Goal: Task Accomplishment & Management: Complete application form

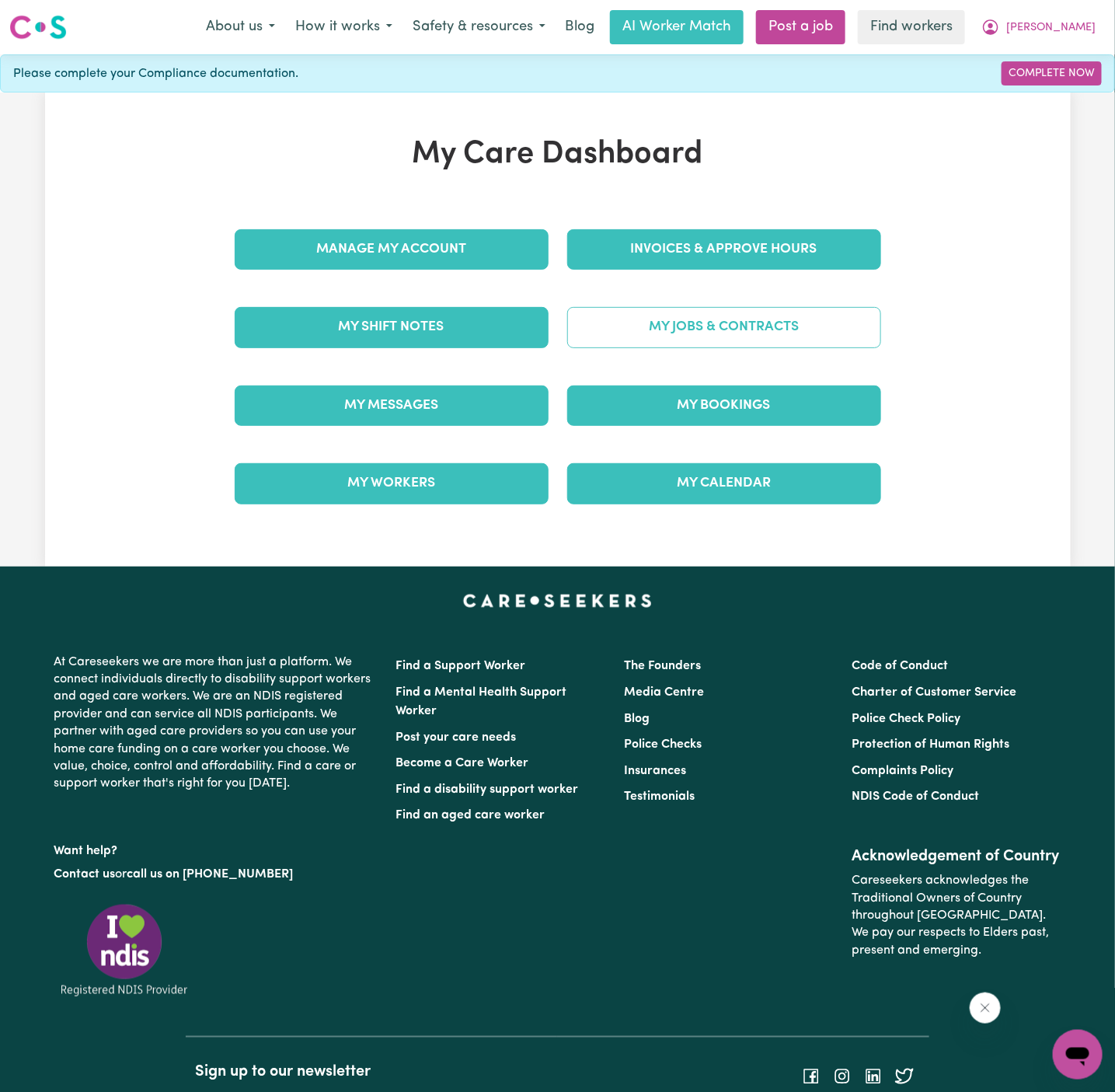
click at [738, 331] on link "My Jobs & Contracts" at bounding box center [724, 327] width 314 height 40
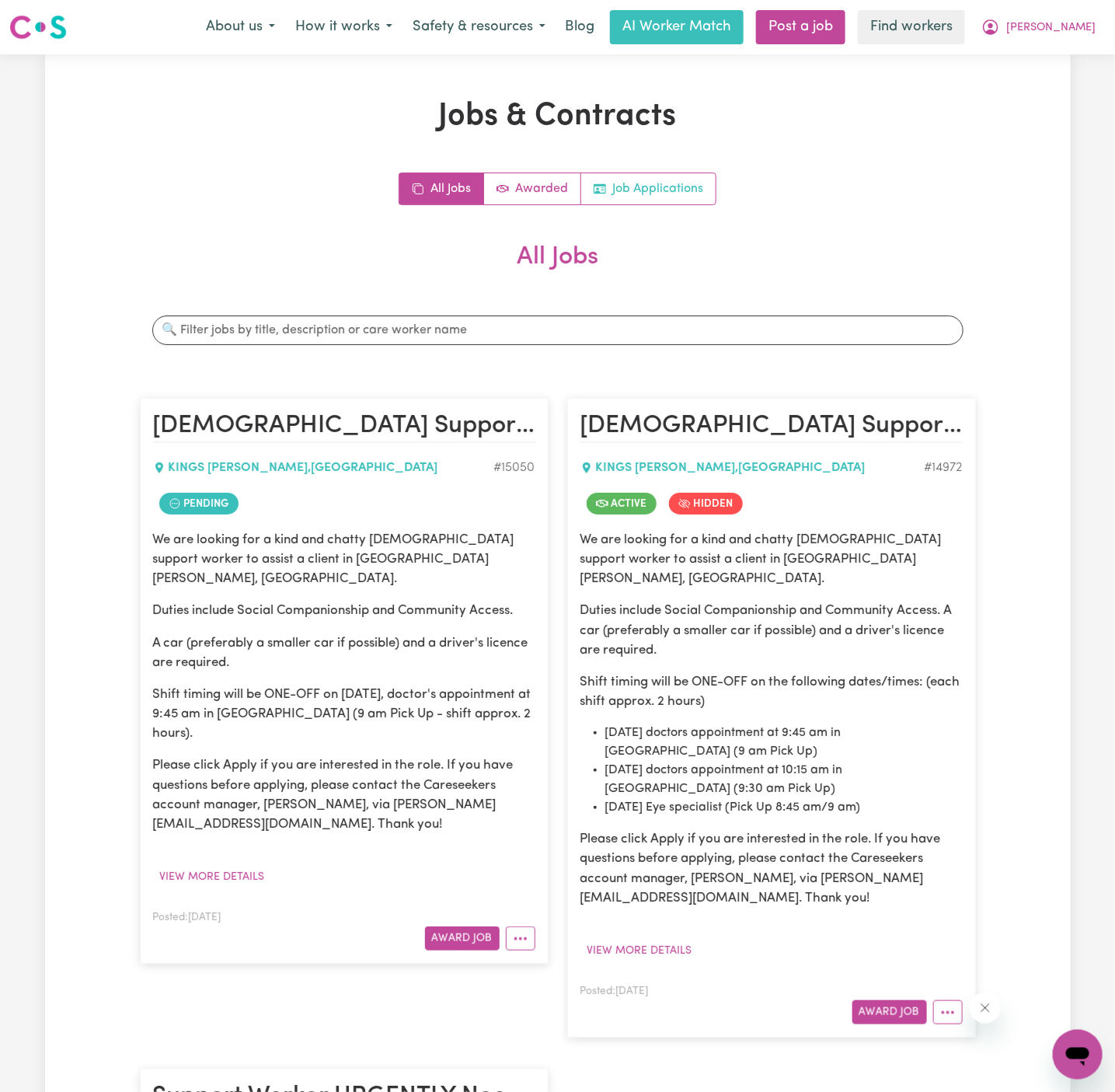
click at [668, 177] on link "Job Applications" at bounding box center [648, 189] width 134 height 31
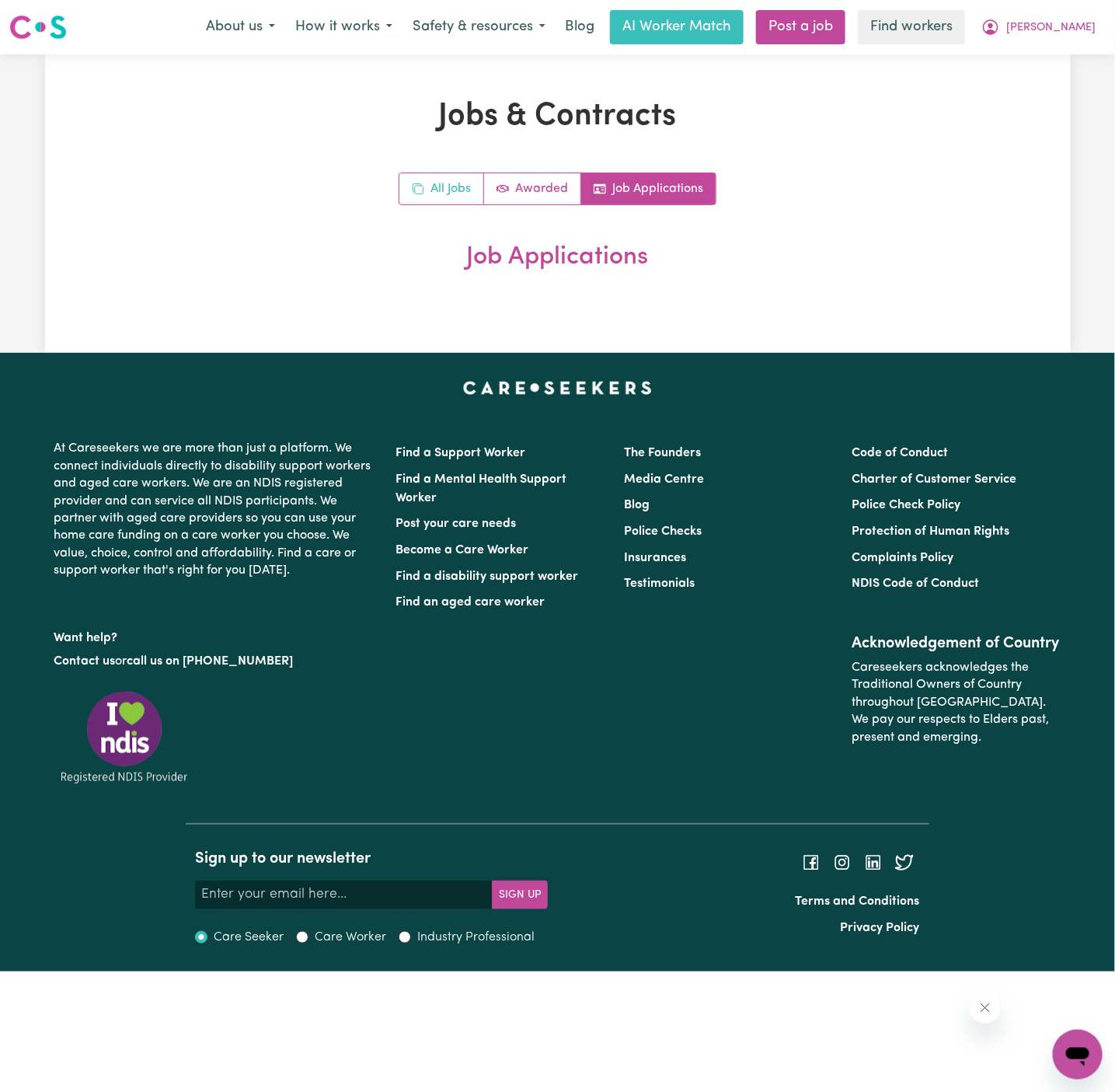
click at [456, 191] on link "All Jobs" at bounding box center [442, 189] width 84 height 31
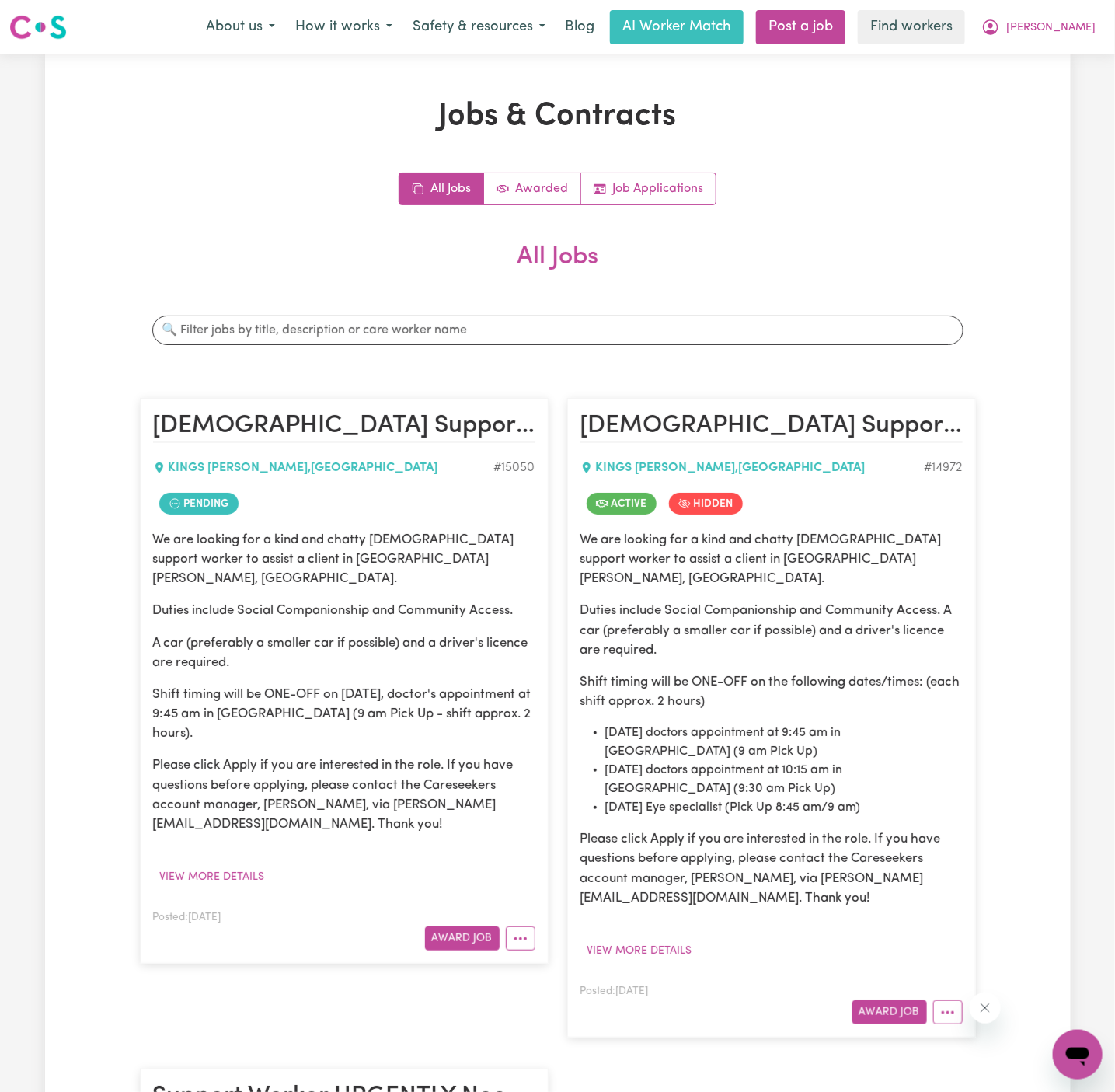
drag, startPoint x: 156, startPoint y: 541, endPoint x: 295, endPoint y: 721, distance: 227.4
click at [295, 721] on div "We are looking for a kind and chatty [DEMOGRAPHIC_DATA] support worker to assis…" at bounding box center [344, 683] width 382 height 304
copy div "We are looking for a kind and chatty [DEMOGRAPHIC_DATA] support worker to assis…"
click at [660, 278] on h2 "All Jobs" at bounding box center [558, 269] width 836 height 54
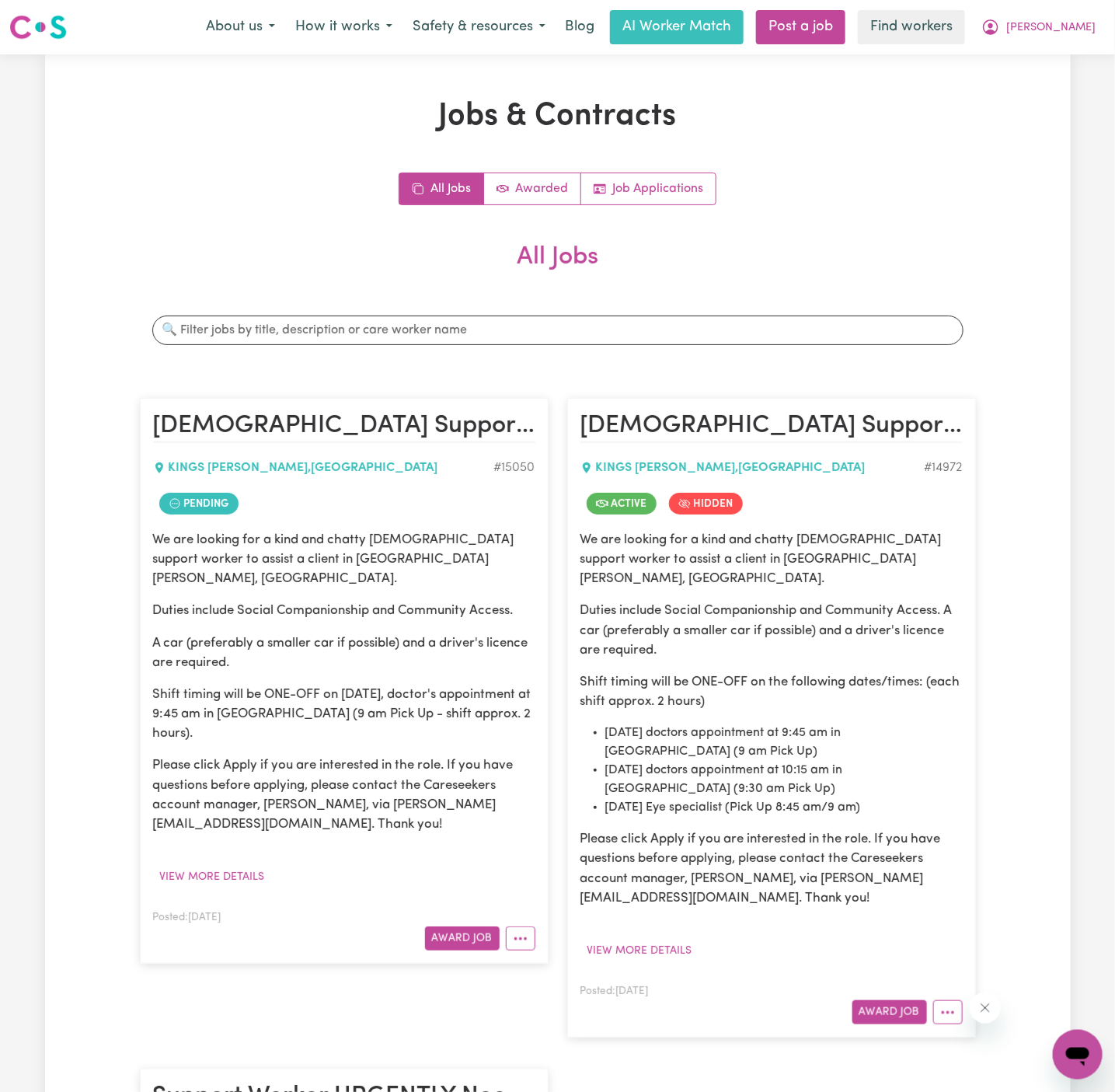
click at [278, 685] on p "Shift timing will be ONE-OFF on [DATE], doctor's appointment at 9:45 am in [GEO…" at bounding box center [344, 715] width 382 height 59
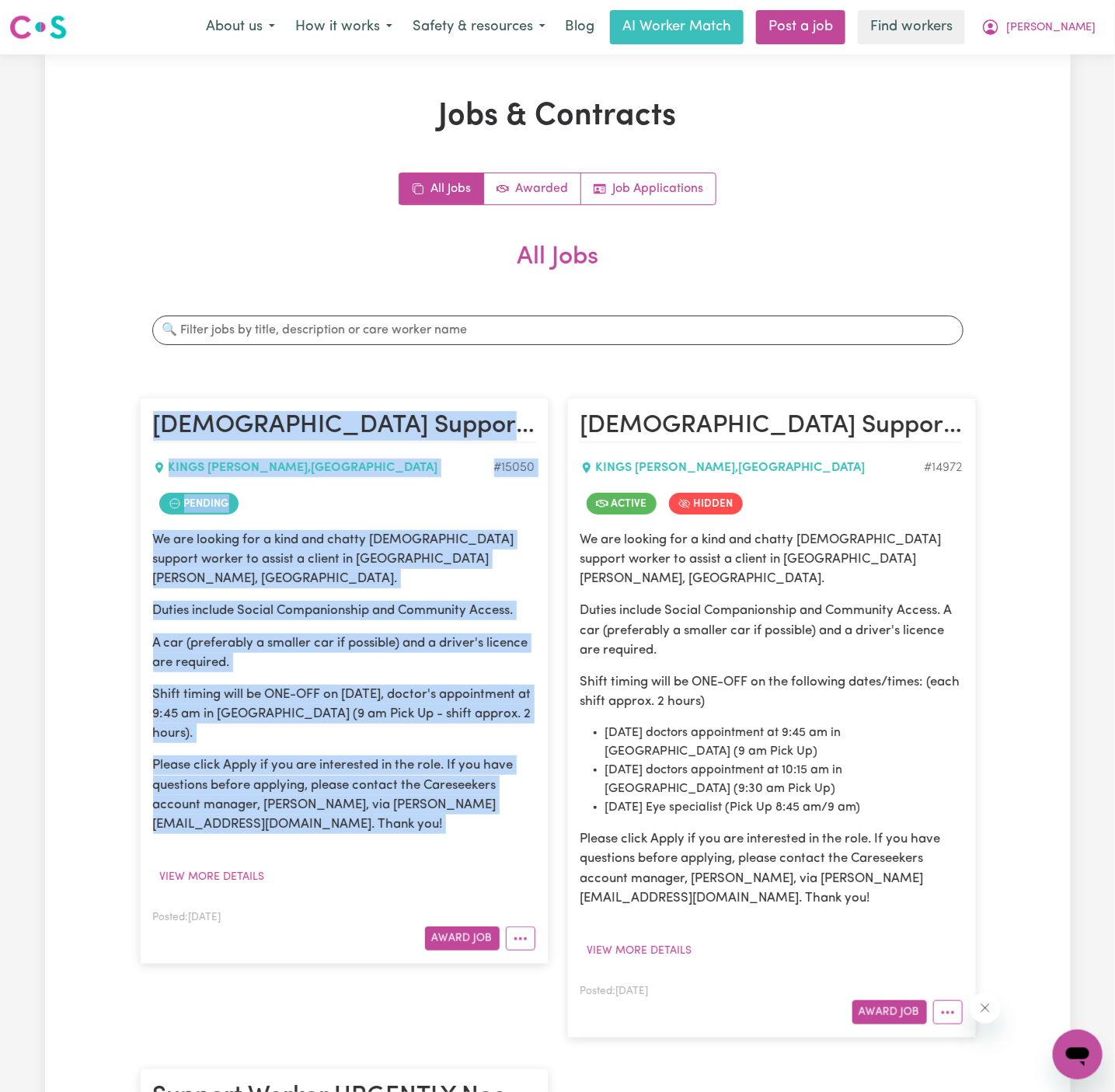
drag, startPoint x: 156, startPoint y: 423, endPoint x: 297, endPoint y: 857, distance: 456.3
click at [297, 857] on article "[DEMOGRAPHIC_DATA] Support Worker Needed in [GEOGRAPHIC_DATA][PERSON_NAME], [GE…" at bounding box center [344, 681] width 409 height 566
click at [228, 866] on button "View more details" at bounding box center [212, 878] width 119 height 24
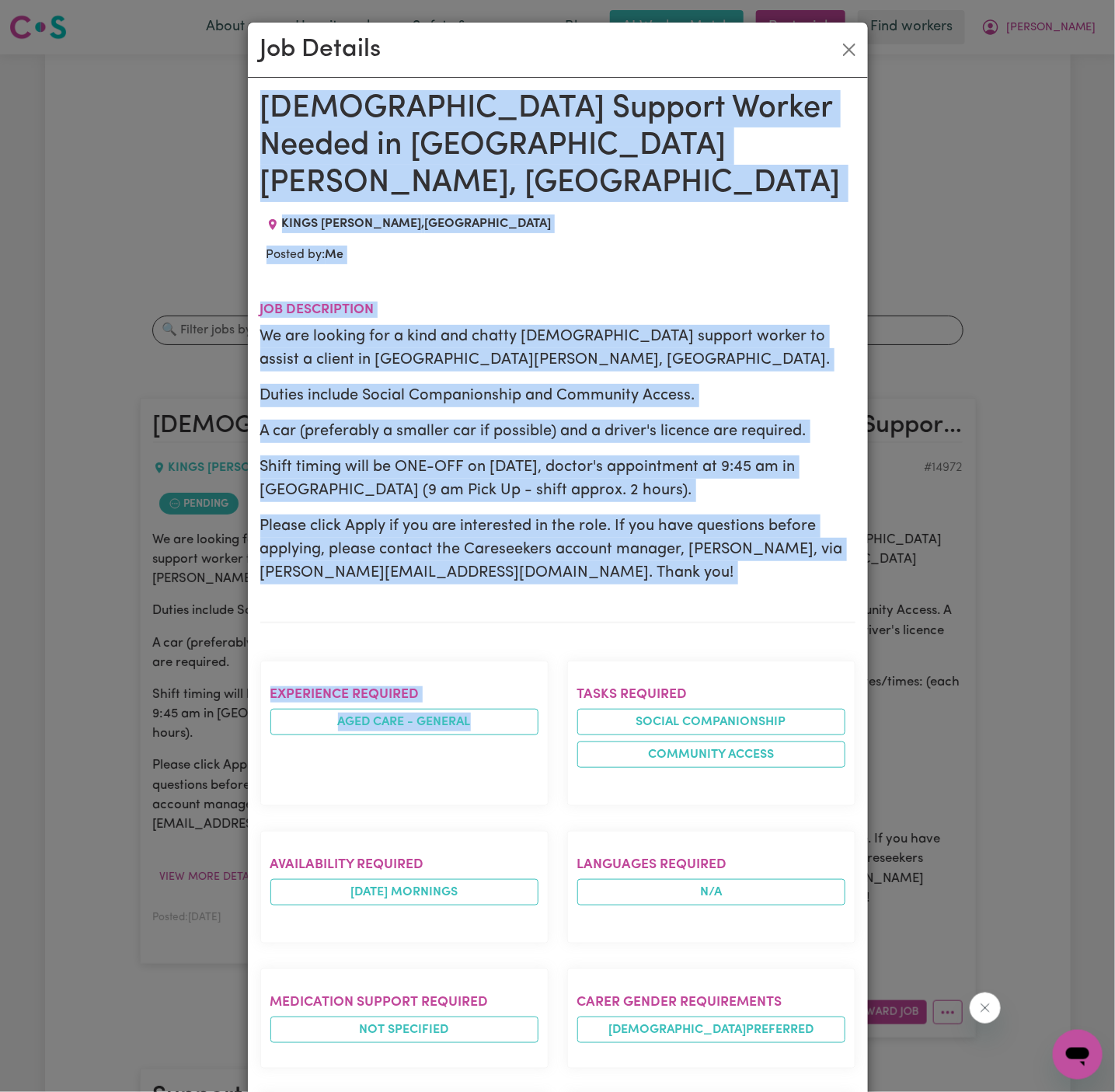
drag, startPoint x: 262, startPoint y: 99, endPoint x: 435, endPoint y: 1093, distance: 1008.9
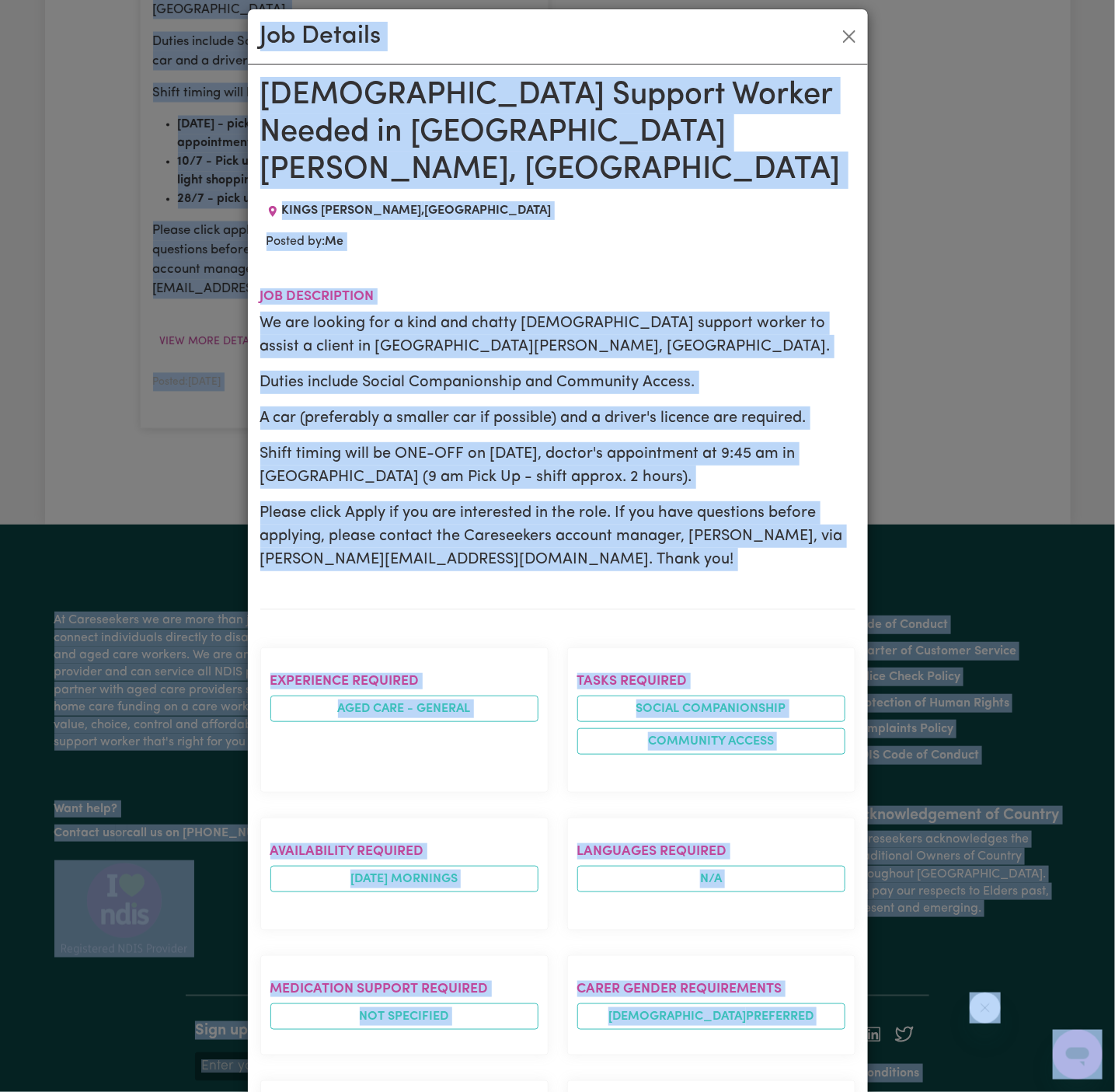
scroll to position [1248, 0]
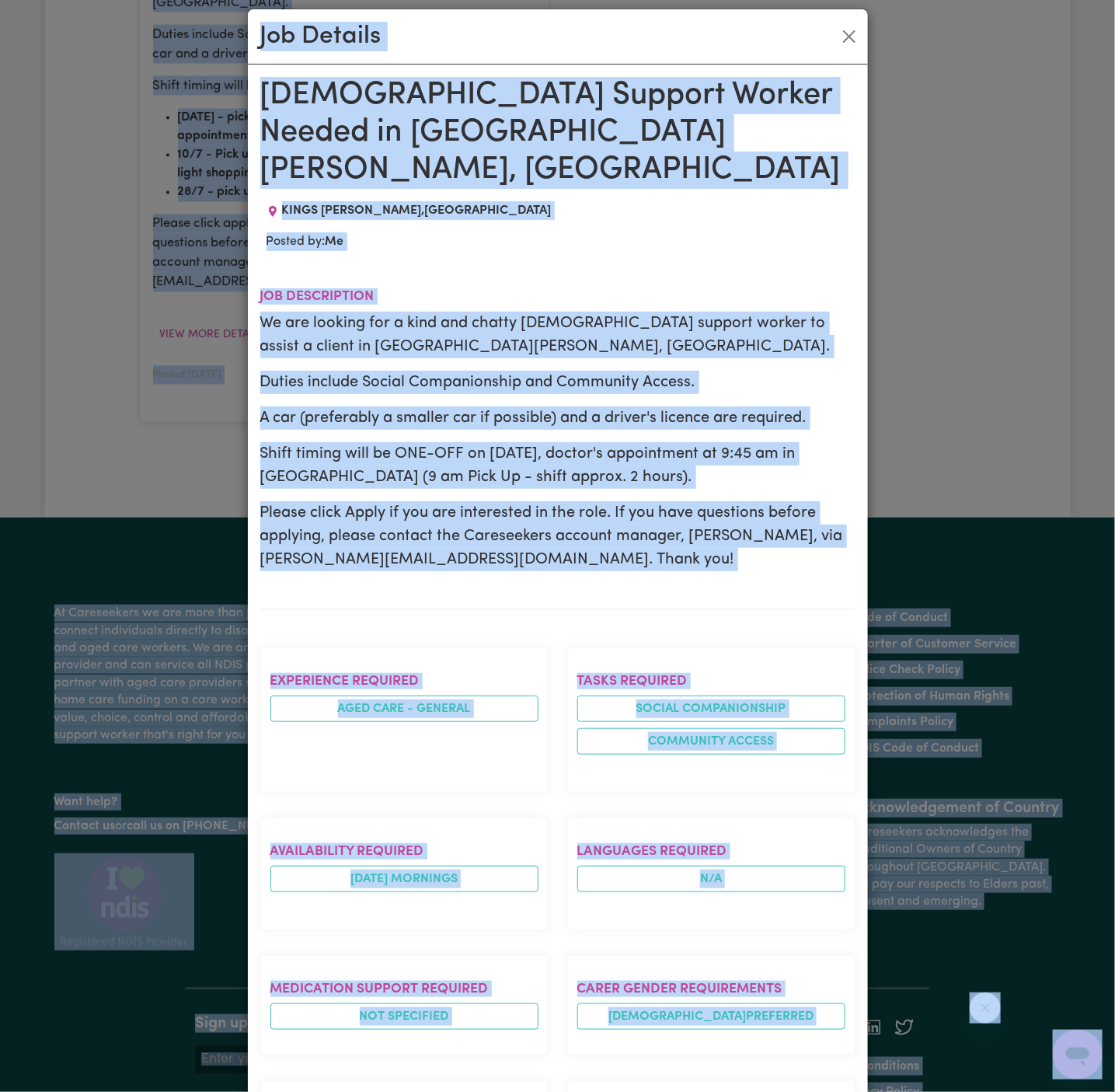
copy body "LOREM IPSUMDO , Sit Ametc Adipi # 32841 Elitse Doeius Te inc UTLABORE etdolor m…"
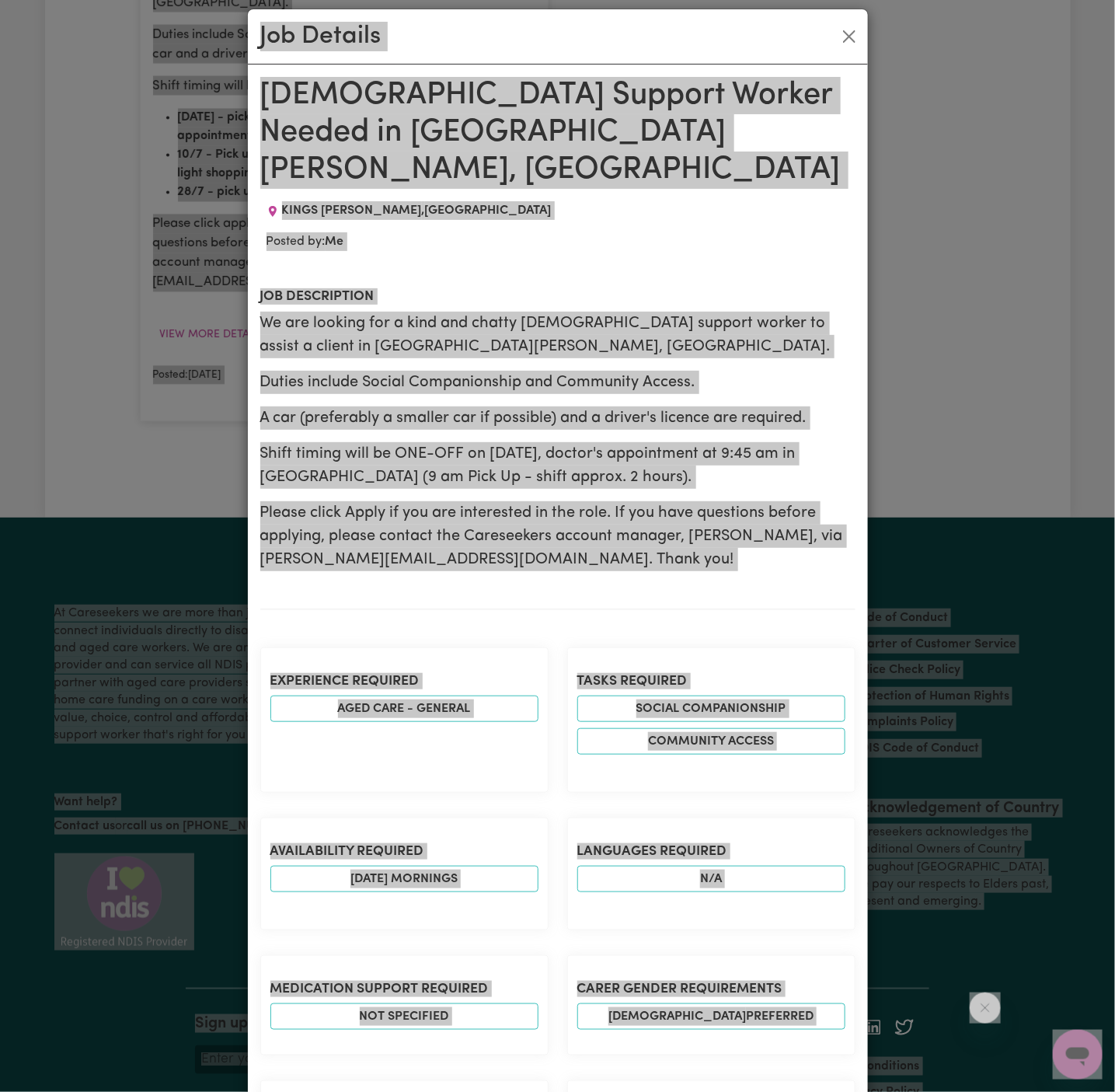
scroll to position [0, 0]
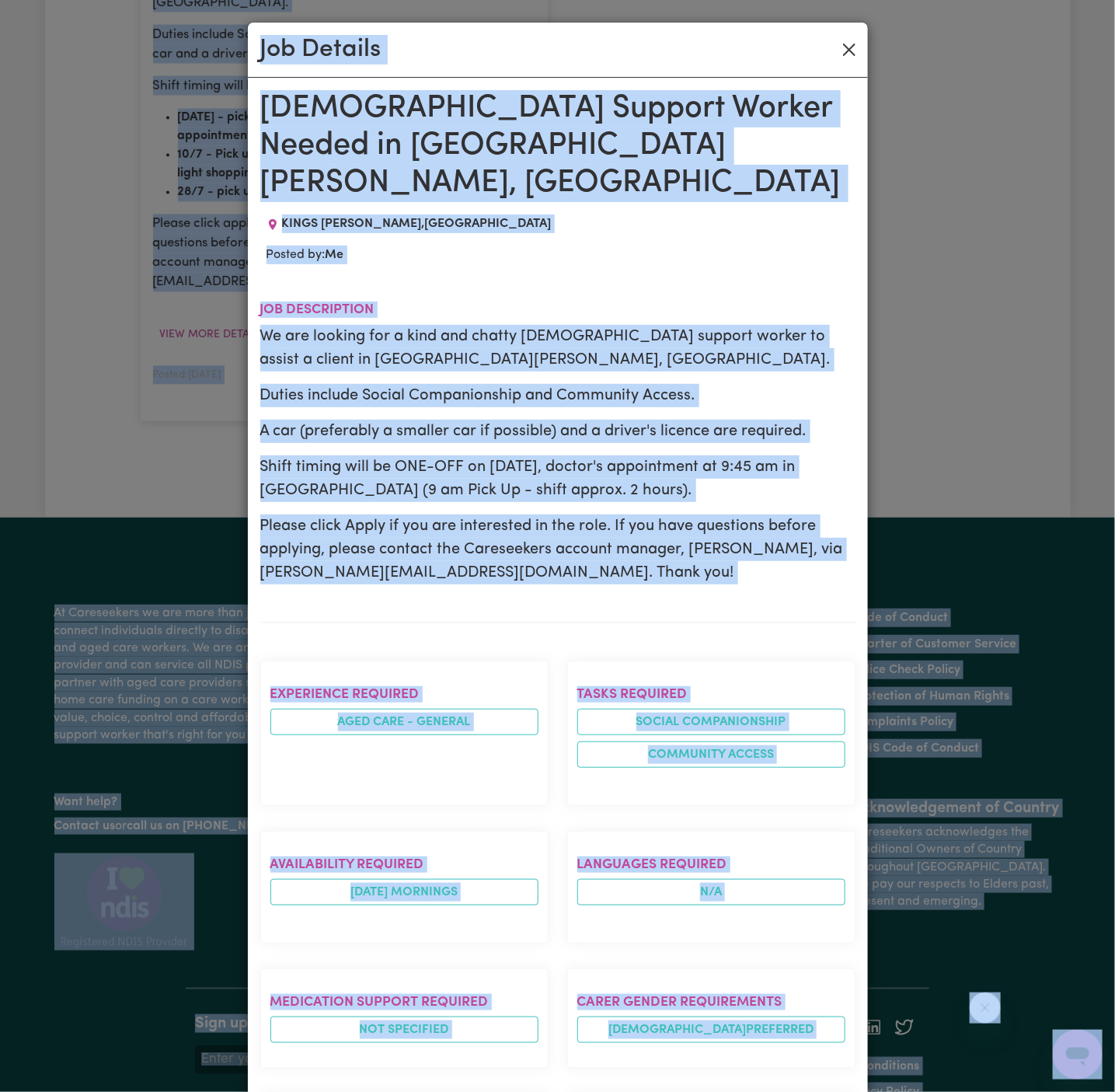
click at [851, 53] on button "Close" at bounding box center [849, 50] width 24 height 24
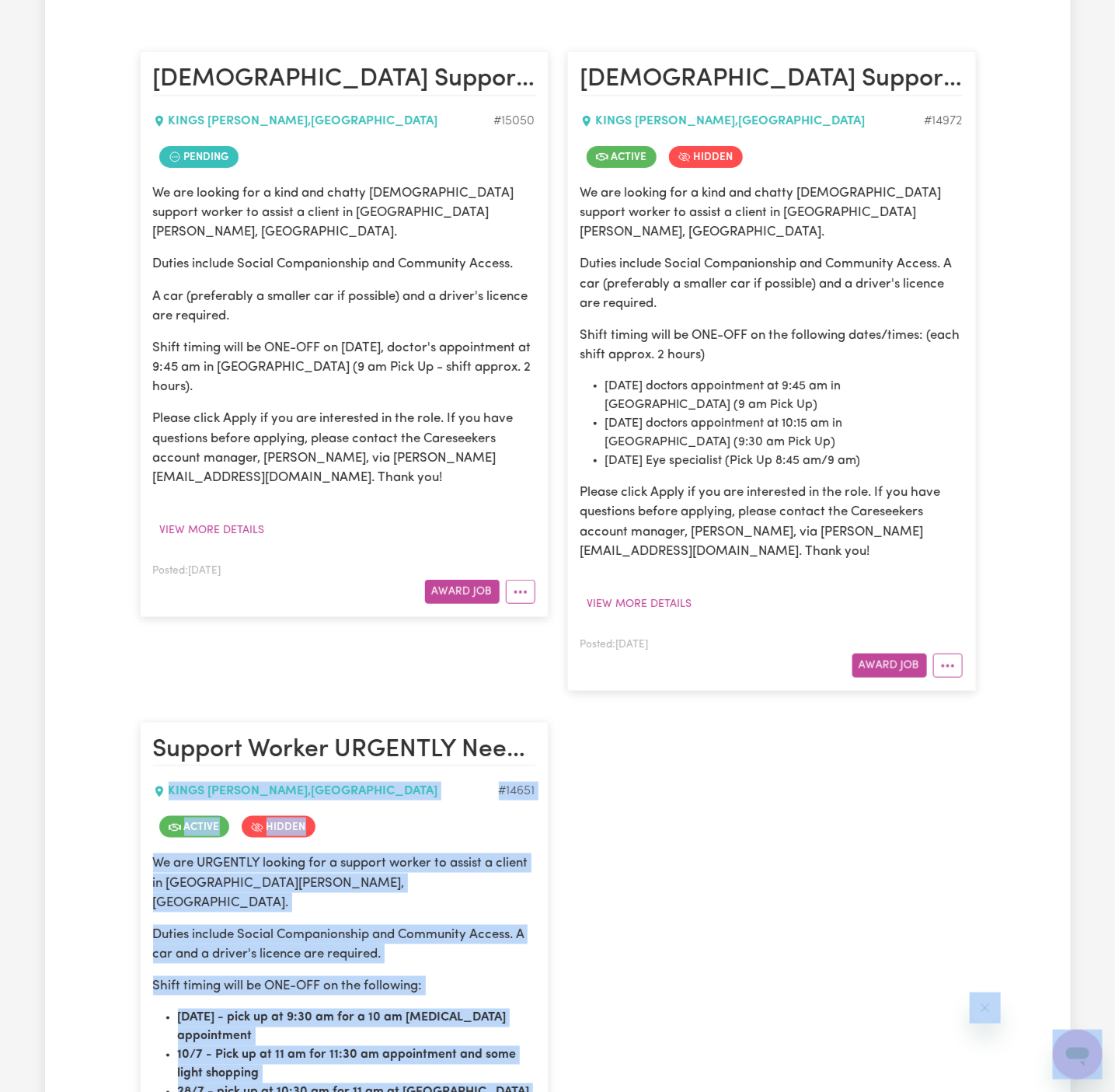
scroll to position [310, 0]
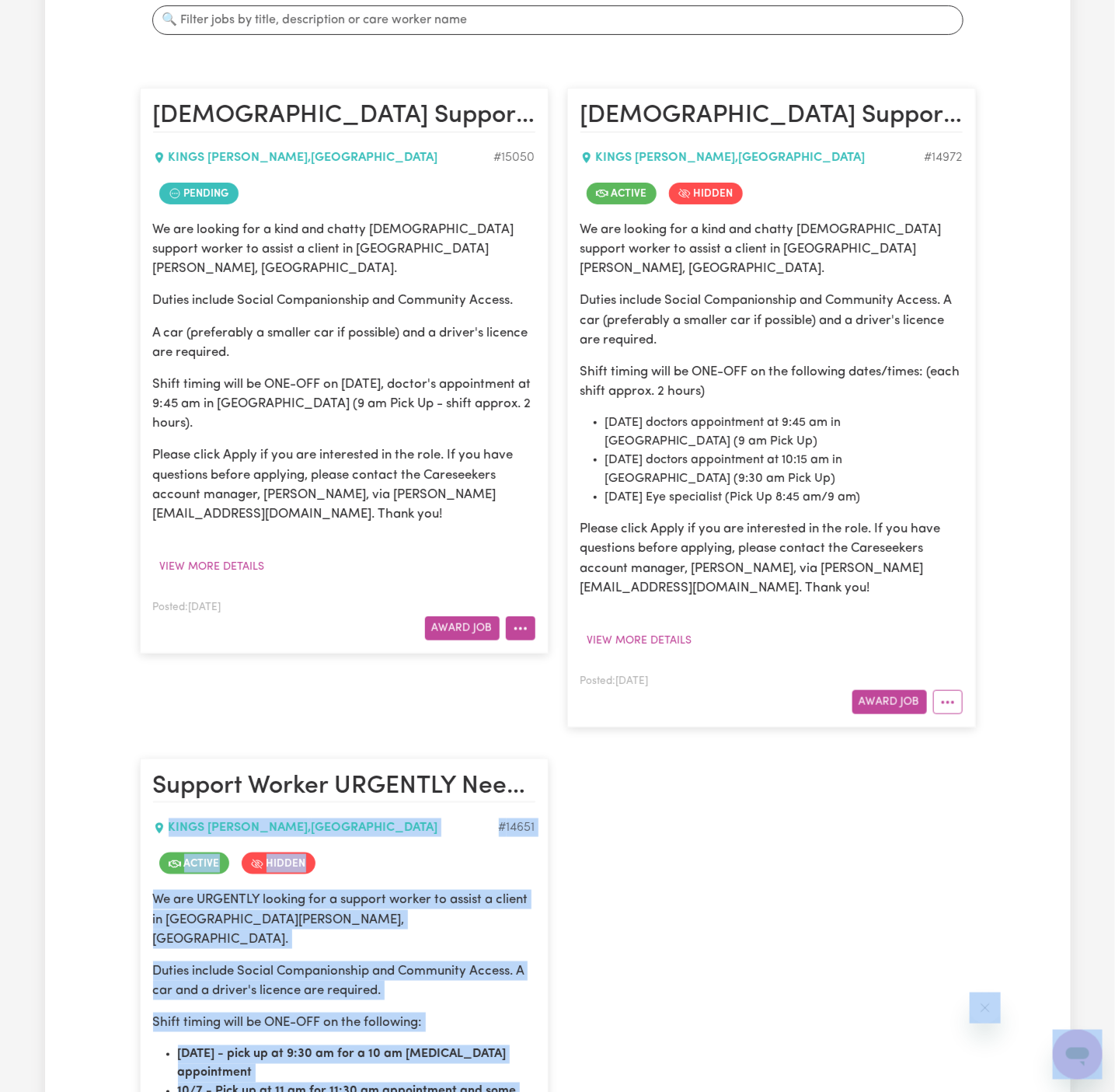
click at [522, 617] on button "More options" at bounding box center [520, 629] width 29 height 24
click at [572, 711] on link "Hide Job" at bounding box center [582, 726] width 151 height 31
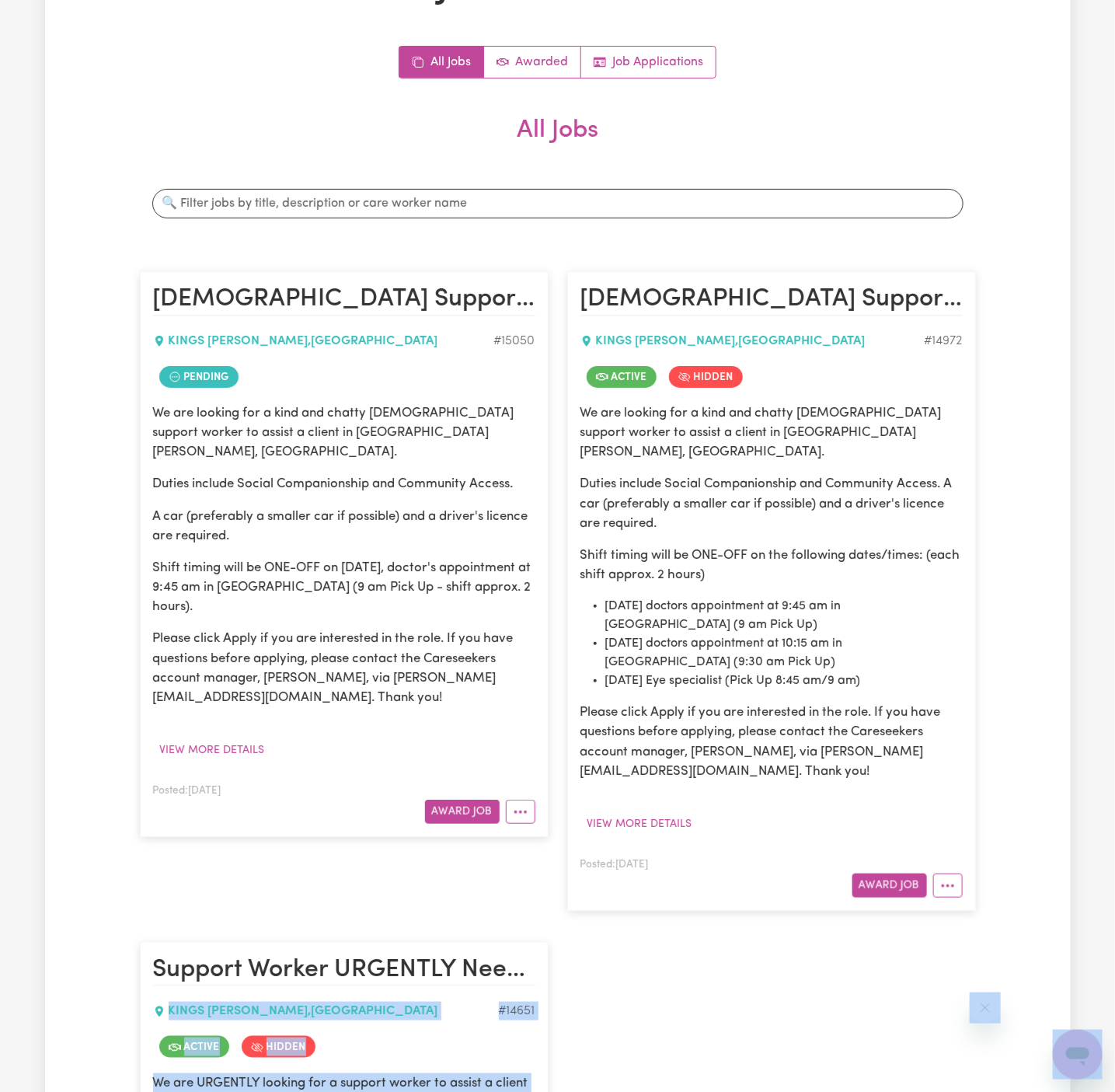
scroll to position [0, 0]
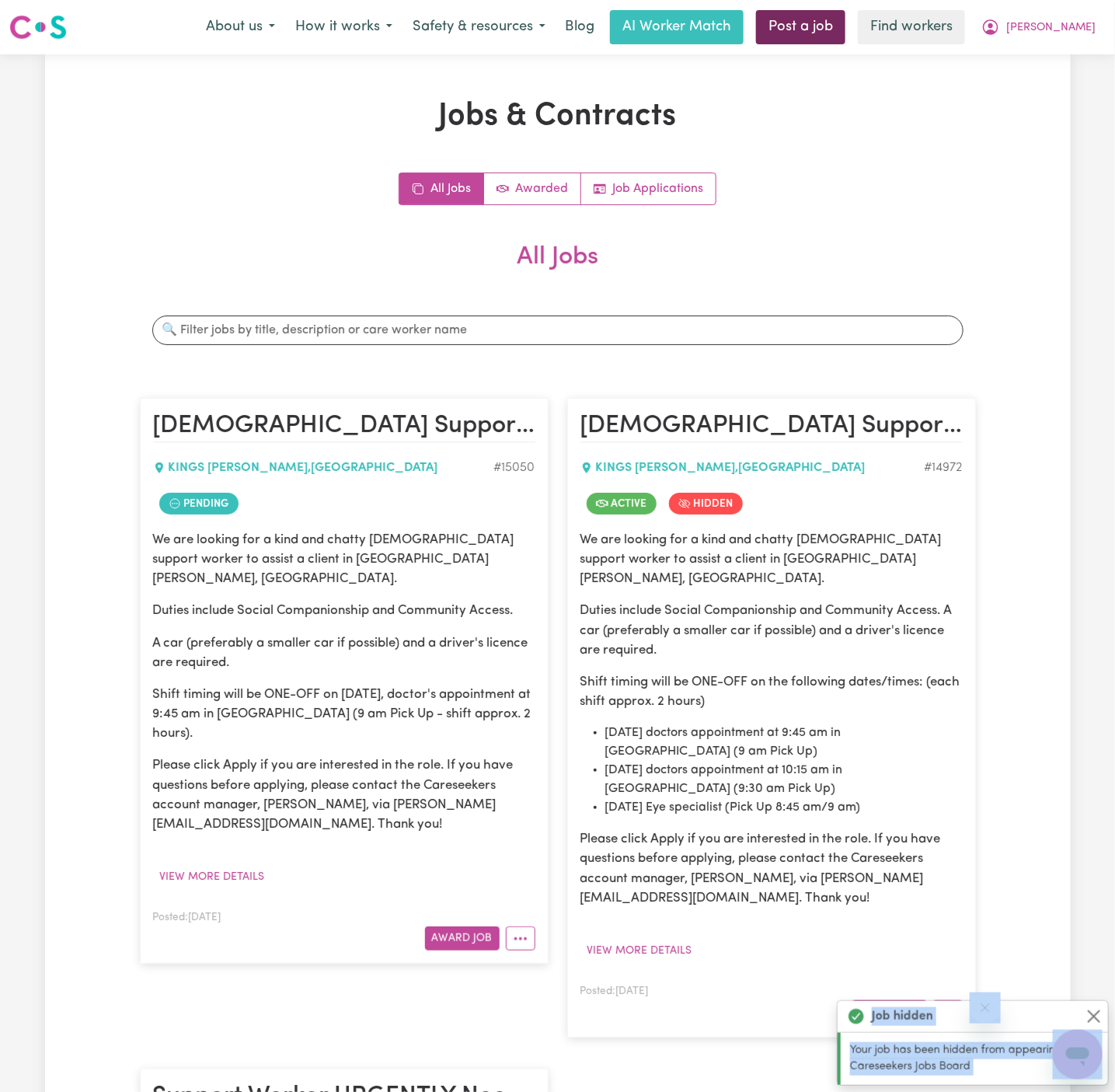
click at [846, 34] on link "Post a job" at bounding box center [801, 27] width 89 height 34
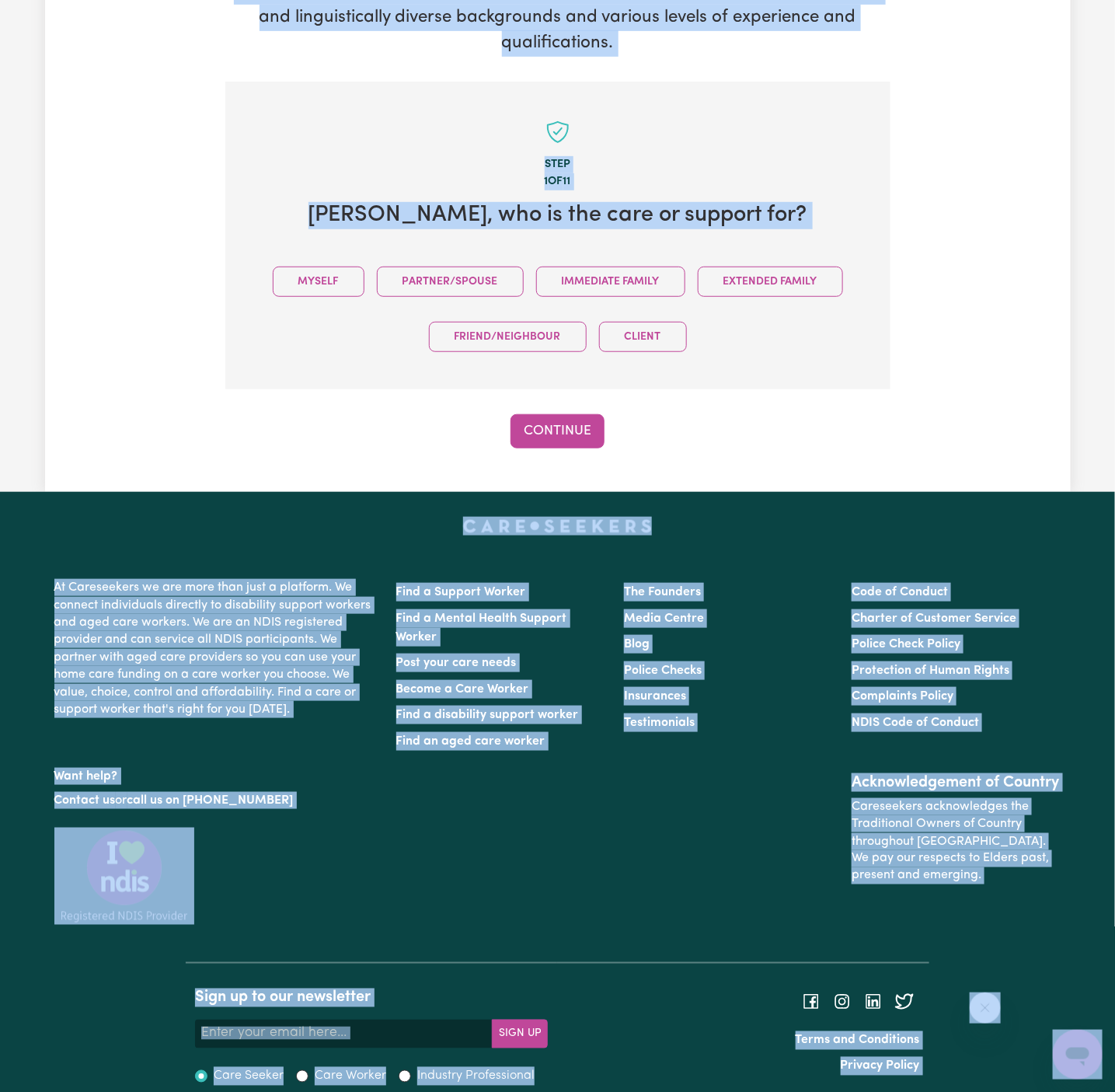
scroll to position [275, 0]
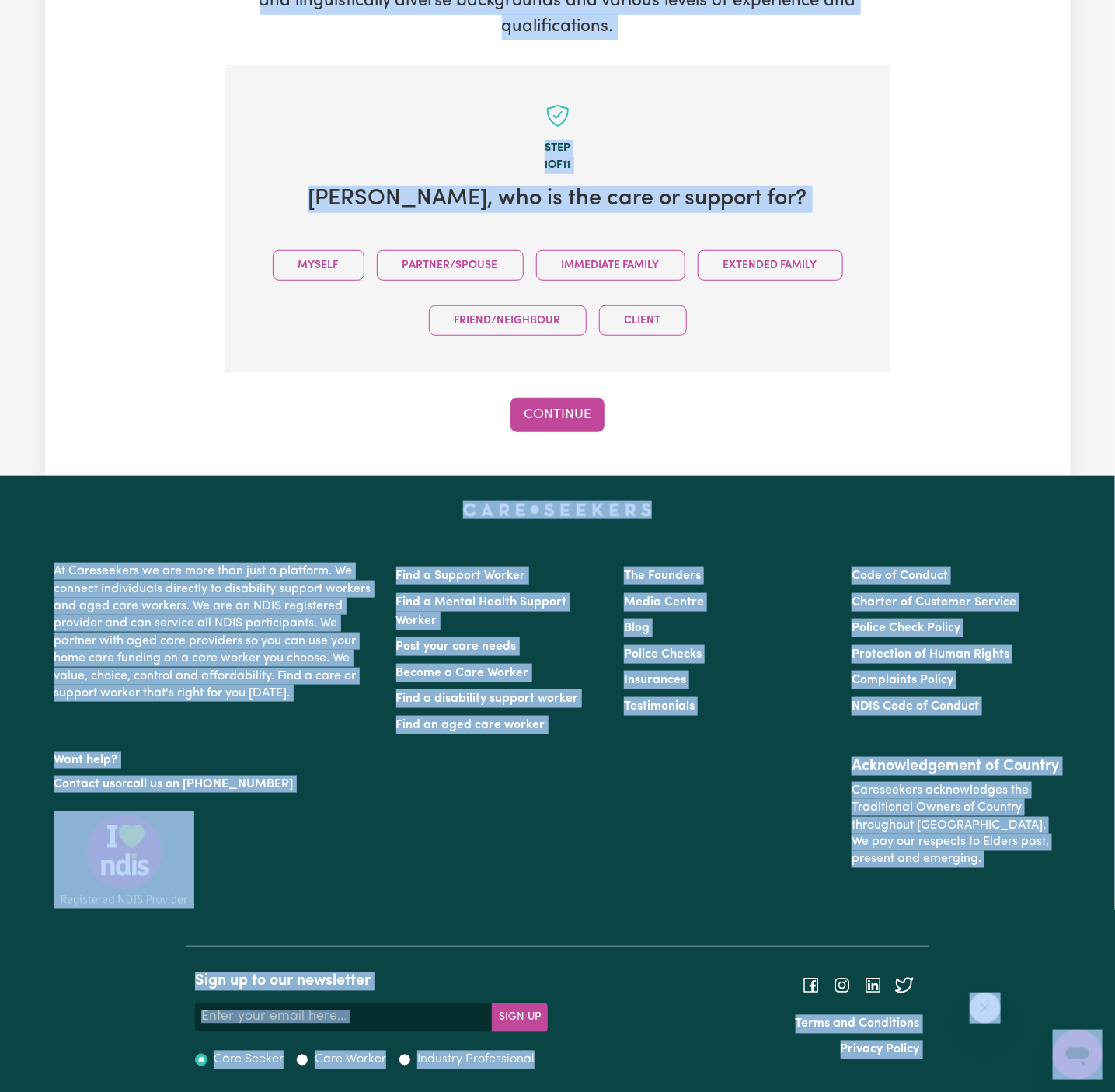
click at [291, 287] on div "Myself Partner/Spouse Immediate Family Extended Family Friend/Neighbour Client" at bounding box center [558, 293] width 616 height 111
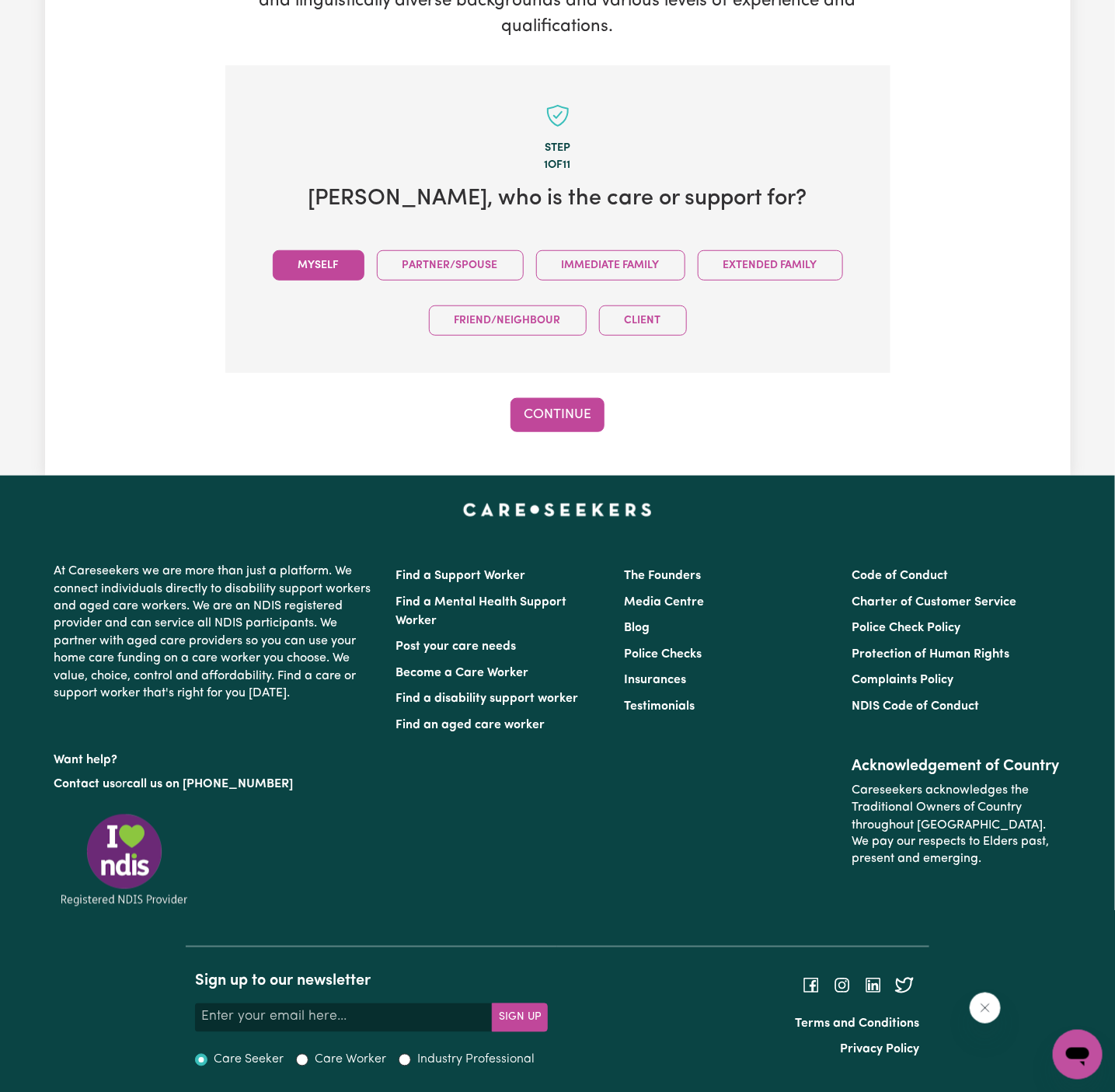
click at [316, 271] on button "Myself" at bounding box center [319, 266] width 92 height 30
click at [565, 438] on div "Tell us your care and support requirements Welcome to Careseekers. We are excit…" at bounding box center [558, 128] width 1026 height 697
click at [567, 415] on button "Continue" at bounding box center [558, 415] width 94 height 34
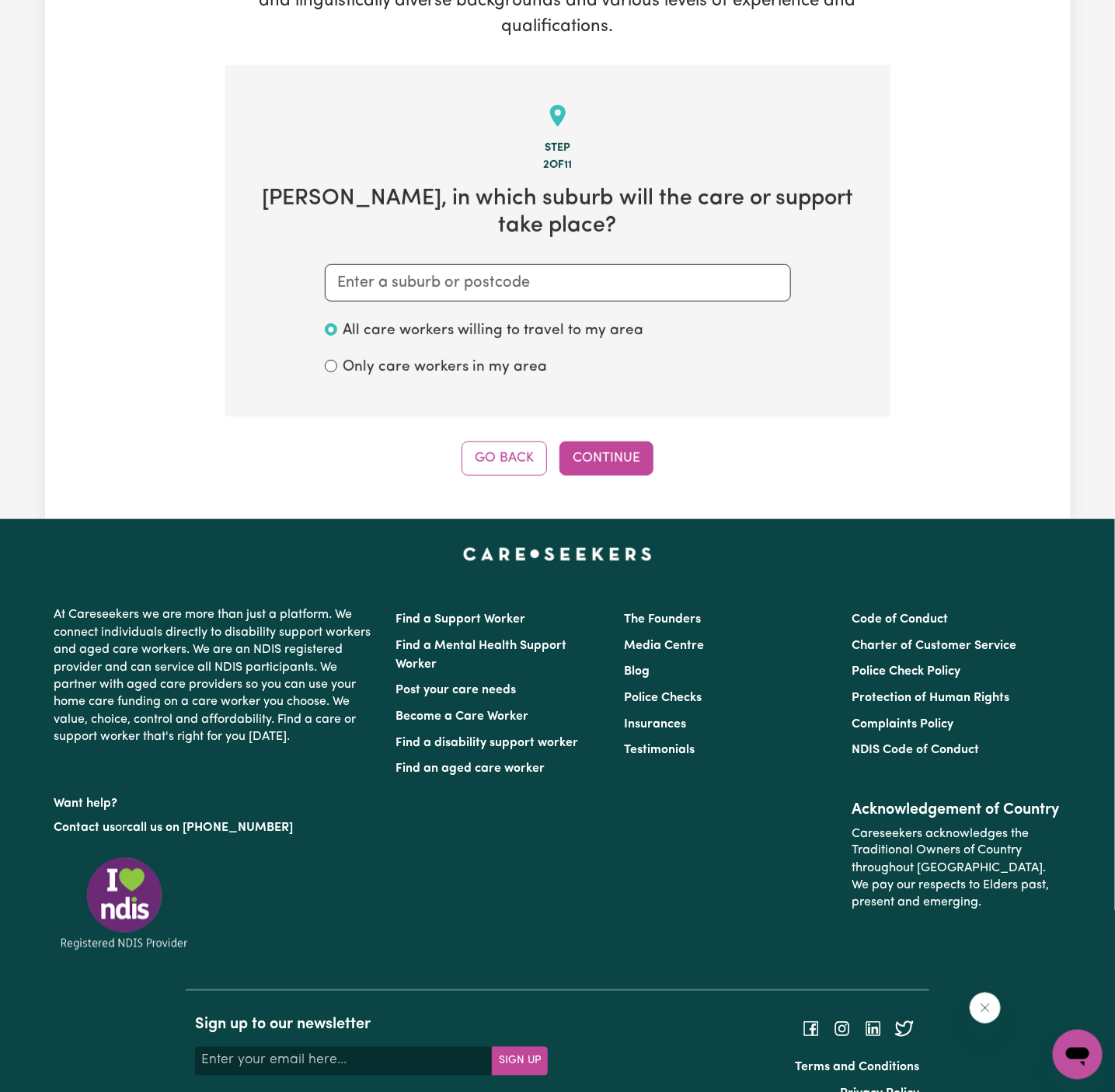
scroll to position [292, 0]
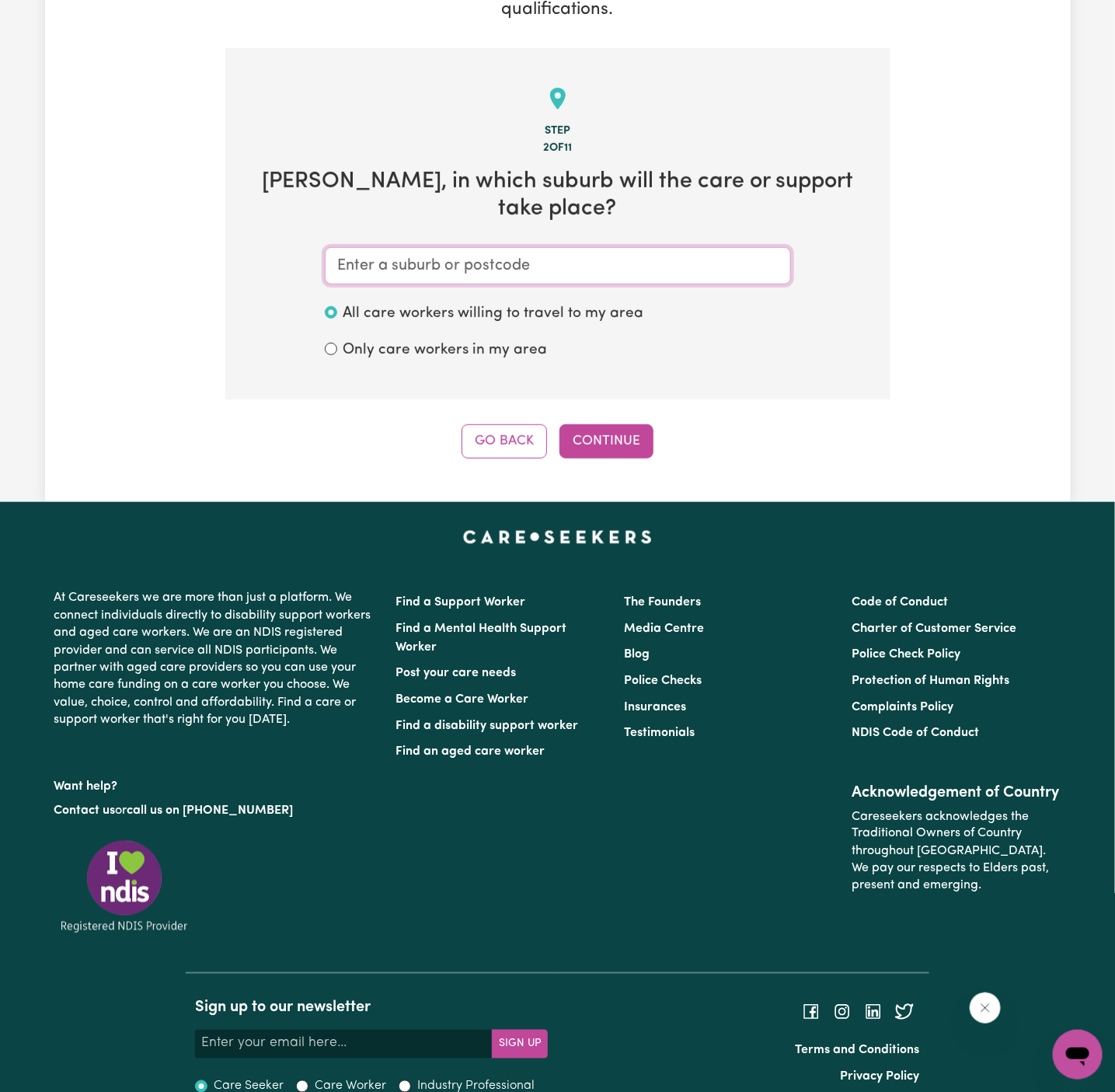
click at [452, 247] on input "text" at bounding box center [558, 266] width 466 height 38
paste input "Kings [PERSON_NAME]"
type input "Kings [PERSON_NAME]"
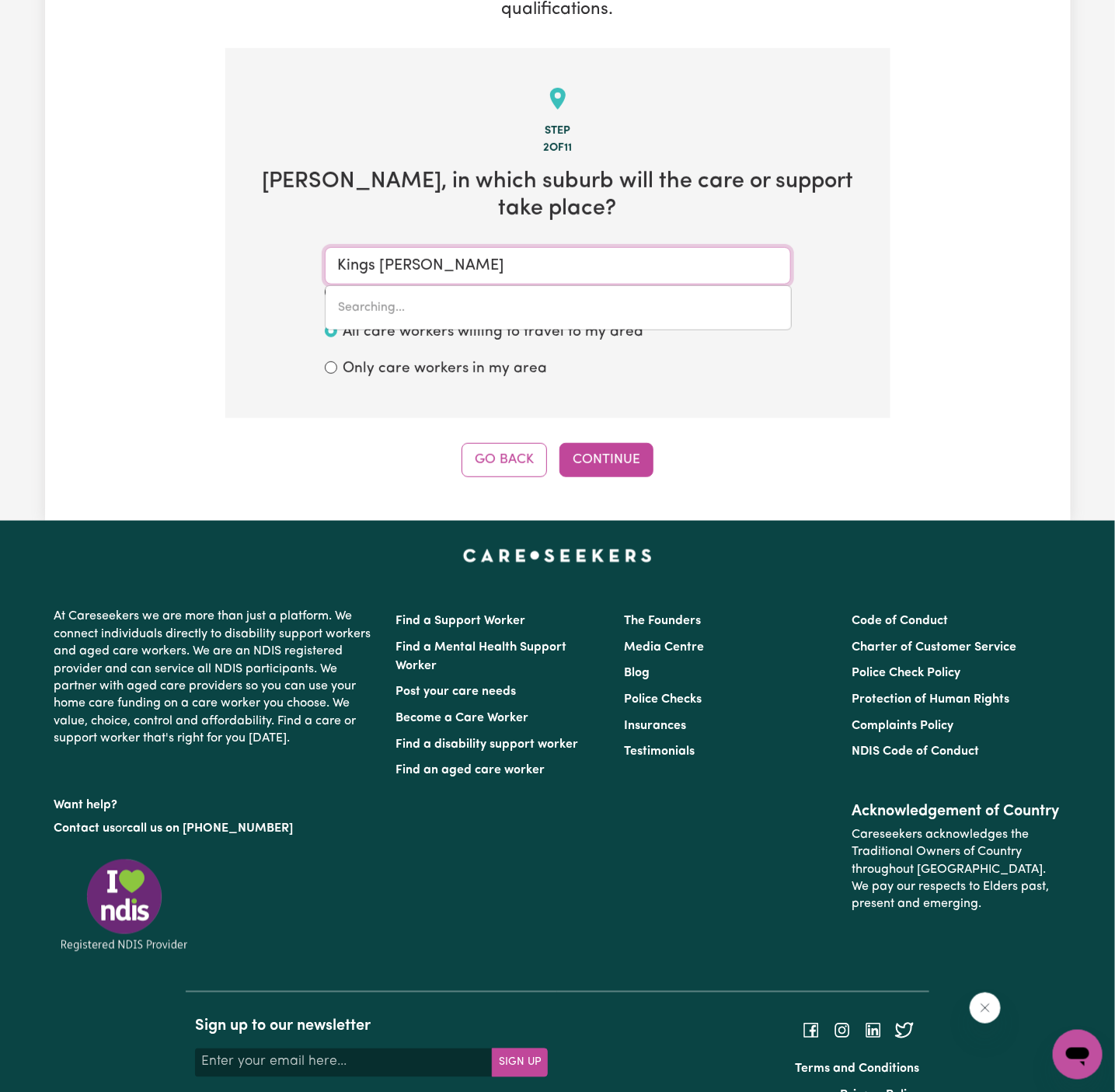
type input "Kings [PERSON_NAME], [GEOGRAPHIC_DATA], 2147"
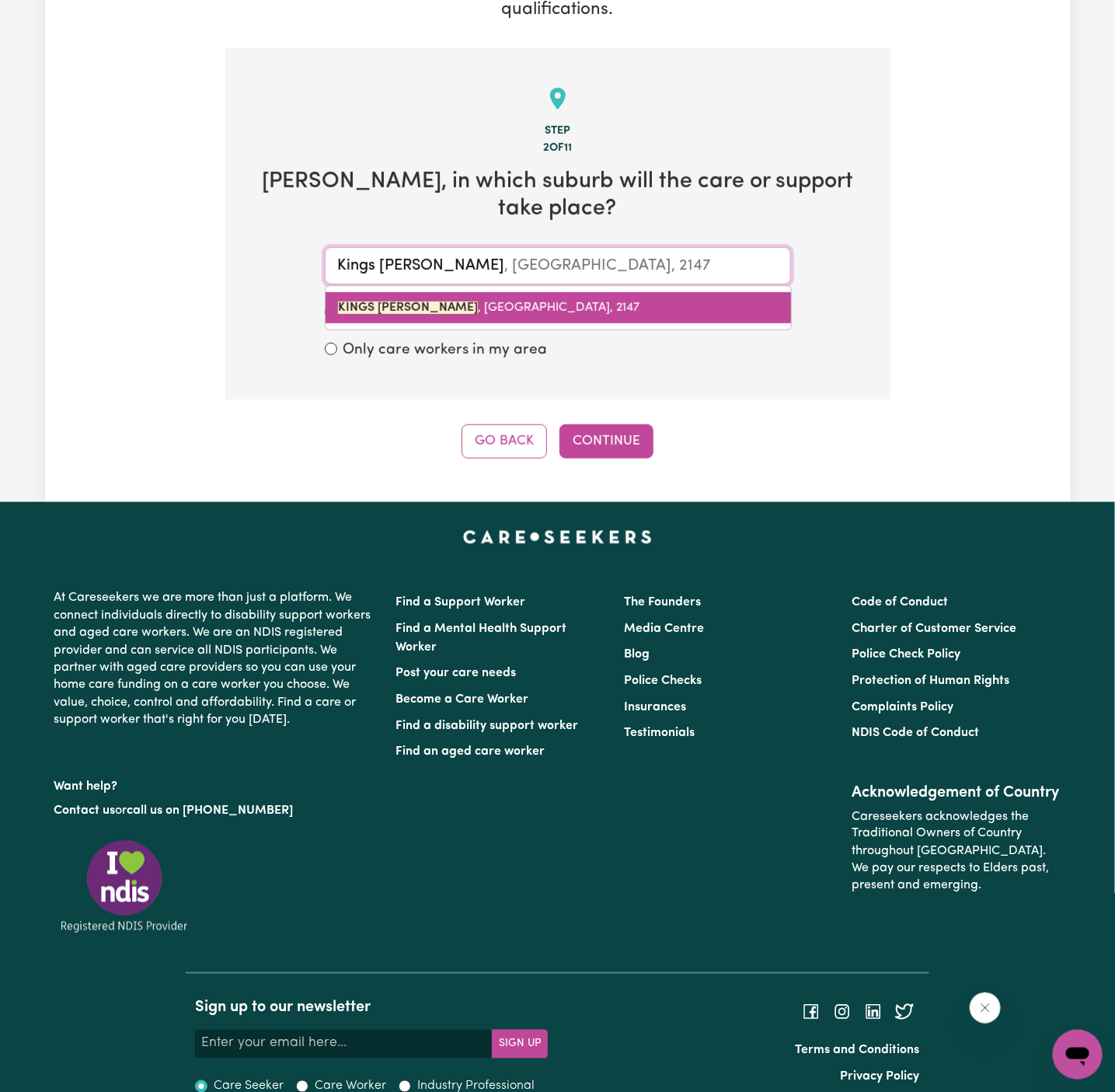
click at [463, 301] on span "KINGS [PERSON_NAME] , [GEOGRAPHIC_DATA], 2147" at bounding box center [488, 307] width 301 height 12
type input "KINGS [PERSON_NAME], [GEOGRAPHIC_DATA], 2147"
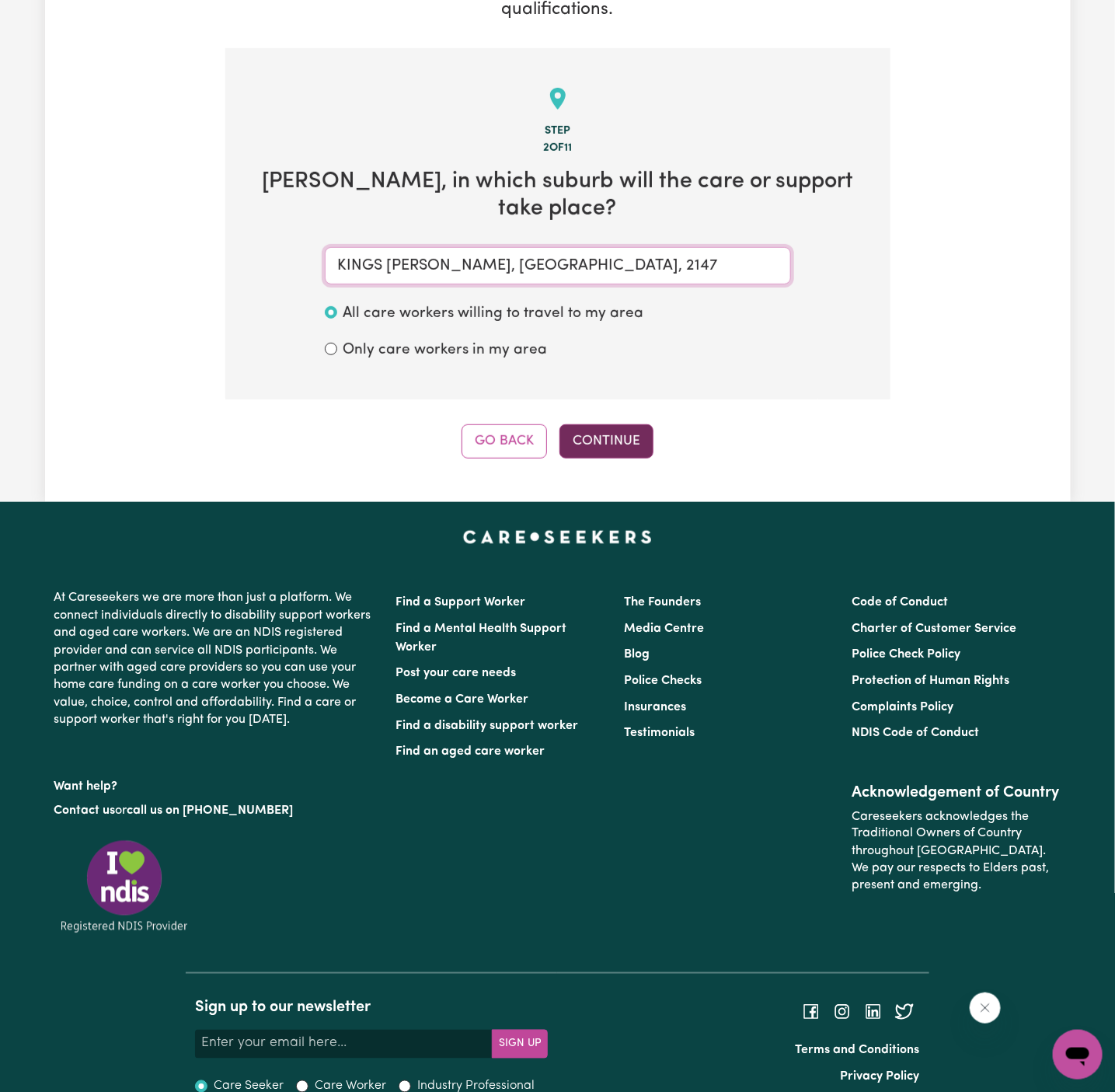
type input "KINGS [PERSON_NAME], [GEOGRAPHIC_DATA], 2147"
click at [633, 424] on button "Continue" at bounding box center [606, 441] width 94 height 34
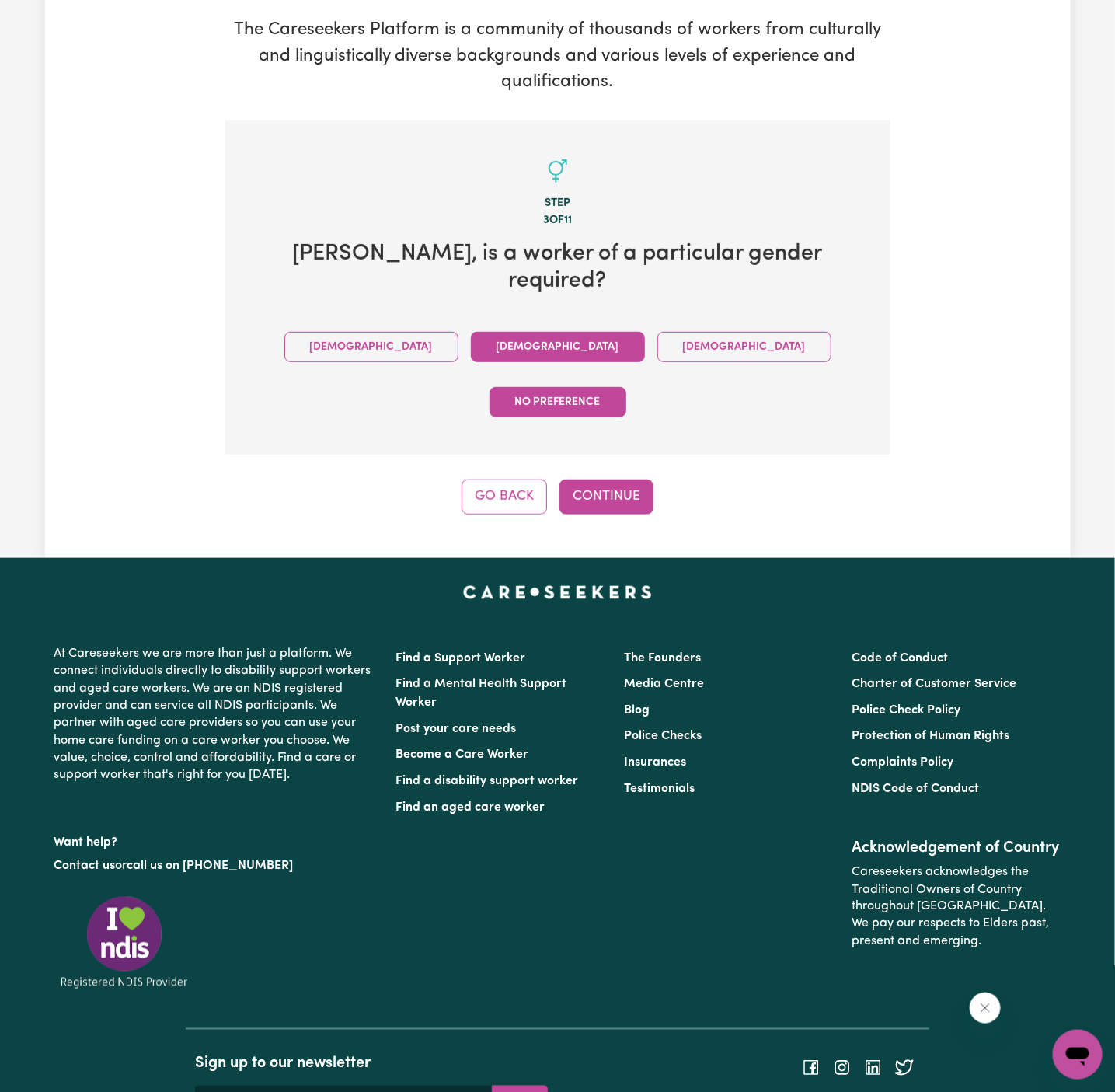
click at [474, 332] on button "[DEMOGRAPHIC_DATA]" at bounding box center [558, 347] width 174 height 30
click at [615, 480] on button "Continue" at bounding box center [606, 497] width 94 height 34
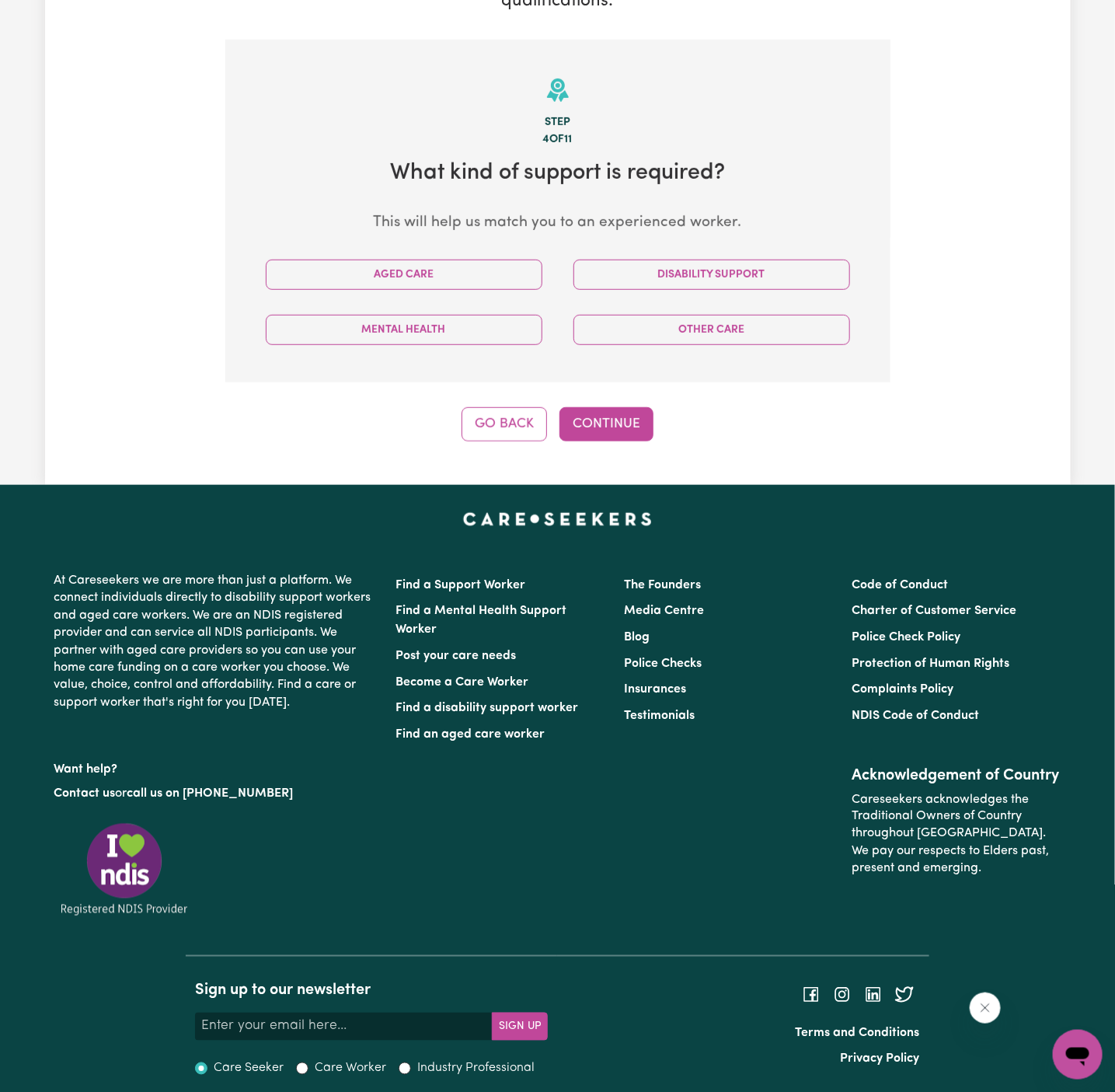
scroll to position [310, 0]
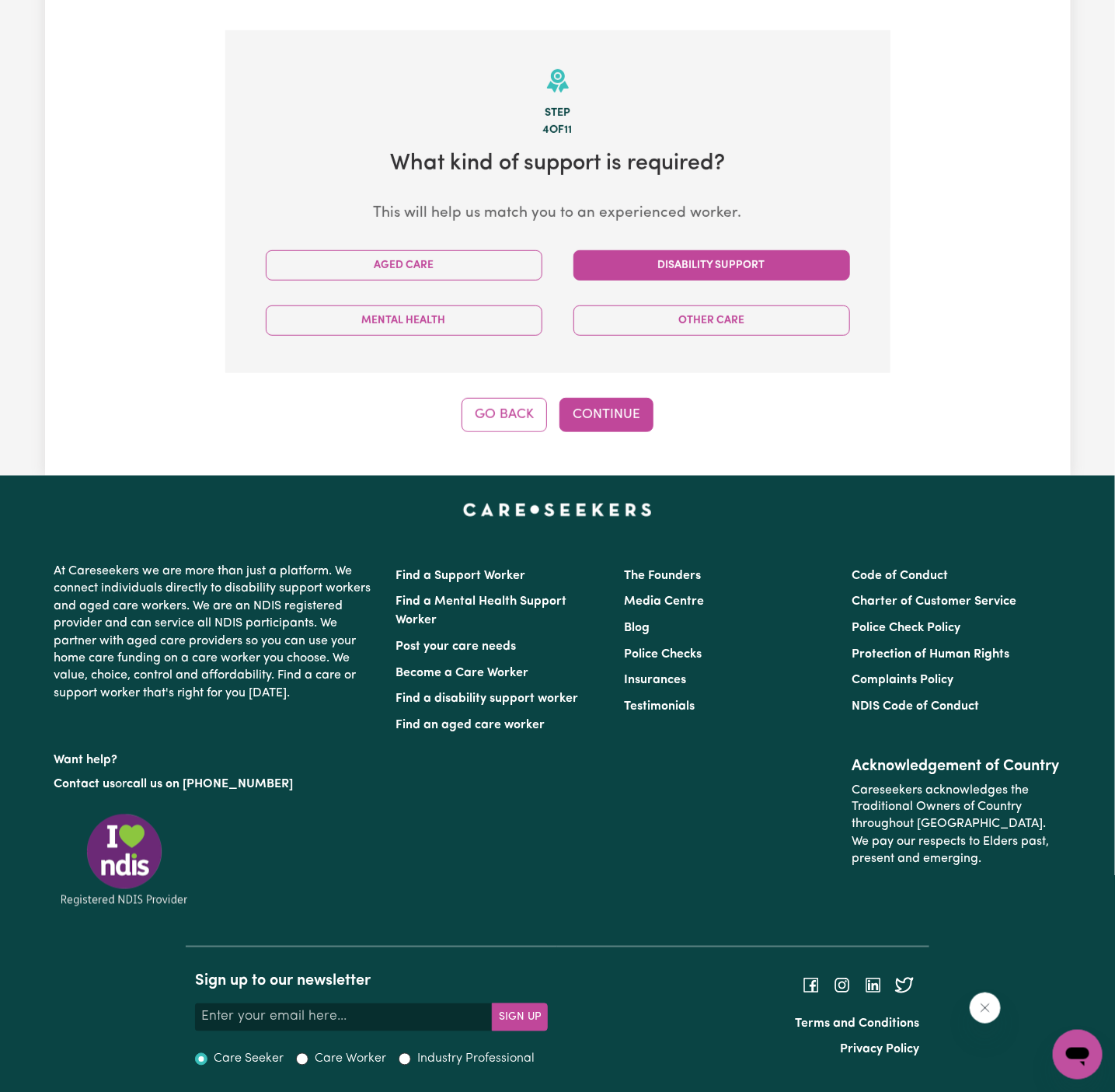
click at [684, 269] on button "Disability Support" at bounding box center [711, 266] width 277 height 30
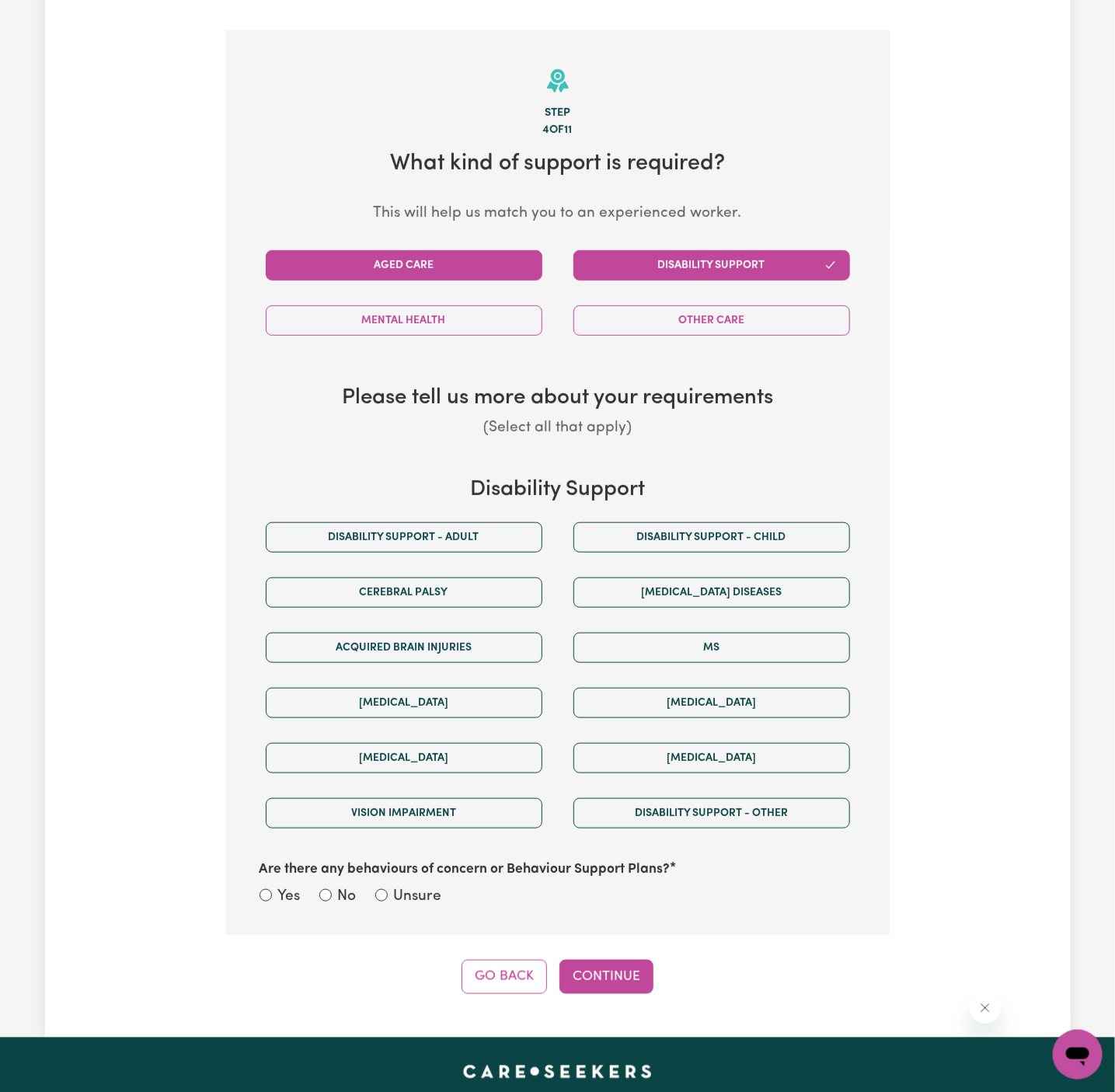
click at [509, 271] on button "Aged Care" at bounding box center [404, 266] width 277 height 30
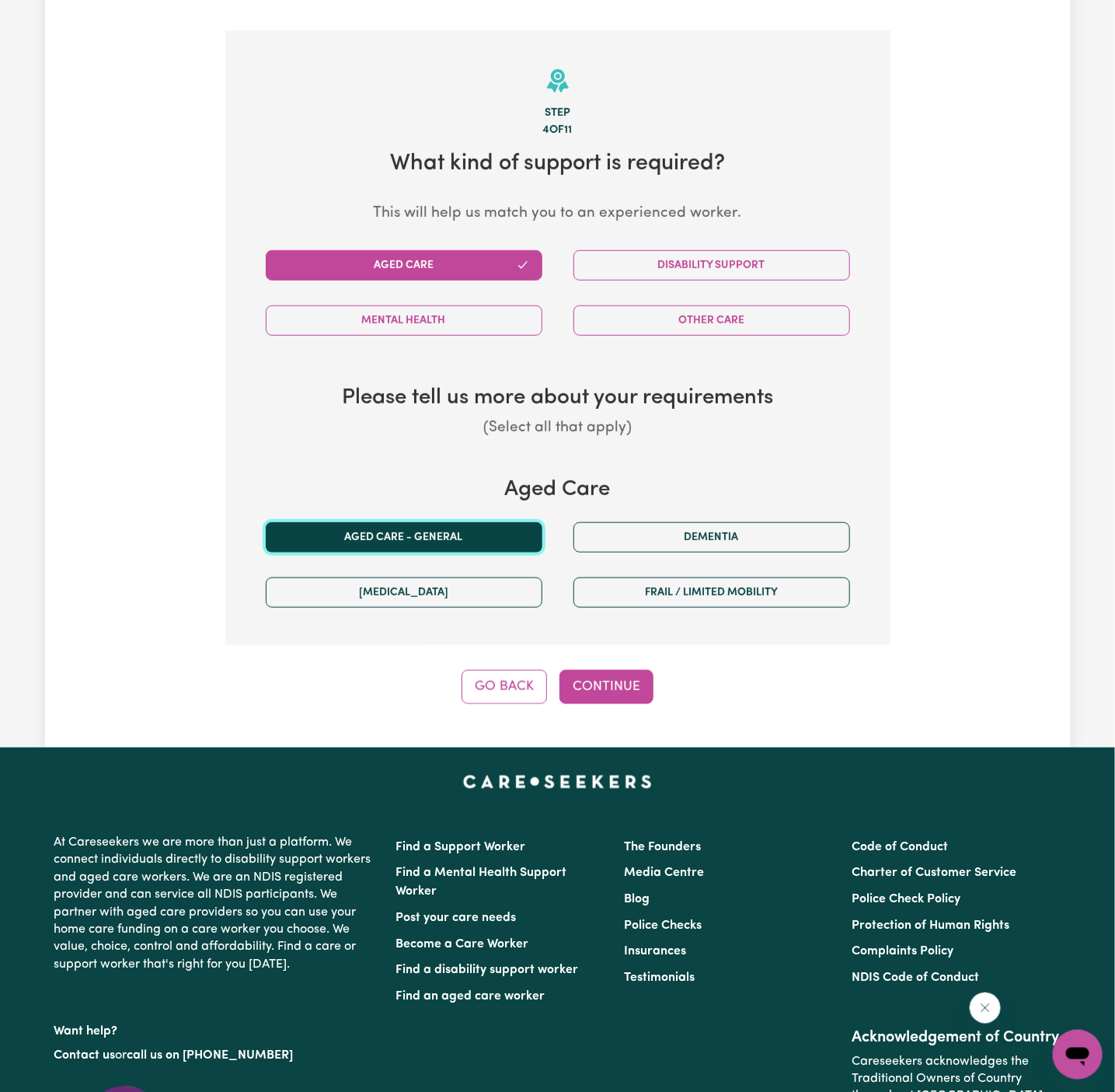
click at [498, 541] on button "Aged care - General" at bounding box center [404, 537] width 277 height 30
click at [617, 699] on button "Continue" at bounding box center [606, 687] width 94 height 34
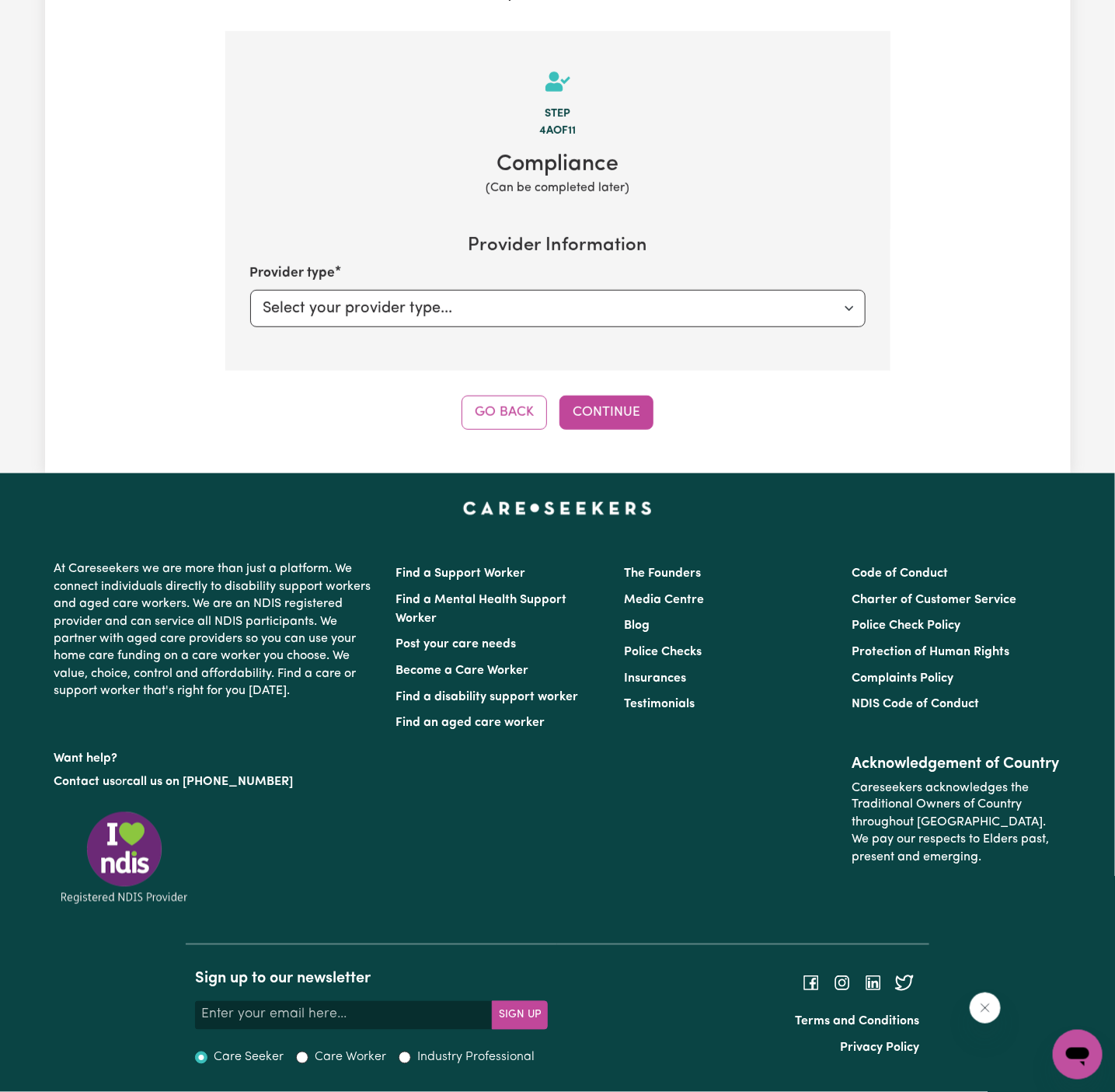
scroll to position [308, 0]
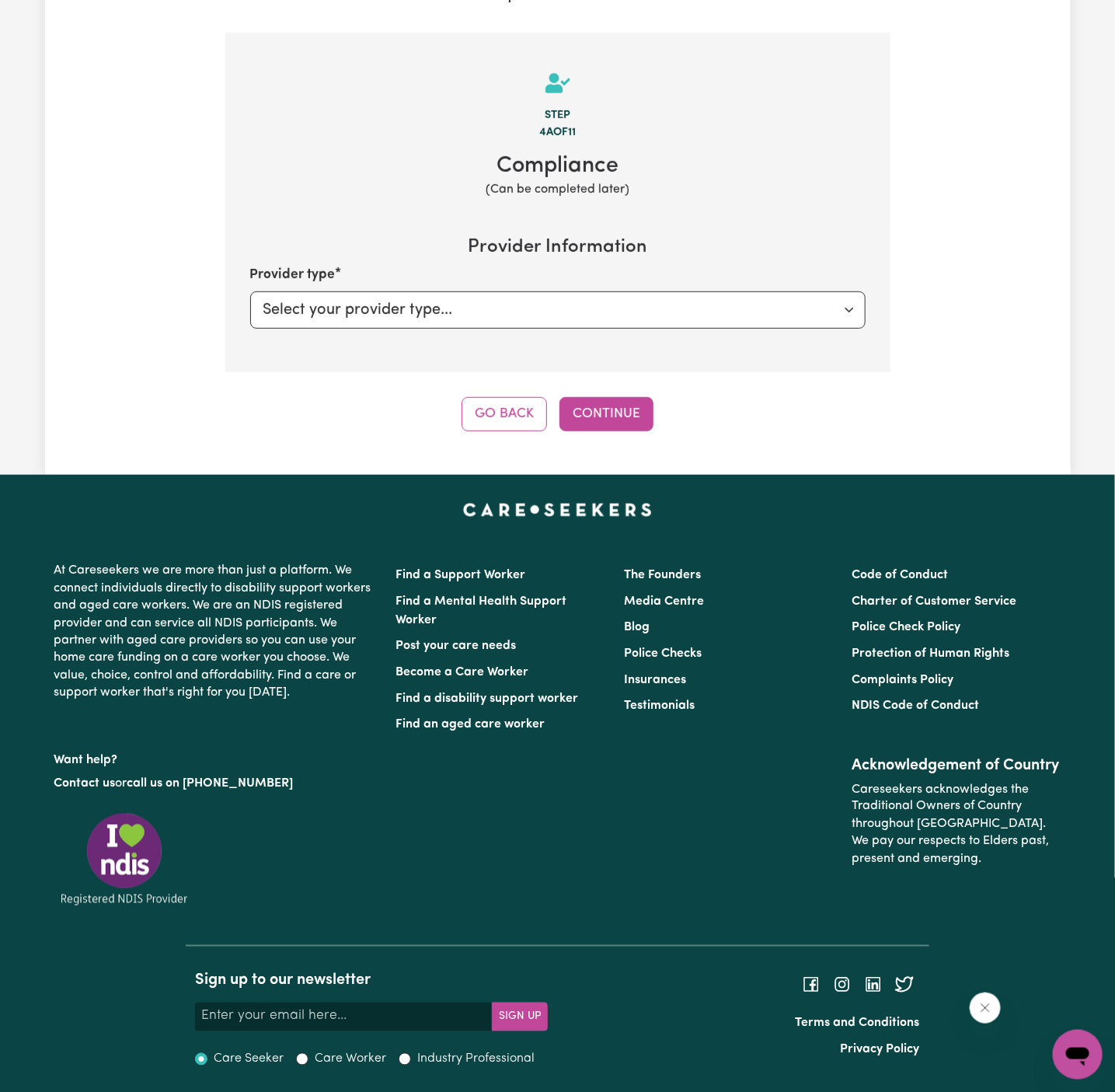
click at [607, 392] on div "Step 4a of 11 Compliance (Can be completed later) Provider Information Provider…" at bounding box center [558, 232] width 665 height 399
click at [621, 423] on button "Continue" at bounding box center [606, 414] width 94 height 34
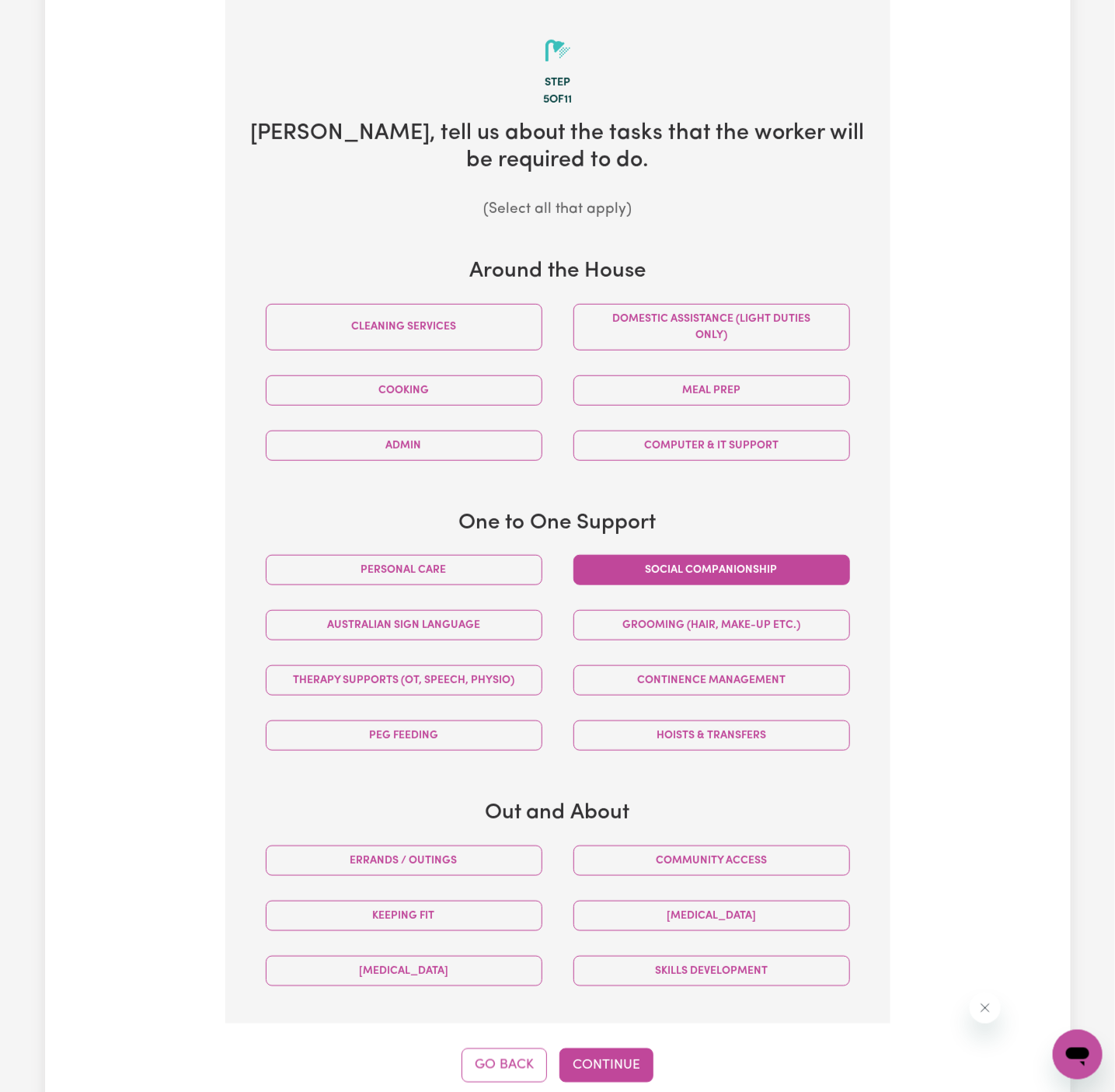
click at [746, 563] on button "Social companionship" at bounding box center [711, 570] width 277 height 30
click at [748, 857] on button "Community access" at bounding box center [711, 861] width 277 height 30
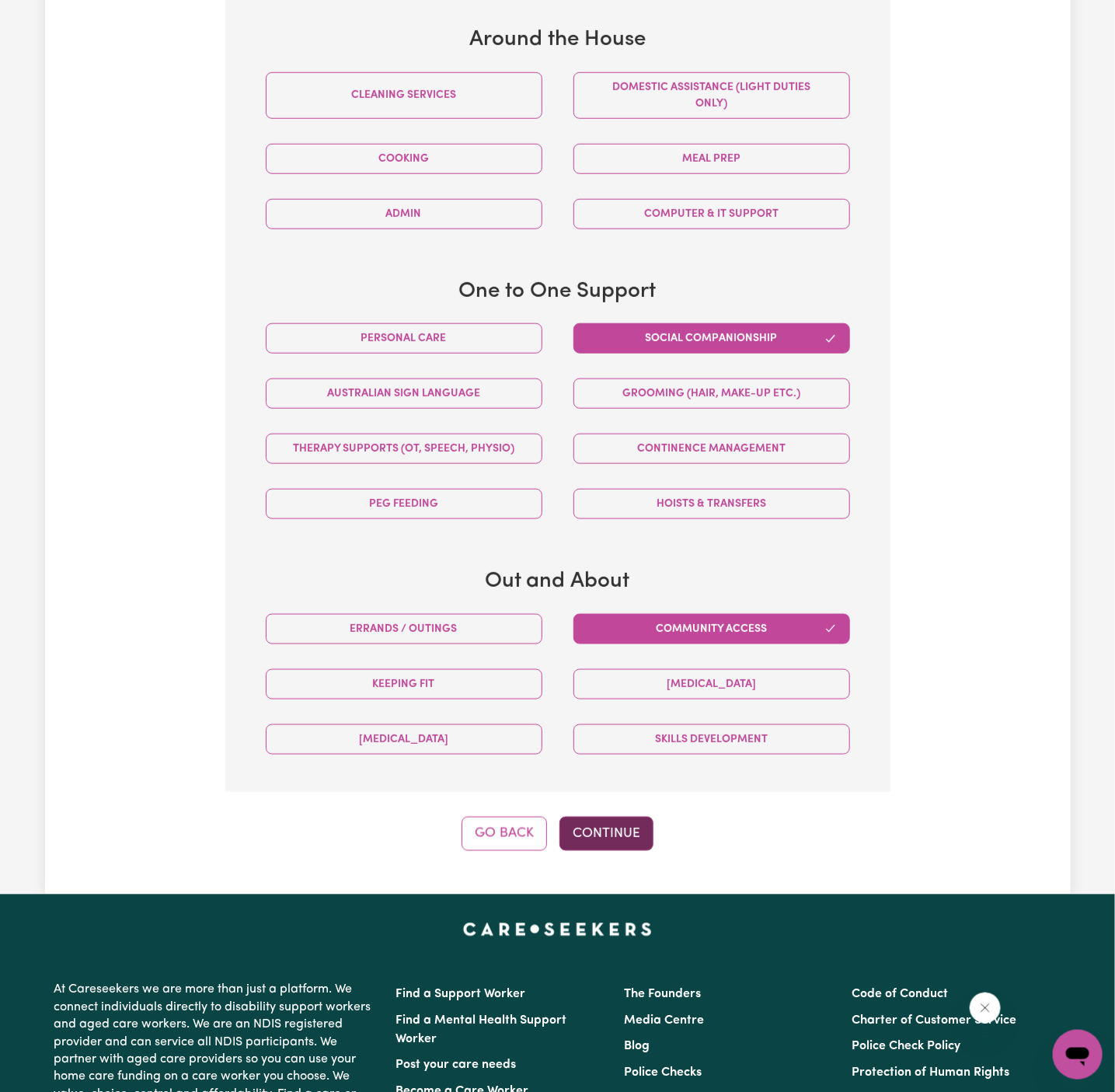
click at [630, 821] on button "Continue" at bounding box center [606, 834] width 94 height 34
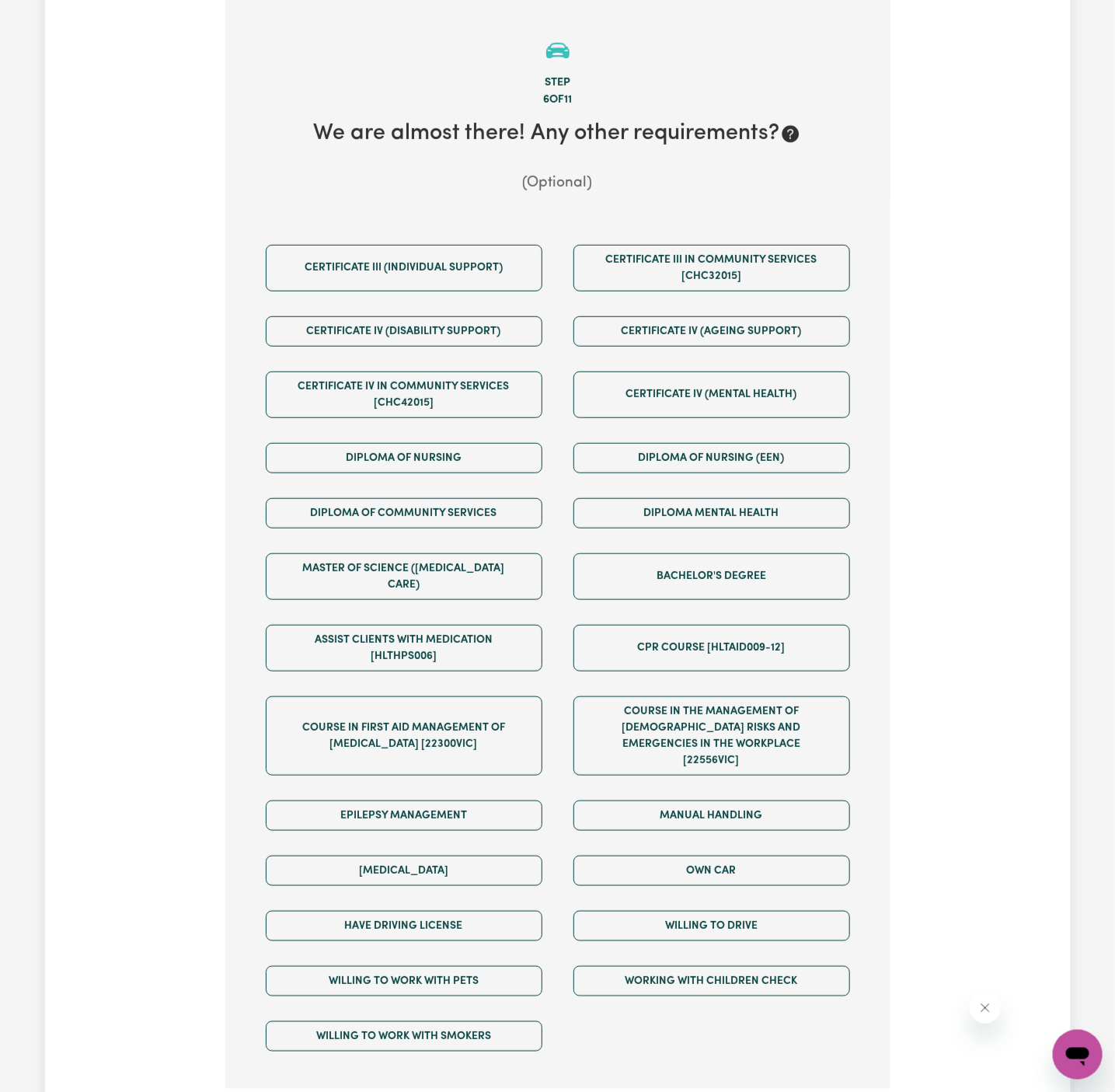
scroll to position [751, 0]
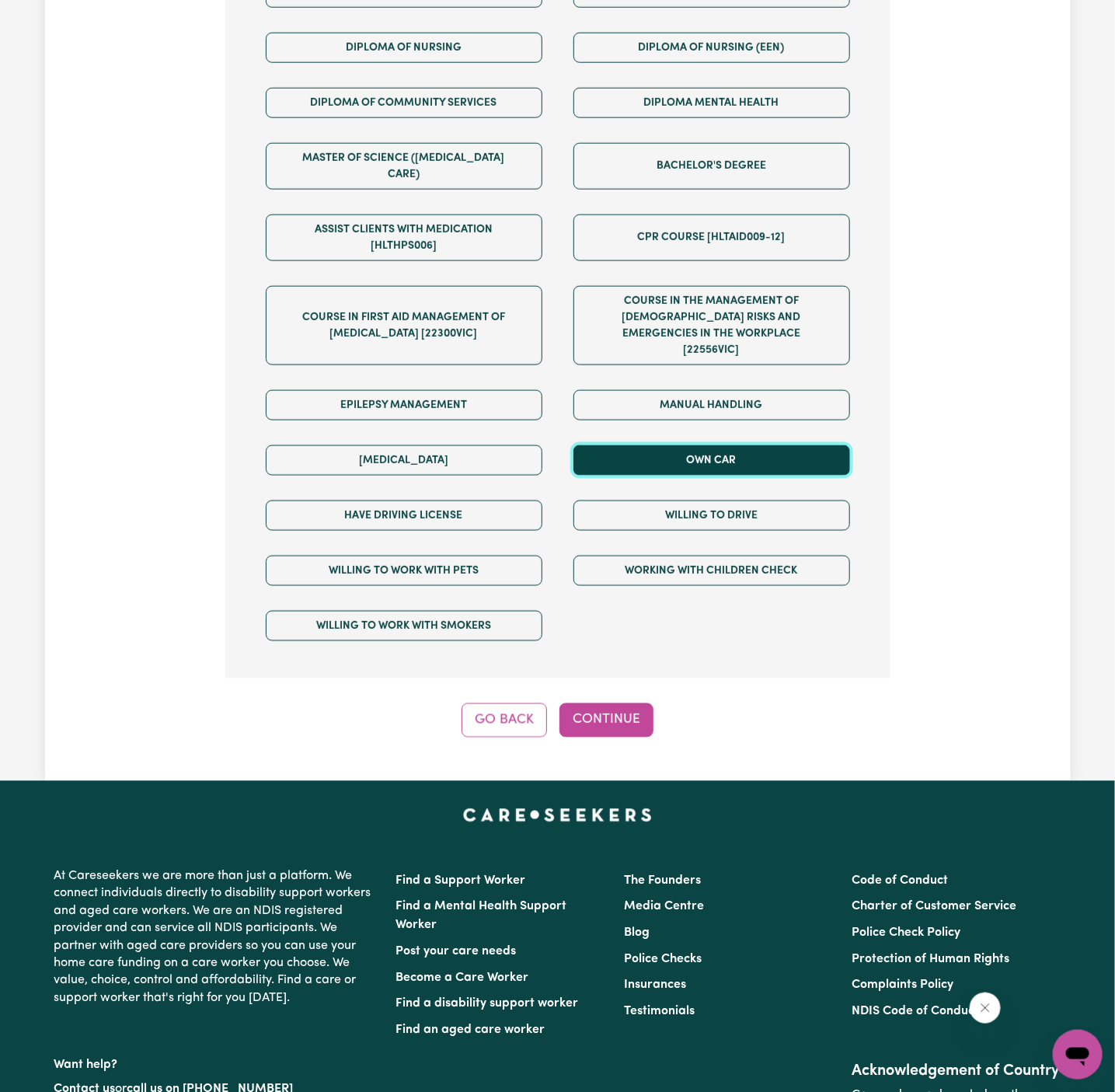
click at [703, 445] on button "Own Car" at bounding box center [711, 460] width 277 height 30
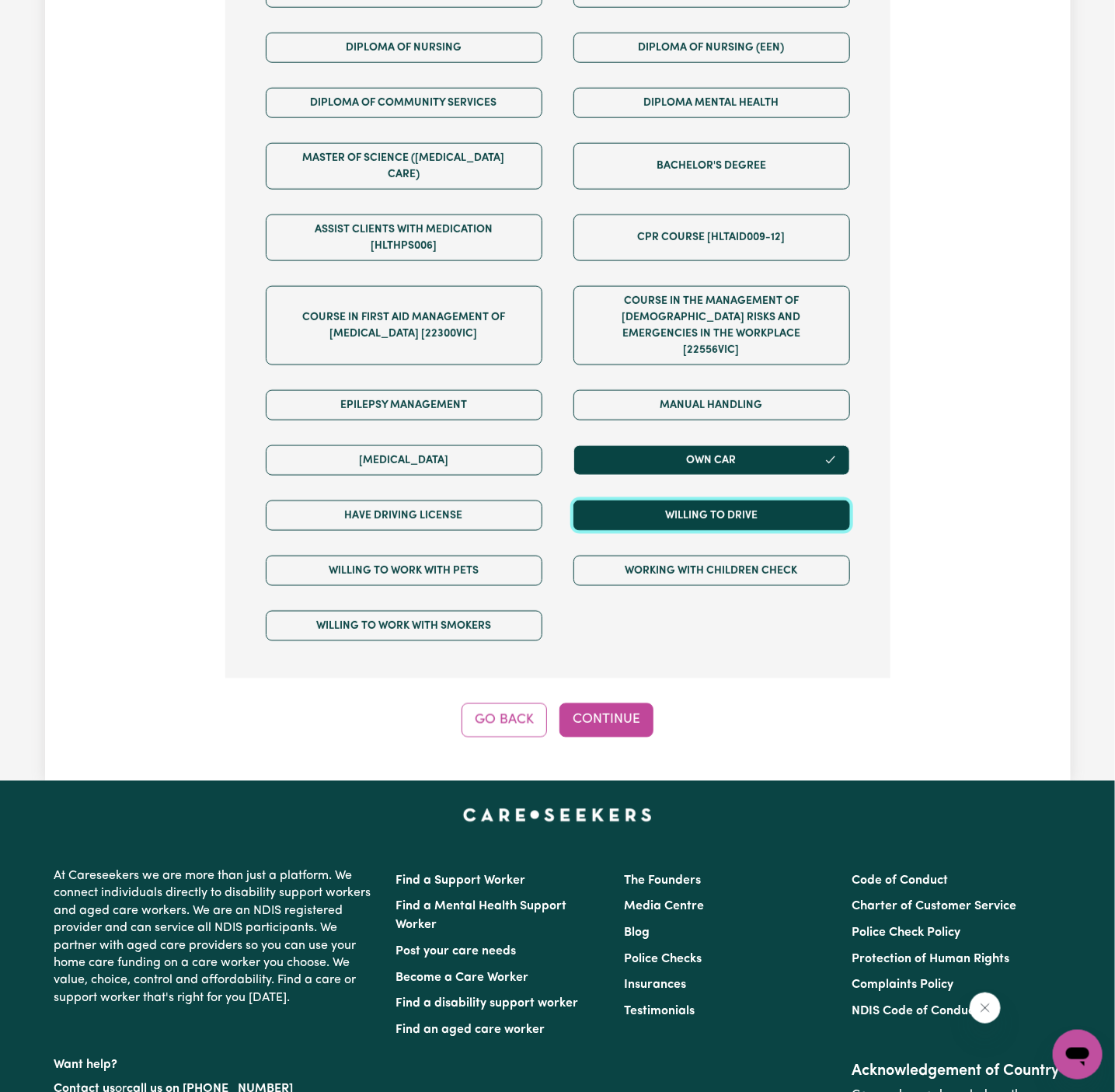
click at [703, 500] on button "Willing to drive" at bounding box center [711, 515] width 277 height 30
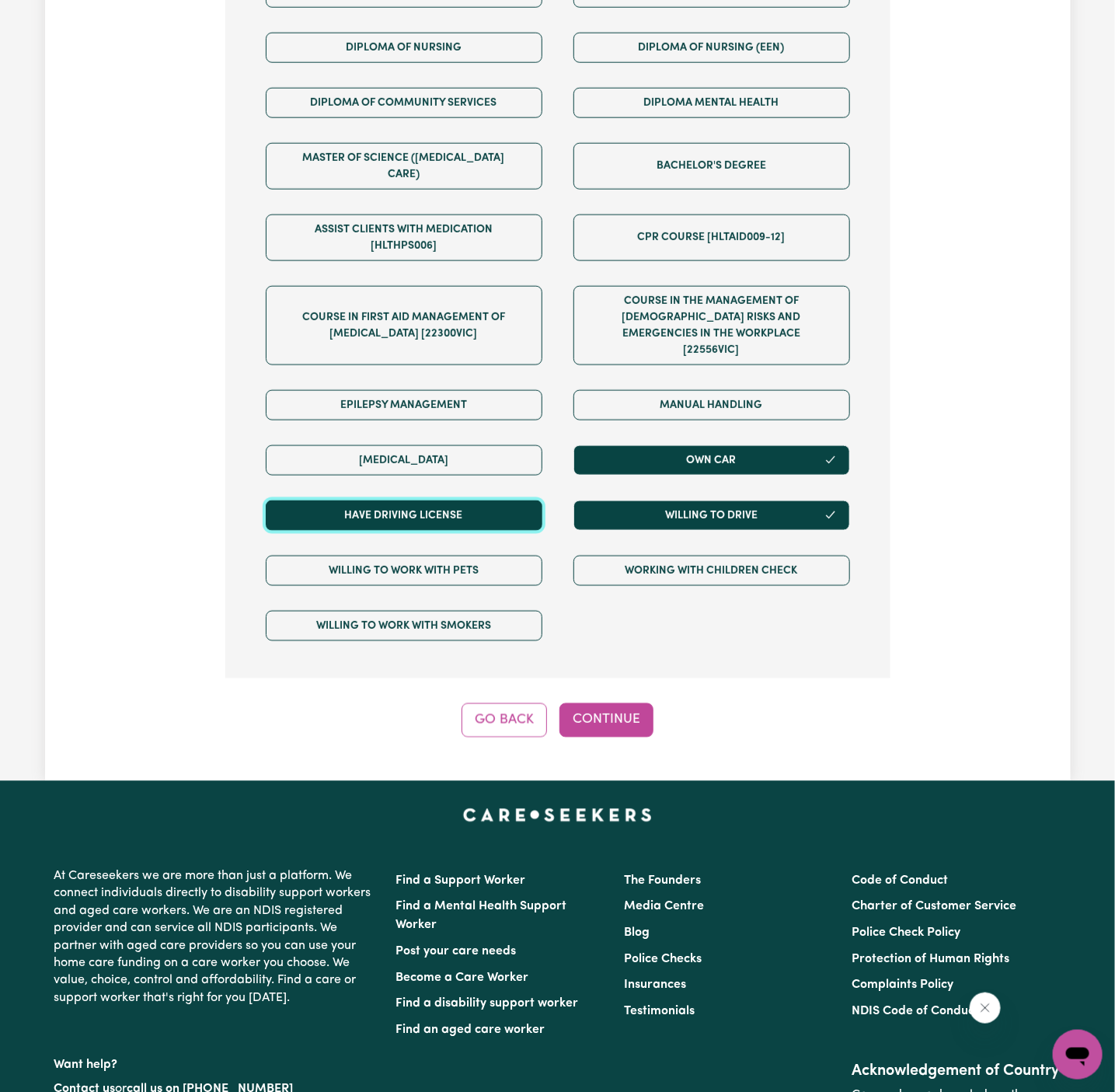
click at [496, 500] on button "Have driving license" at bounding box center [404, 515] width 277 height 30
click at [626, 700] on div "Tell us your care and support requirements Welcome to Careseekers. We are excit…" at bounding box center [558, 42] width 1026 height 1478
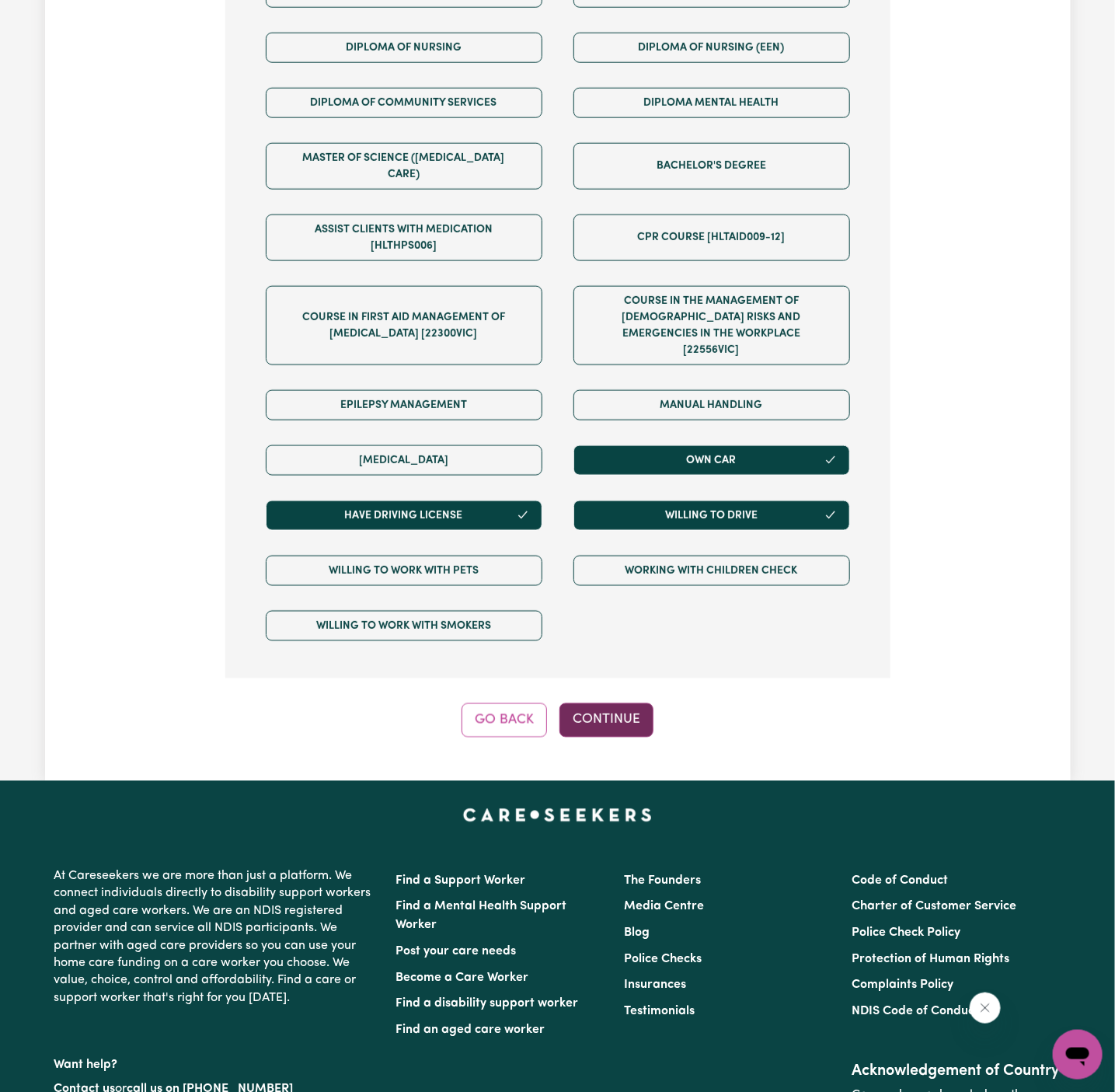
click at [621, 703] on button "Continue" at bounding box center [606, 720] width 94 height 34
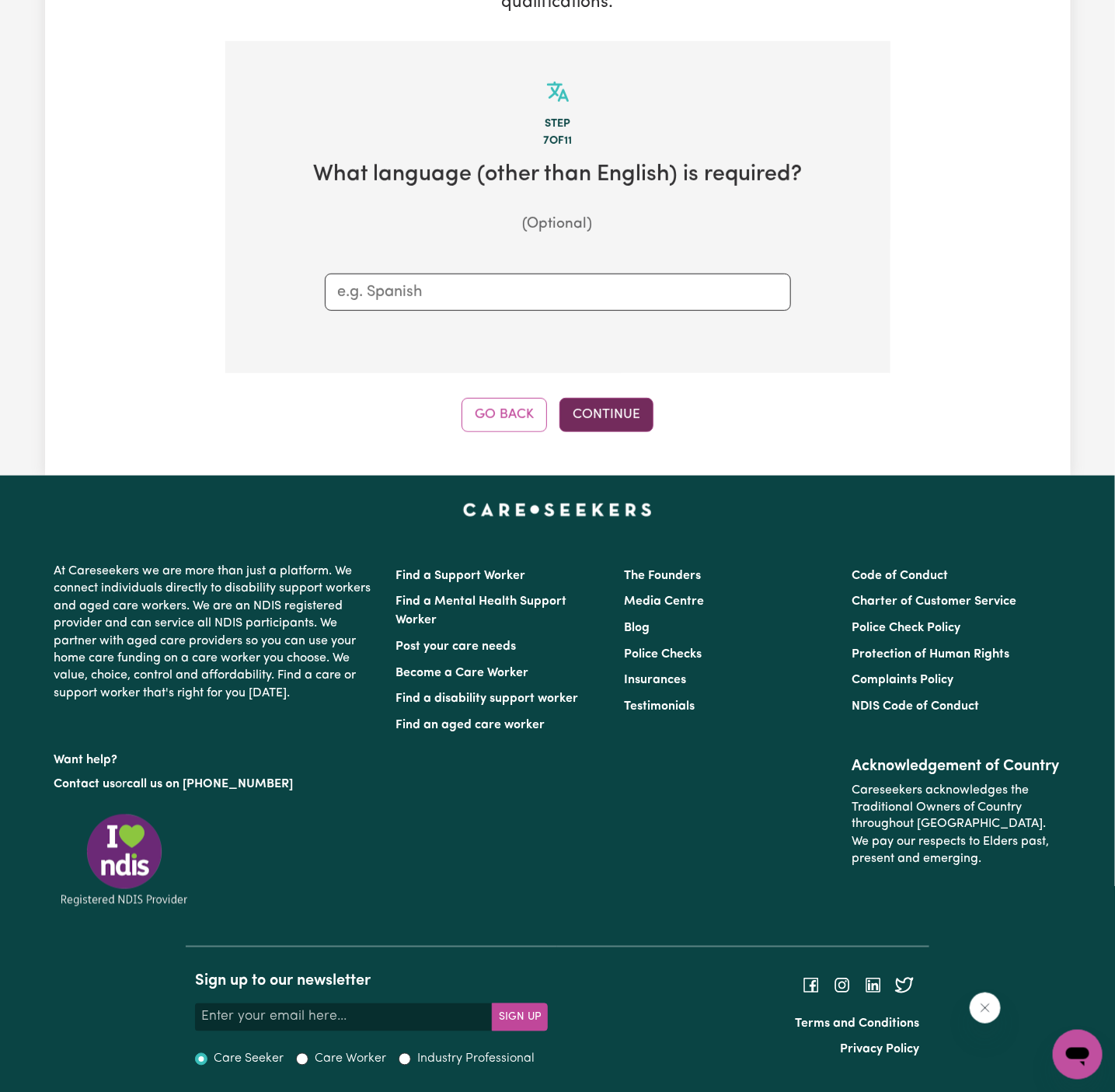
click at [613, 412] on button "Continue" at bounding box center [606, 415] width 94 height 34
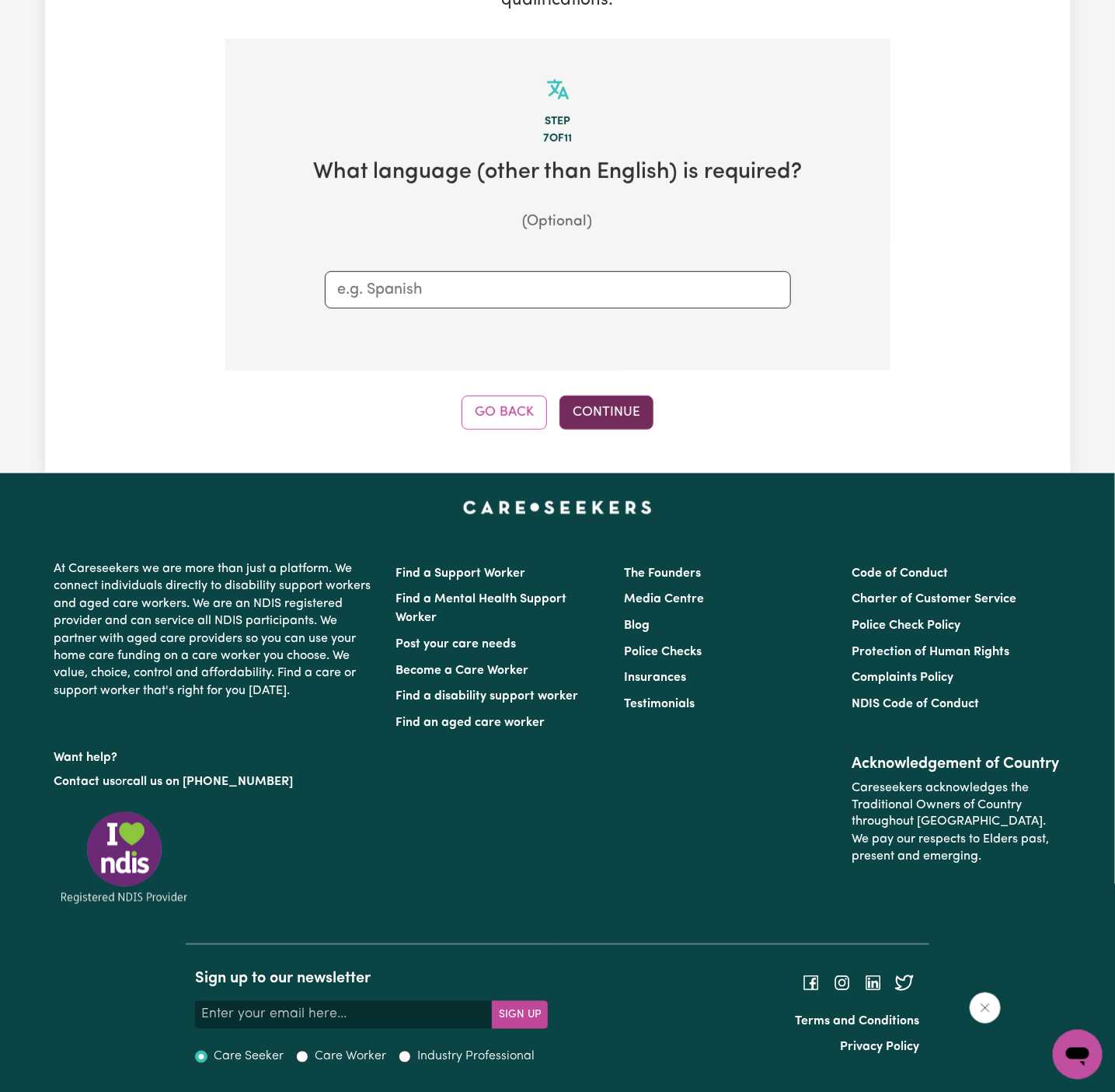
scroll to position [340, 0]
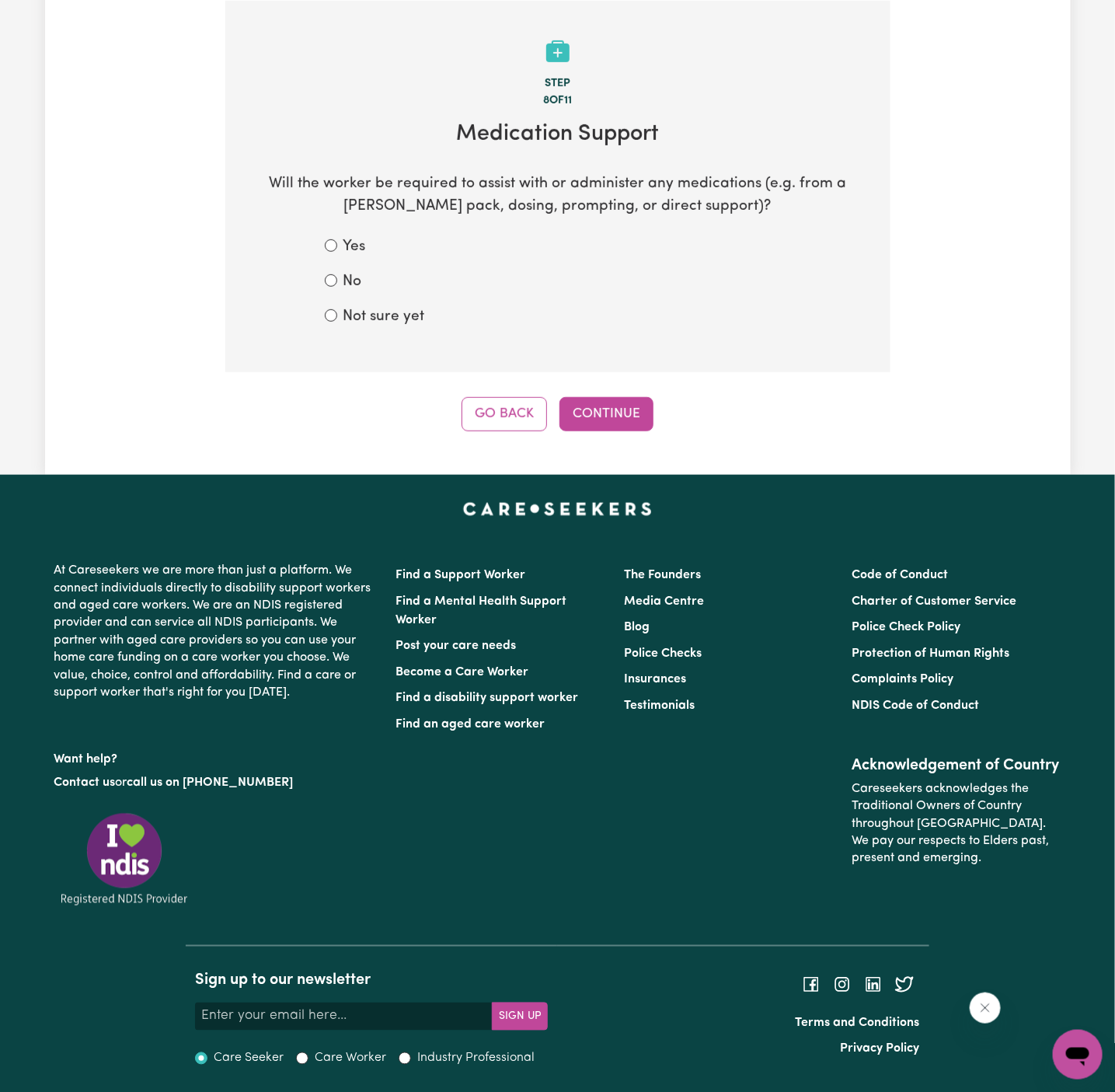
click at [350, 287] on label "No" at bounding box center [353, 283] width 19 height 23
click at [337, 287] on input "No" at bounding box center [330, 280] width 12 height 12
radio input "true"
click at [630, 408] on button "Continue" at bounding box center [606, 414] width 94 height 34
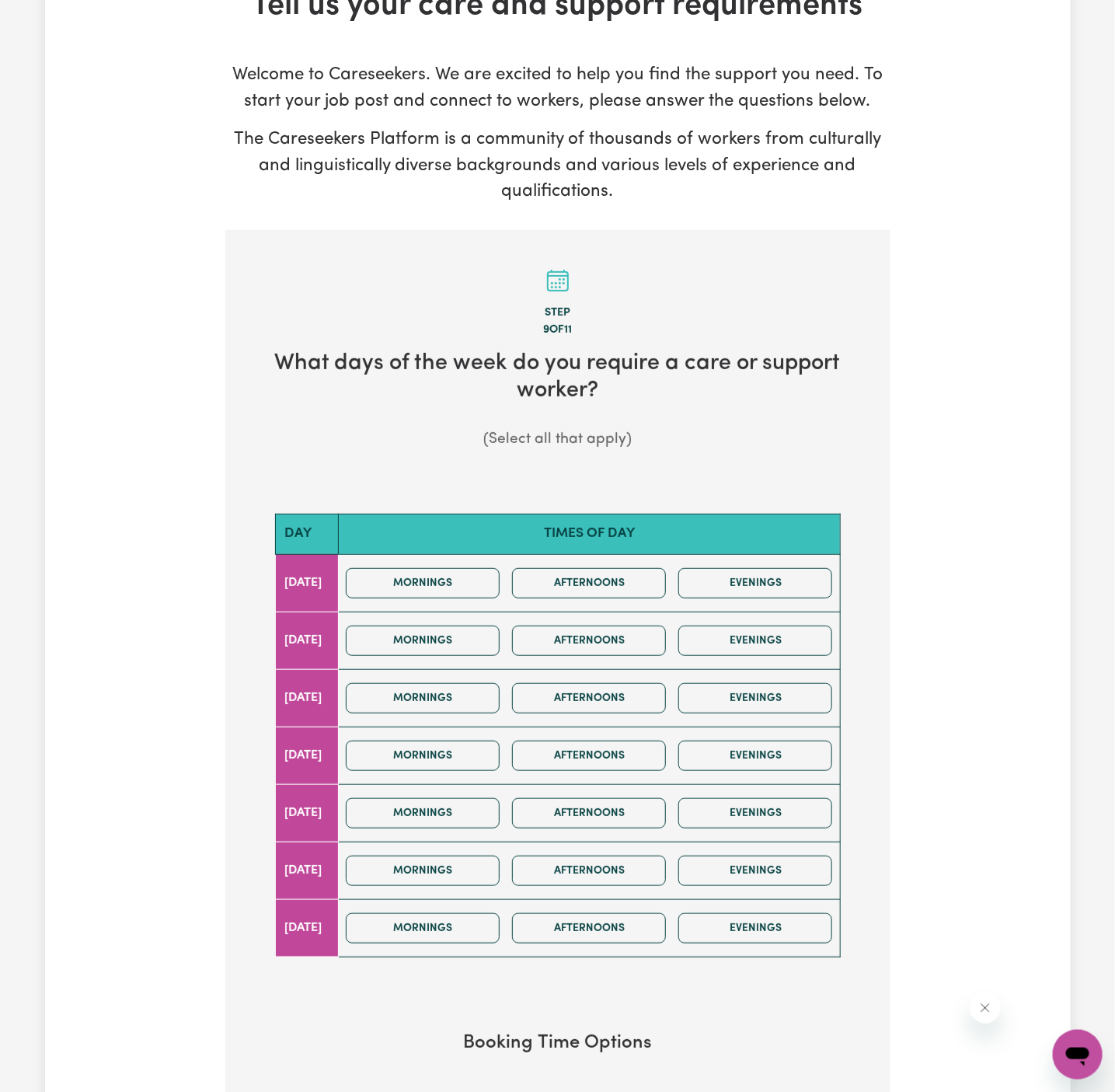
scroll to position [281, 0]
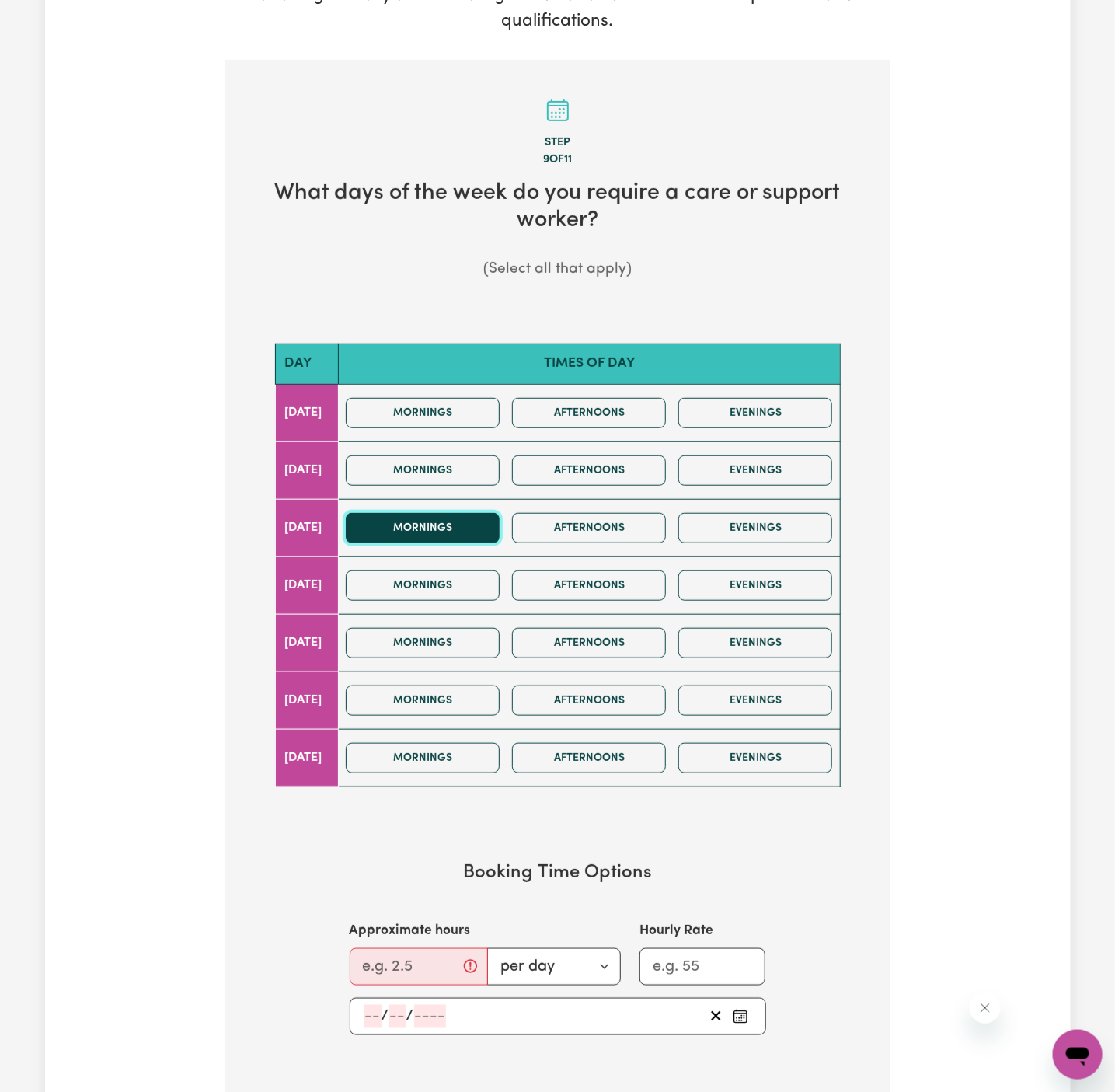
click at [471, 535] on button "Mornings" at bounding box center [422, 529] width 154 height 30
click at [393, 974] on input "Approximate hours" at bounding box center [419, 967] width 138 height 38
type input "2"
click at [374, 1013] on input "number" at bounding box center [373, 1017] width 17 height 23
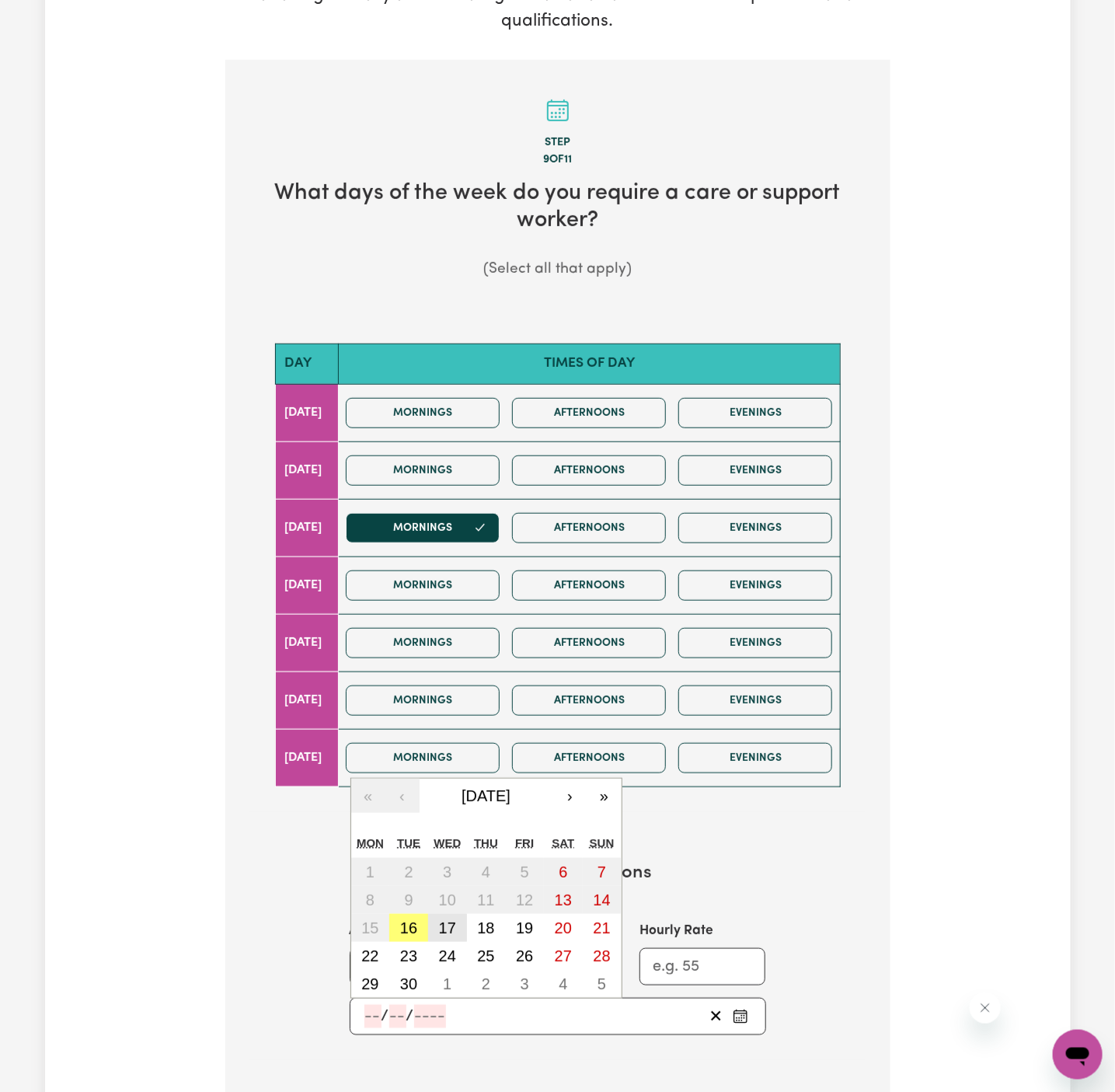
click at [444, 929] on abbr "17" at bounding box center [448, 929] width 17 height 17
type input "[DATE]"
type input "17"
type input "9"
type input "2025"
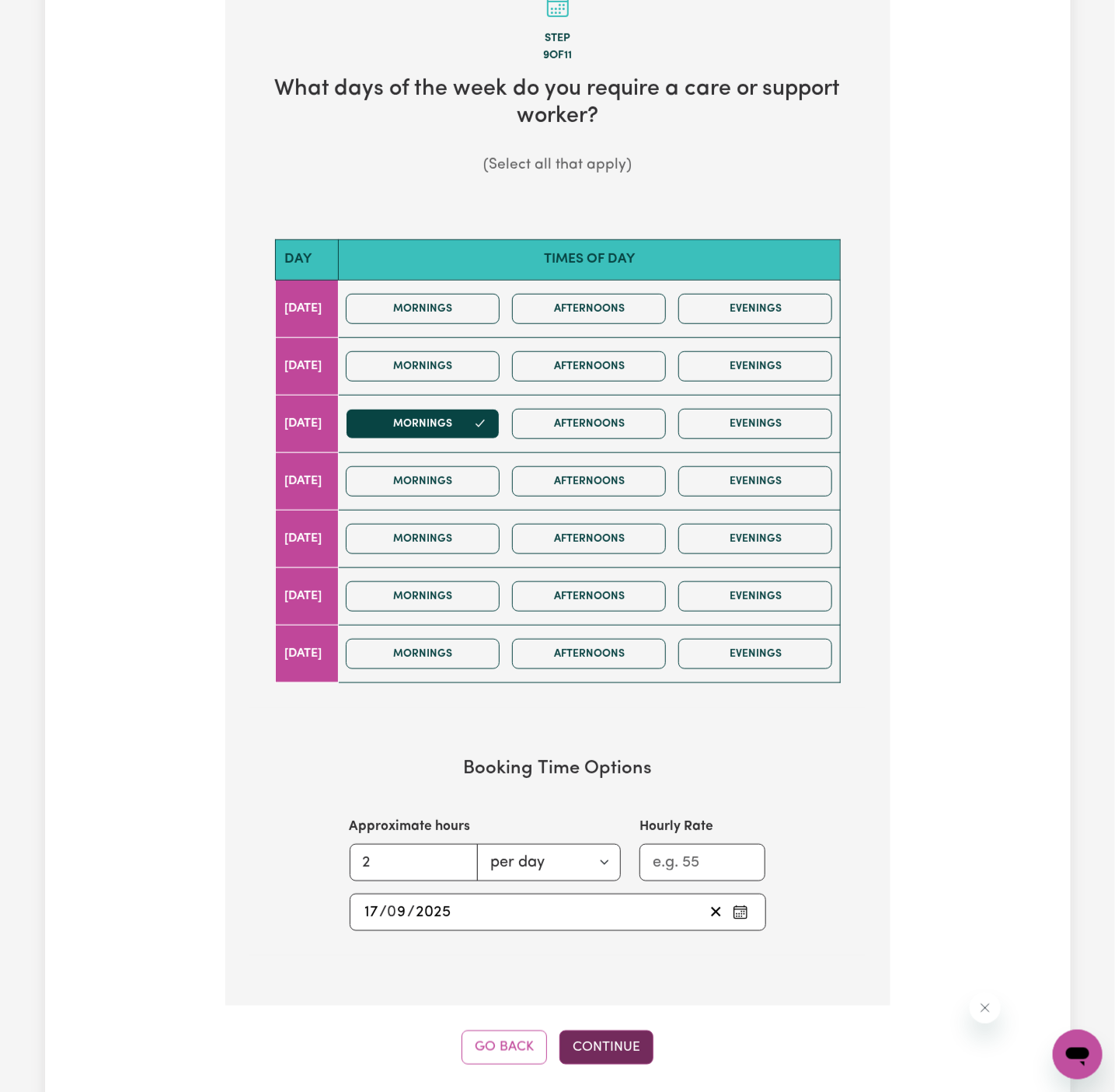
click at [638, 1038] on button "Continue" at bounding box center [606, 1048] width 94 height 34
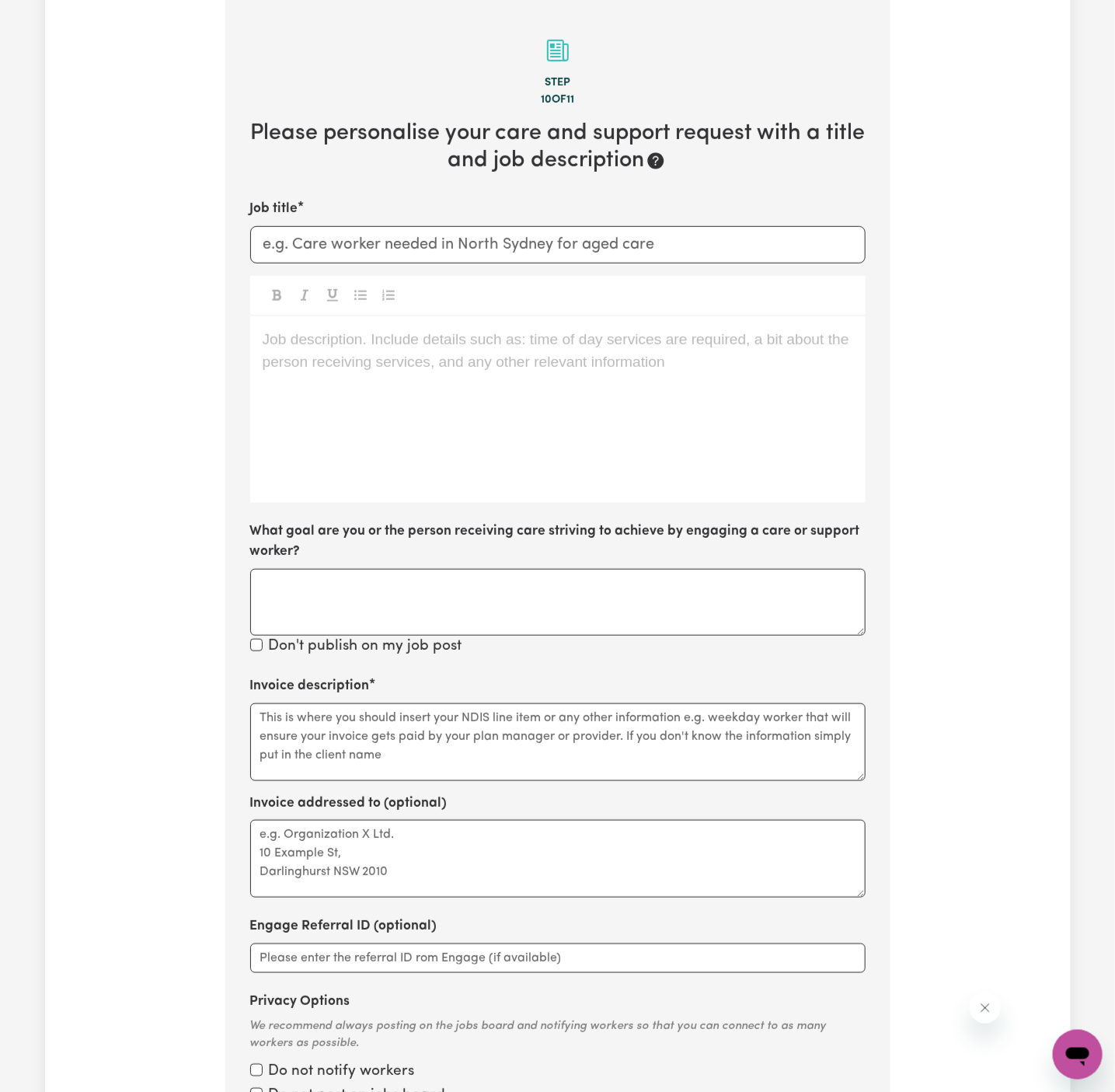
scroll to position [341, 0]
click at [648, 413] on div "Job description. Include details such as: time of day services are required, a …" at bounding box center [558, 409] width 616 height 187
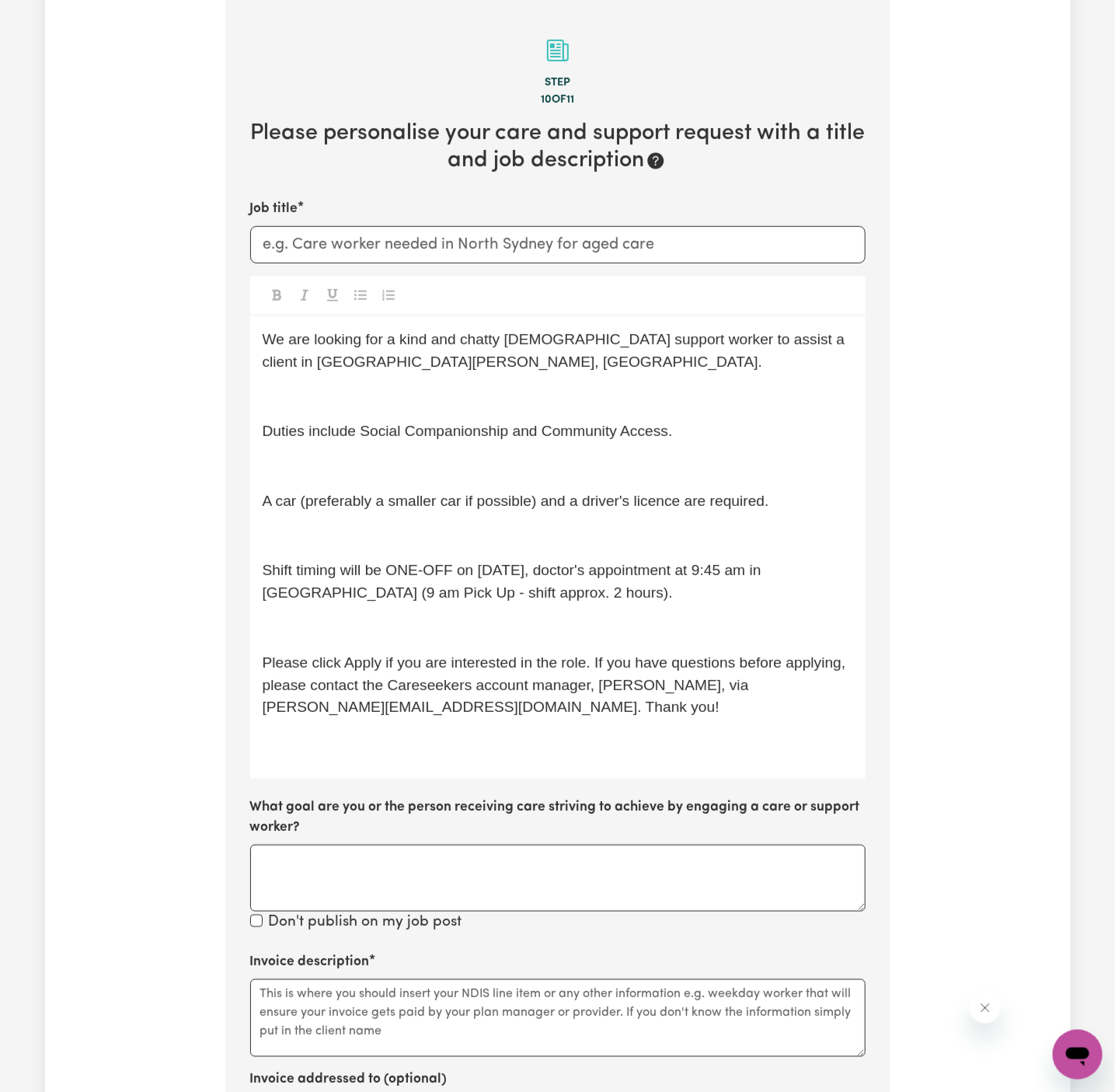
click at [583, 377] on div "We are looking for a kind and chatty [DEMOGRAPHIC_DATA] support worker to assis…" at bounding box center [558, 547] width 616 height 463
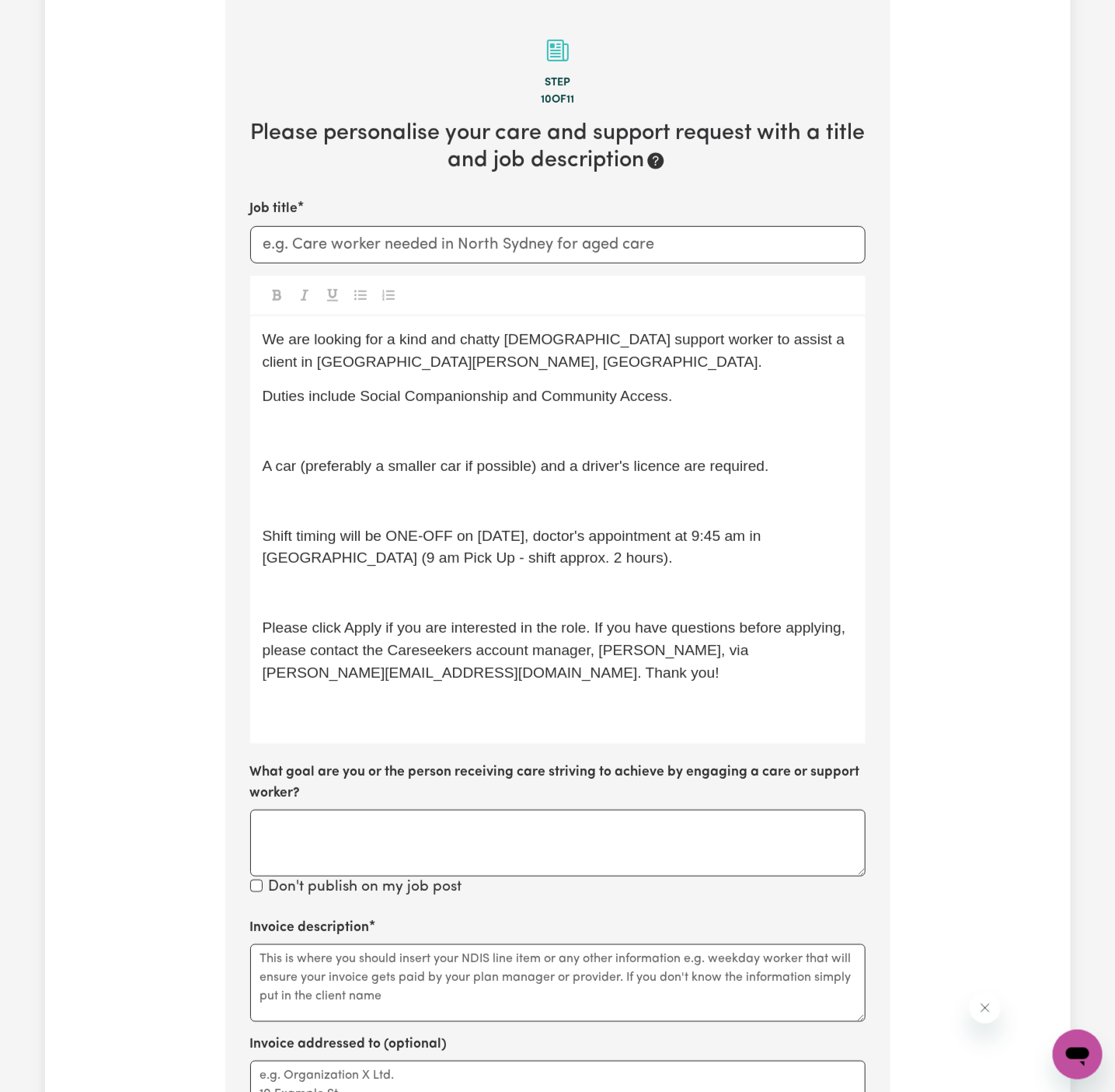
click at [582, 426] on p "﻿" at bounding box center [558, 432] width 590 height 23
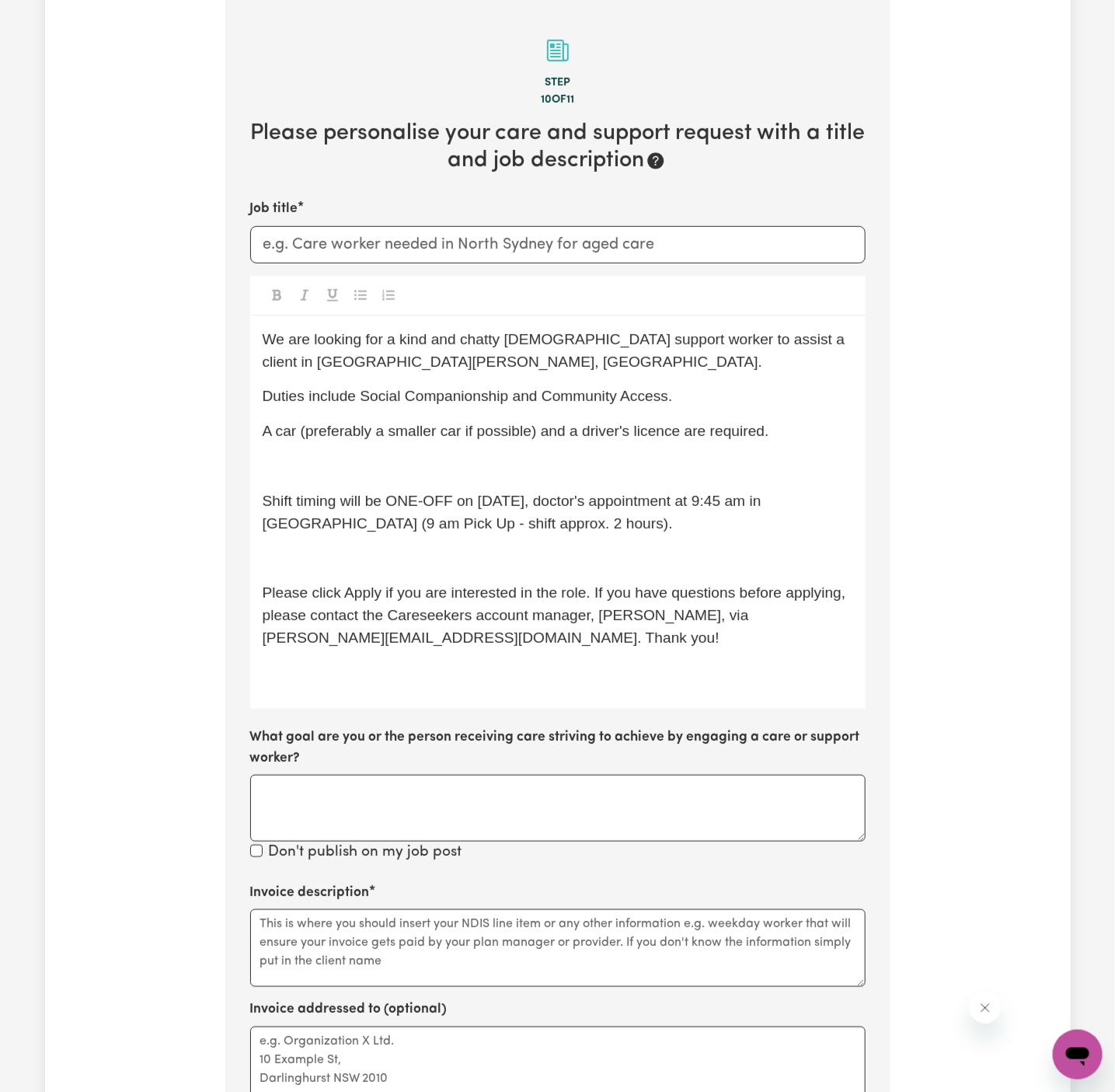
click at [582, 453] on div "We are looking for a kind and chatty [DEMOGRAPHIC_DATA] support worker to assis…" at bounding box center [558, 513] width 616 height 393
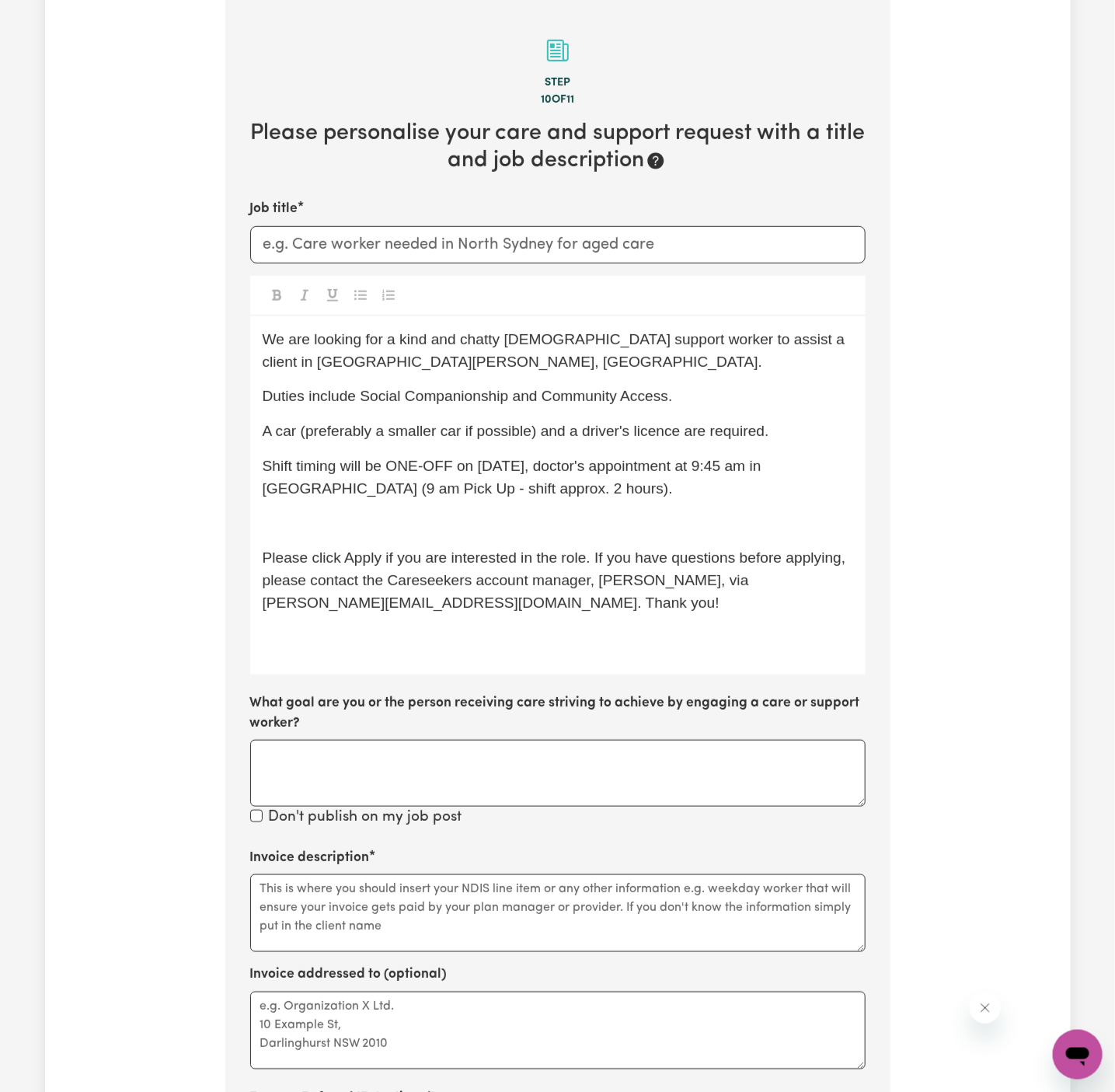
click at [585, 493] on span "Shift timing will be ONE-OFF on [DATE], doctor's appointment at 9:45 am in [GEO…" at bounding box center [514, 477] width 503 height 38
click at [588, 520] on p "﻿" at bounding box center [558, 525] width 590 height 23
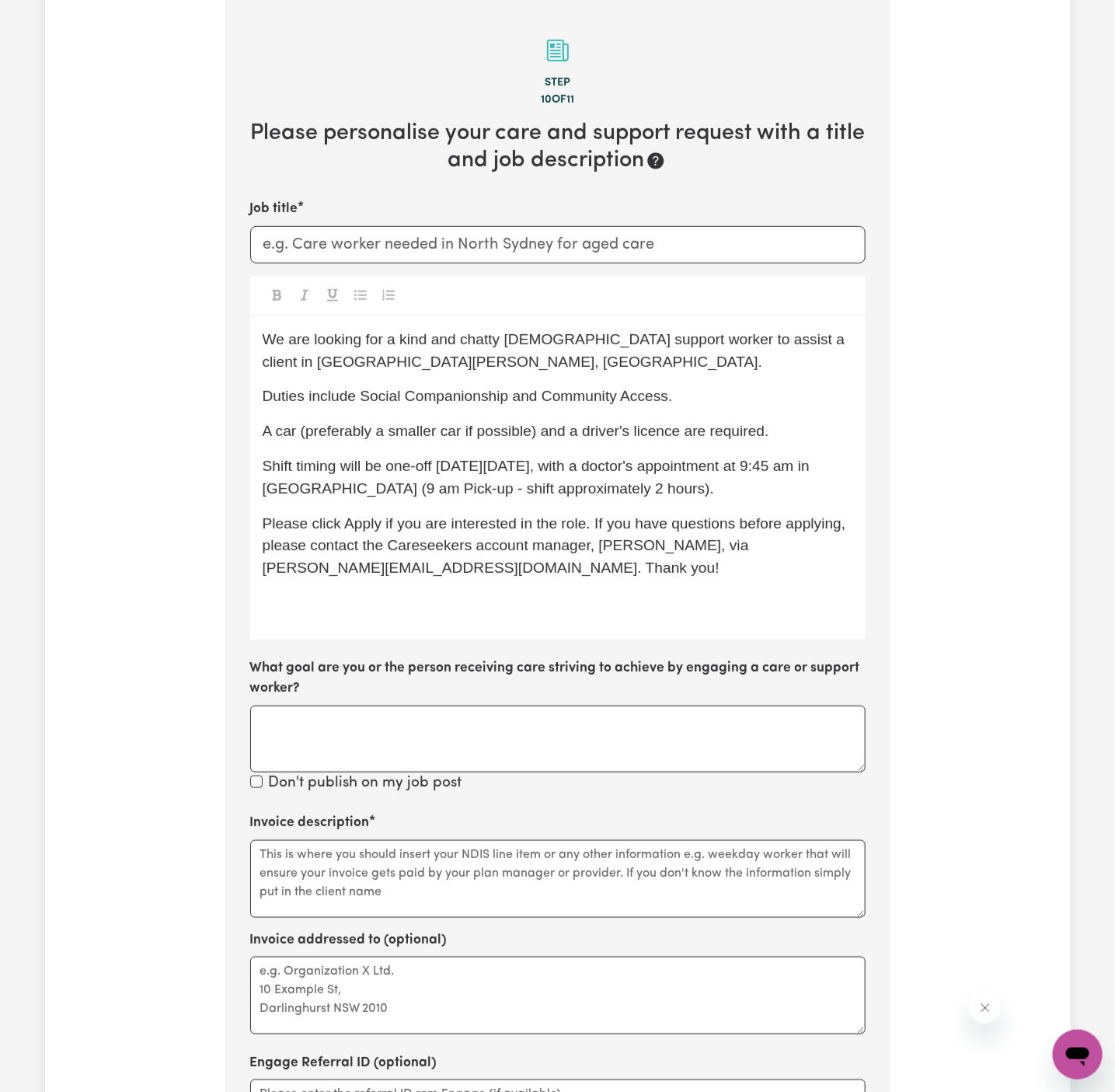
click at [451, 468] on span "Shift timing will be one-off [DATE][DATE], with a doctor's appointment at 9:45 …" at bounding box center [539, 477] width 552 height 38
drag, startPoint x: 628, startPoint y: 501, endPoint x: 506, endPoint y: 509, distance: 122.3
click at [506, 509] on div "We are looking for a kind and chatty [DEMOGRAPHIC_DATA] support worker to assis…" at bounding box center [558, 478] width 616 height 323
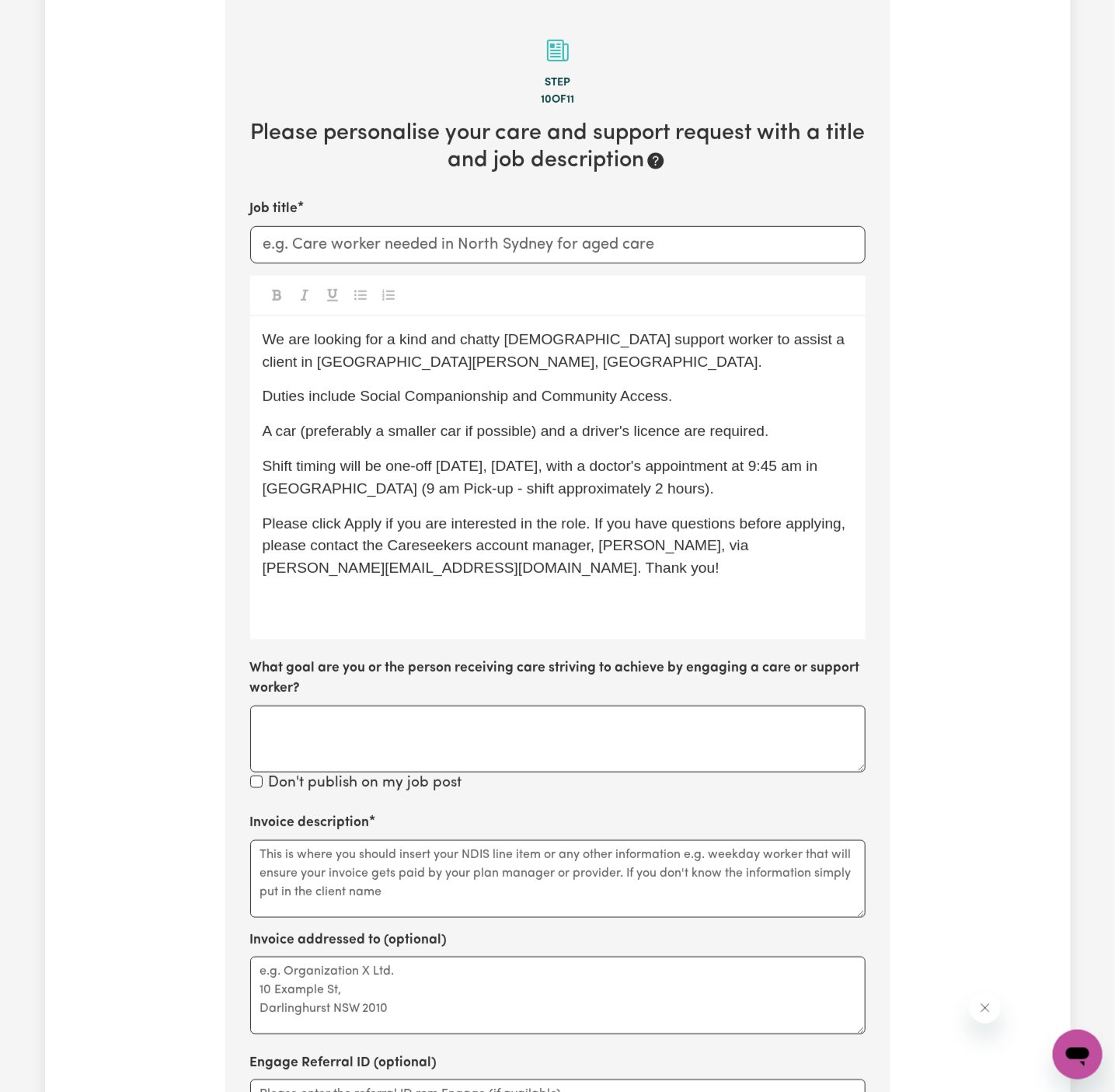
click at [559, 615] on div "We are looking for a kind and chatty [DEMOGRAPHIC_DATA] support worker to assis…" at bounding box center [558, 478] width 616 height 323
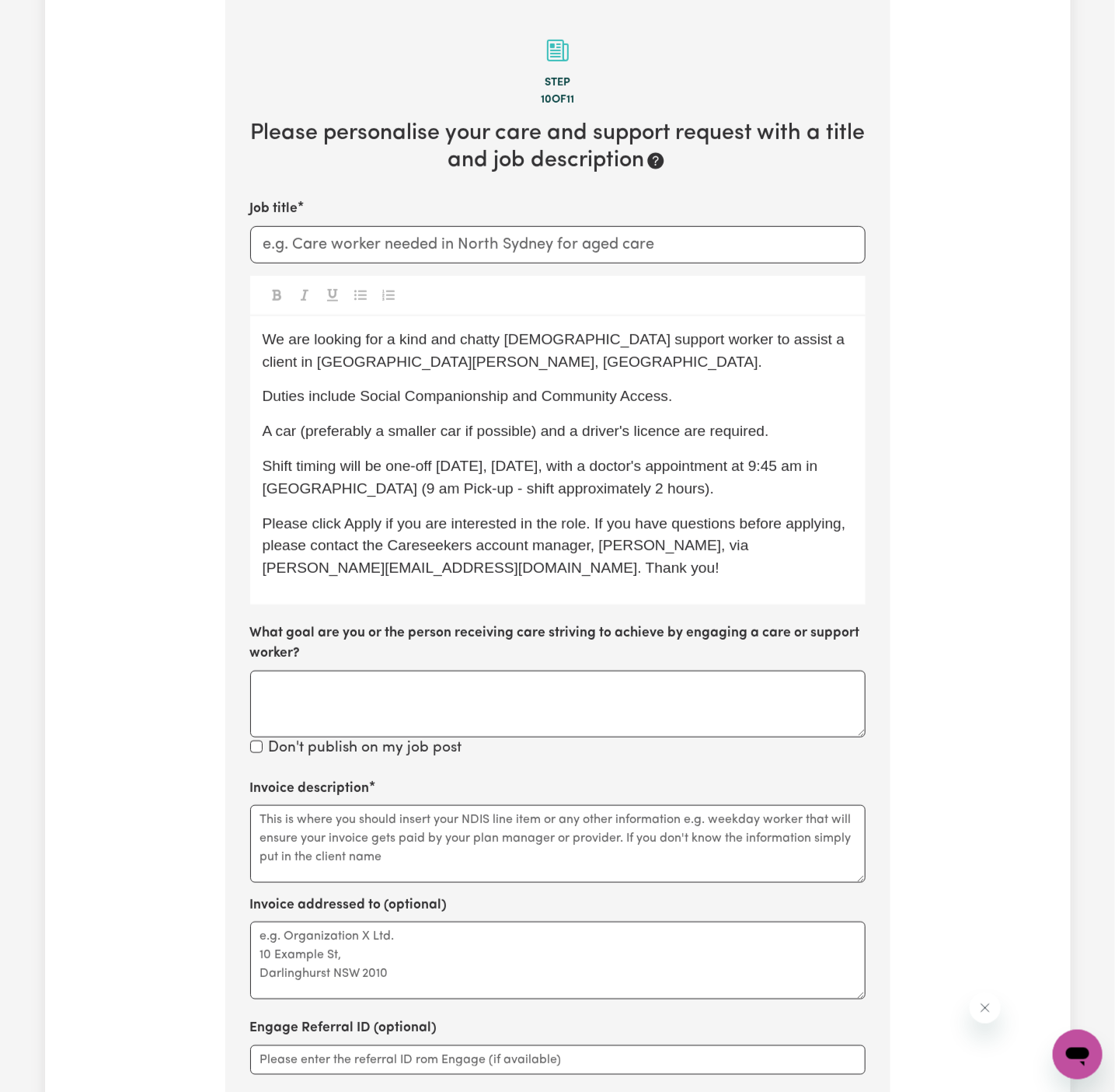
click at [626, 501] on div "We are looking for a kind and chatty [DEMOGRAPHIC_DATA] support worker to assis…" at bounding box center [558, 460] width 616 height 288
click at [843, 626] on label "What goal are you or the person receiving care striving to achieve by engaging …" at bounding box center [558, 644] width 616 height 41
click at [843, 671] on textarea "What goal are you or the person receiving care striving to achieve by engaging …" at bounding box center [558, 704] width 616 height 67
click at [356, 403] on span "Duties include Social Companionship and Community Access." at bounding box center [467, 395] width 410 height 16
drag, startPoint x: 361, startPoint y: 403, endPoint x: 729, endPoint y: 398, distance: 368.0
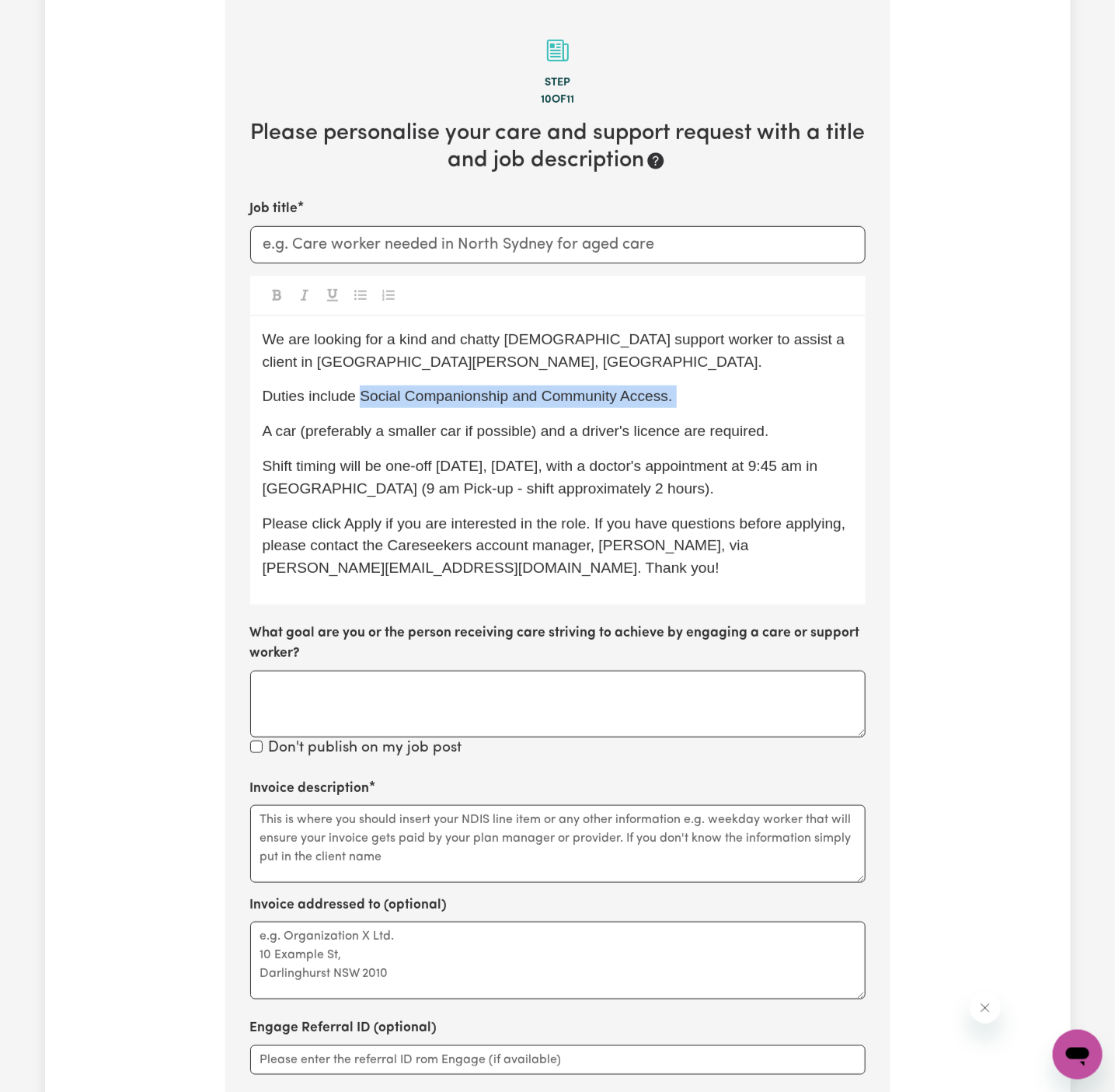
click at [729, 398] on p "Duties include Social Companionship and Community Access." at bounding box center [558, 397] width 590 height 23
copy span "Social Companionship and Community Access."
click at [491, 831] on textarea "Invoice description" at bounding box center [558, 844] width 616 height 78
paste textarea "Social Companionship and Community Access."
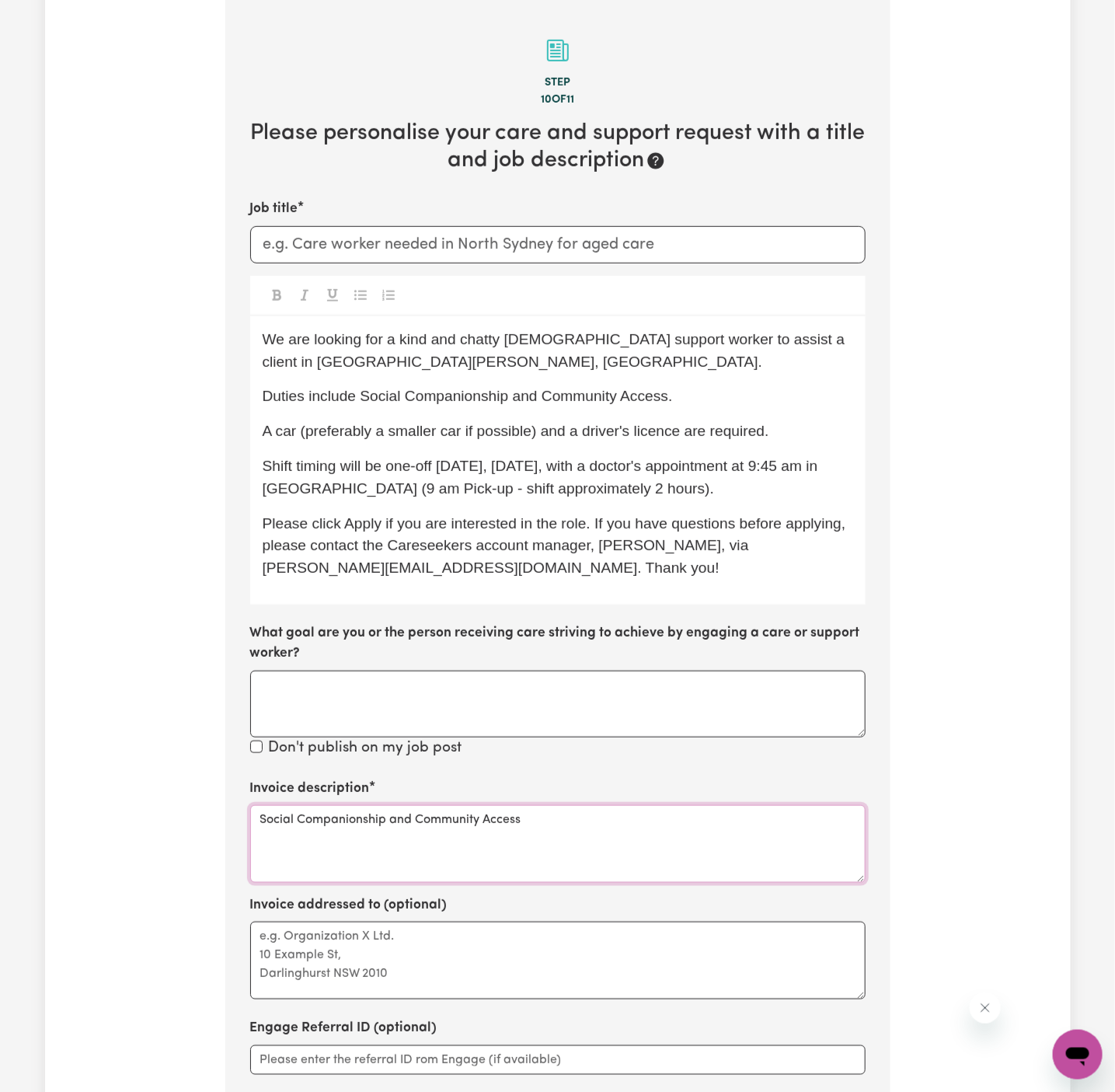
type textarea "Social Companionship and Community Access"
click at [529, 953] on textarea "Invoice addressed to (optional)" at bounding box center [558, 961] width 616 height 78
paste textarea "Vitality Club"
type textarea "c/o Vitality Club"
click at [511, 255] on input "Job title" at bounding box center [558, 245] width 616 height 38
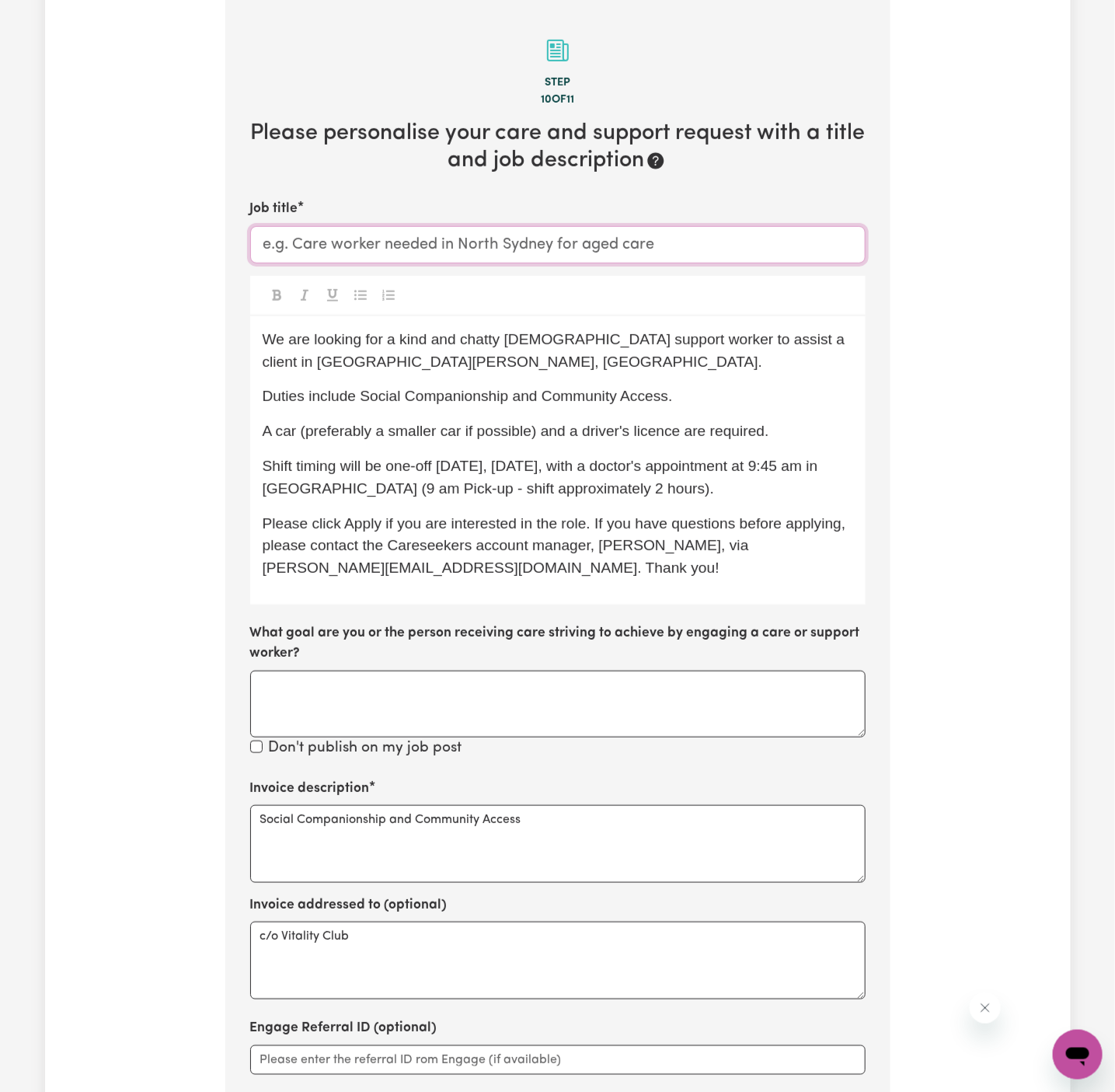
click at [482, 238] on input "Job title" at bounding box center [558, 245] width 616 height 38
paste input "[DEMOGRAPHIC_DATA] Support Worker Needed in [GEOGRAPHIC_DATA][PERSON_NAME], [GE…"
type input "[DEMOGRAPHIC_DATA] Support Worker Needed in [GEOGRAPHIC_DATA][PERSON_NAME], [GE…"
click at [310, 341] on span "We are looking for a kind and chatty [DEMOGRAPHIC_DATA] support worker to assis…" at bounding box center [556, 350] width 587 height 38
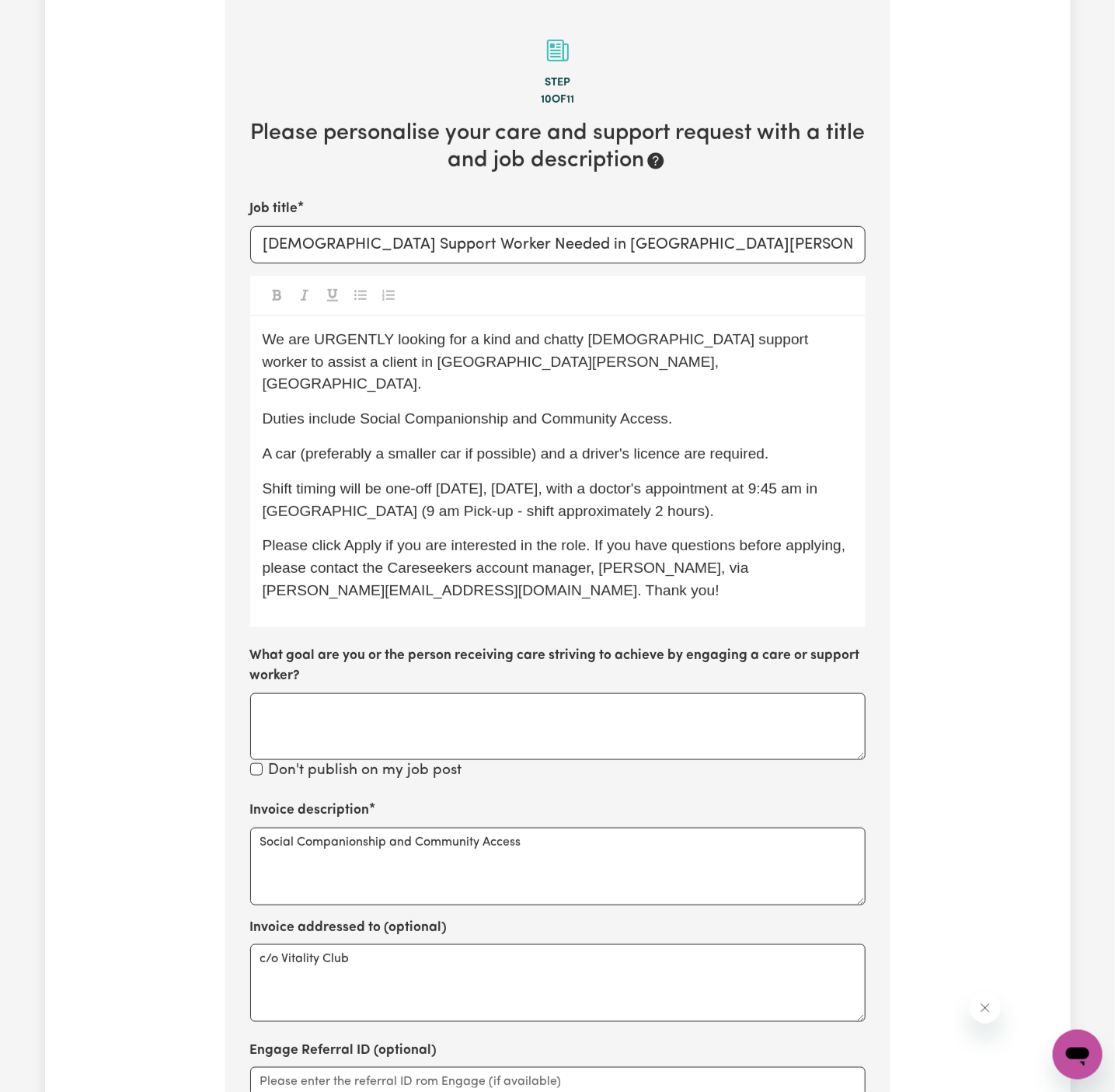
click at [511, 410] on span "Duties include Social Companionship and Community Access." at bounding box center [467, 418] width 410 height 16
click at [557, 538] on span "Please click Apply if you are interested in the role. If you have questions bef…" at bounding box center [557, 567] width 588 height 61
click at [547, 445] on span "A car (preferably a smaller car if possible) and a driver's licence are require…" at bounding box center [516, 453] width 507 height 16
click at [670, 445] on span "A car (preferably a smaller car if possible) and a driver's licence are require…" at bounding box center [516, 453] width 507 height 16
click at [640, 512] on div "We are URGENTLY looking for a kind and chatty [DEMOGRAPHIC_DATA] support worker…" at bounding box center [558, 471] width 616 height 311
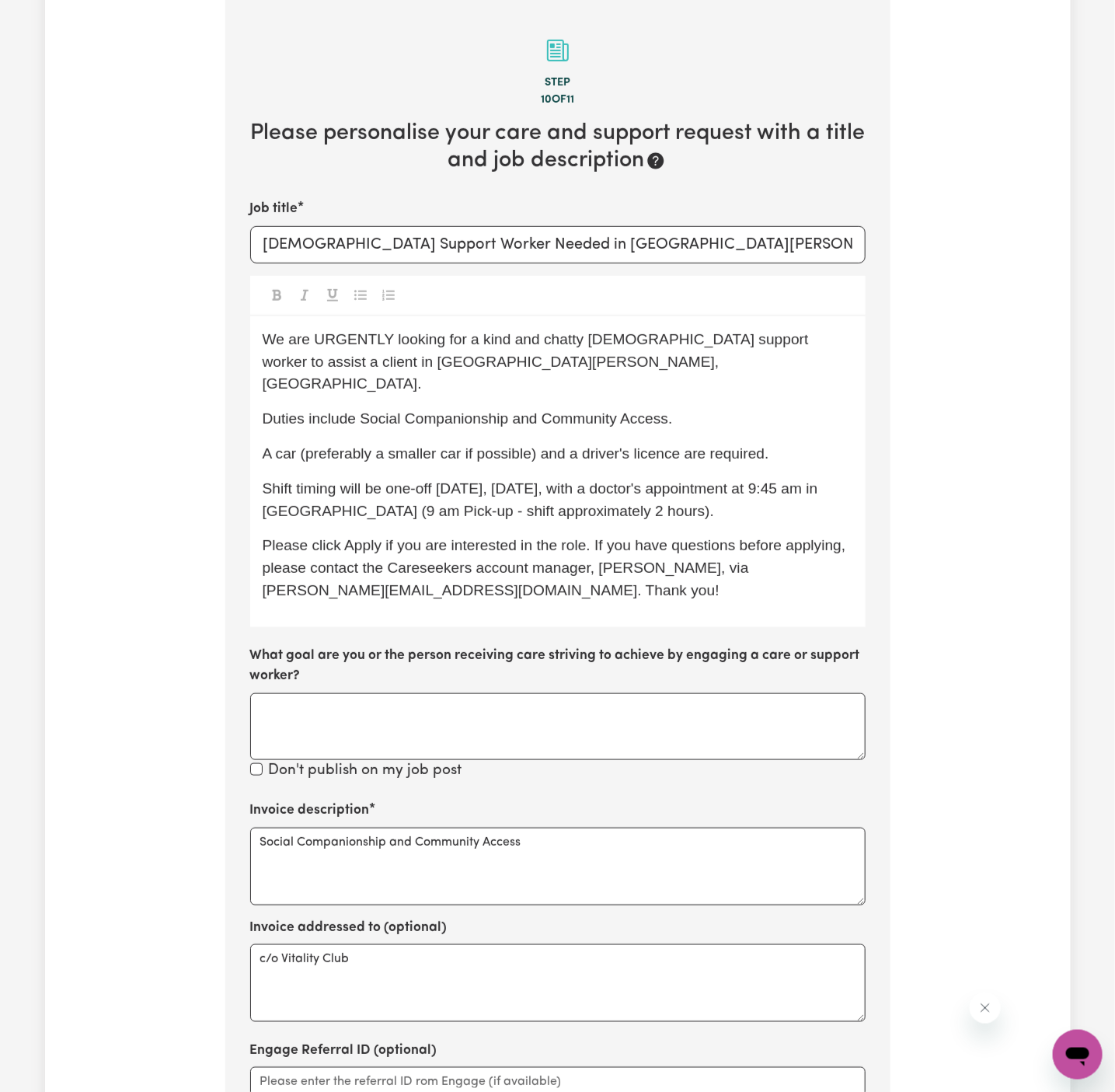
click at [706, 478] on p "Shift timing will be one-off [DATE], [DATE], with a doctor's appointment at 9:4…" at bounding box center [558, 500] width 590 height 45
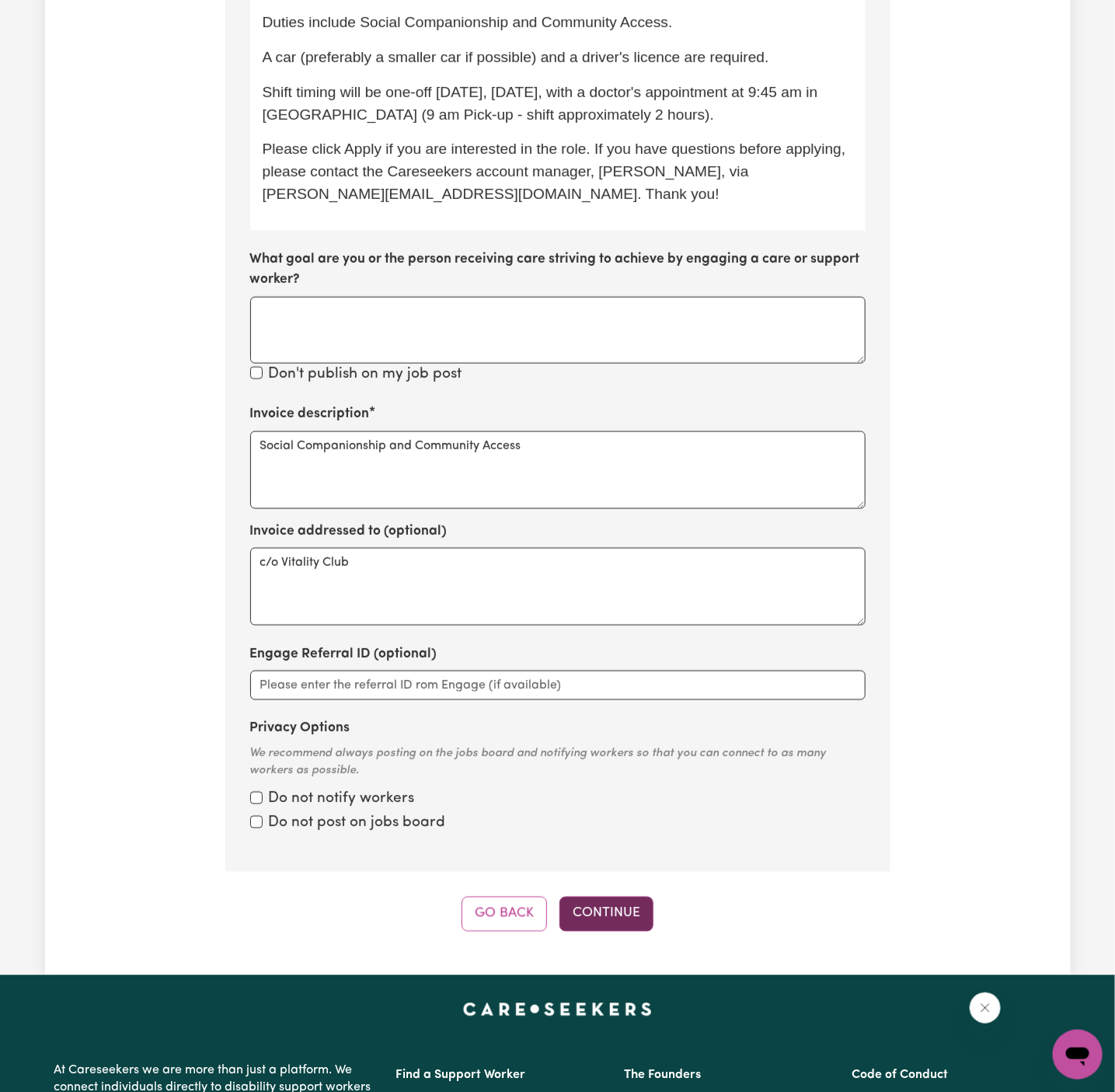
click at [608, 898] on button "Continue" at bounding box center [606, 915] width 94 height 34
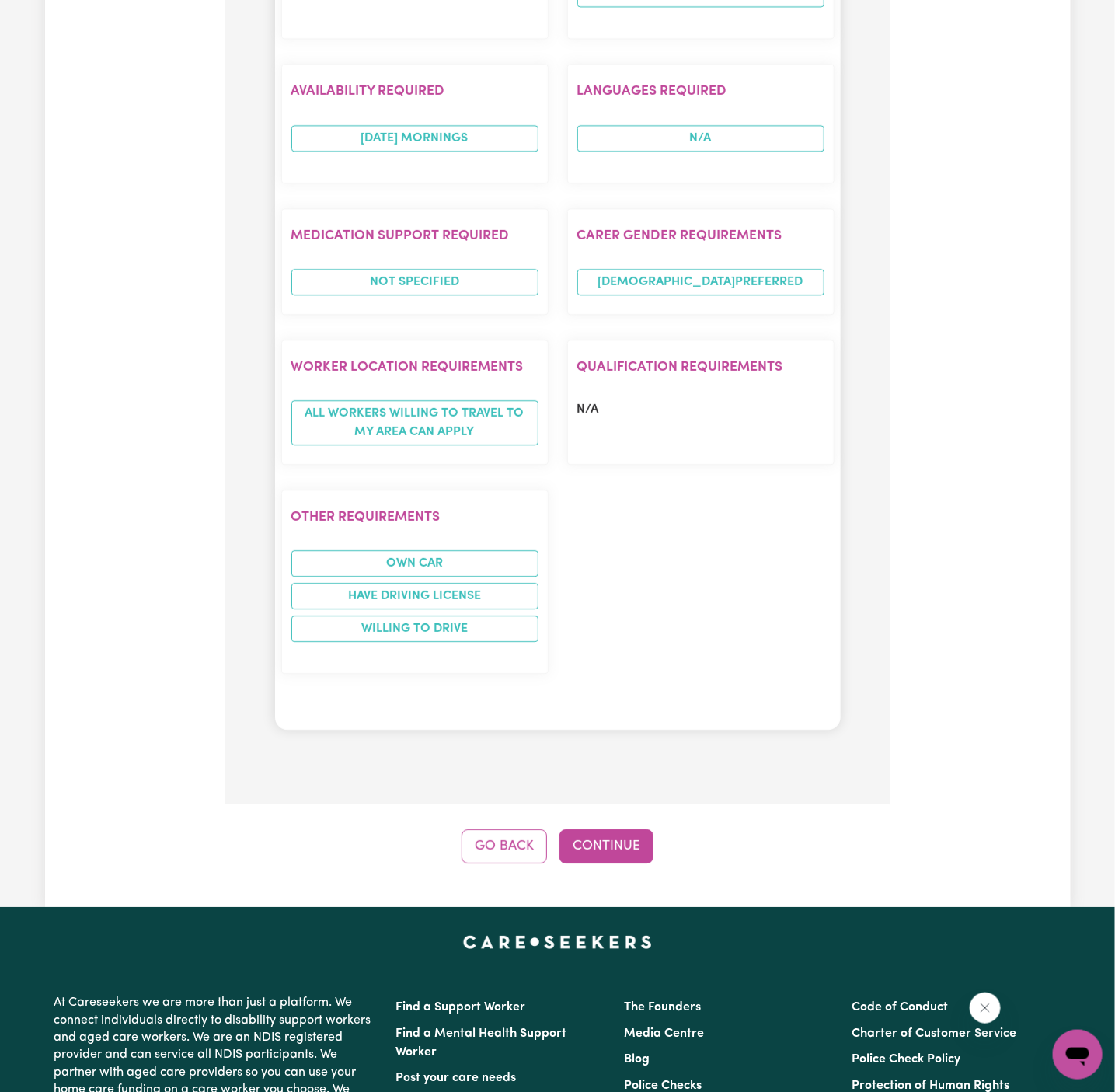
scroll to position [1495, 0]
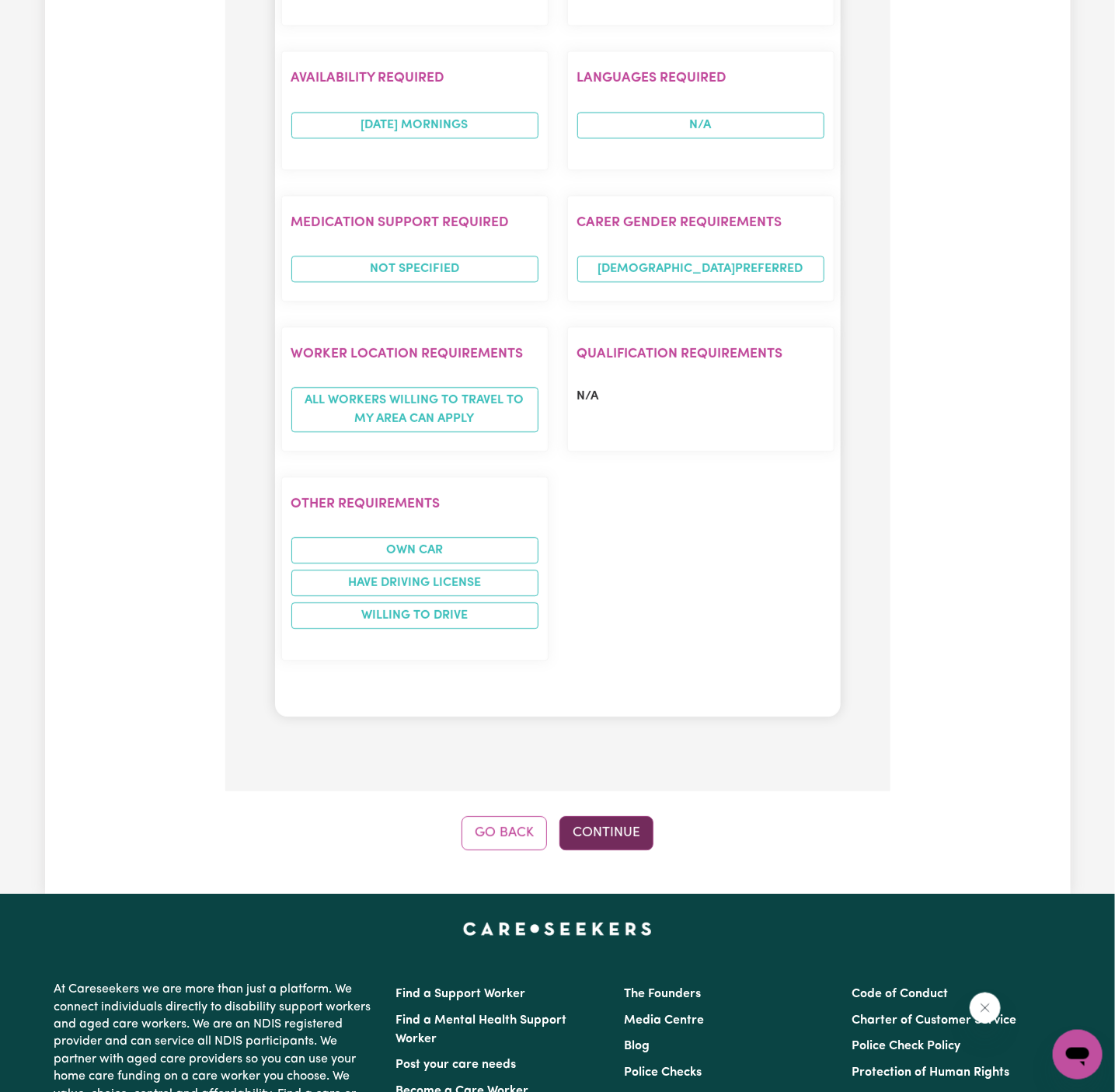
click at [644, 816] on button "Continue" at bounding box center [606, 833] width 94 height 34
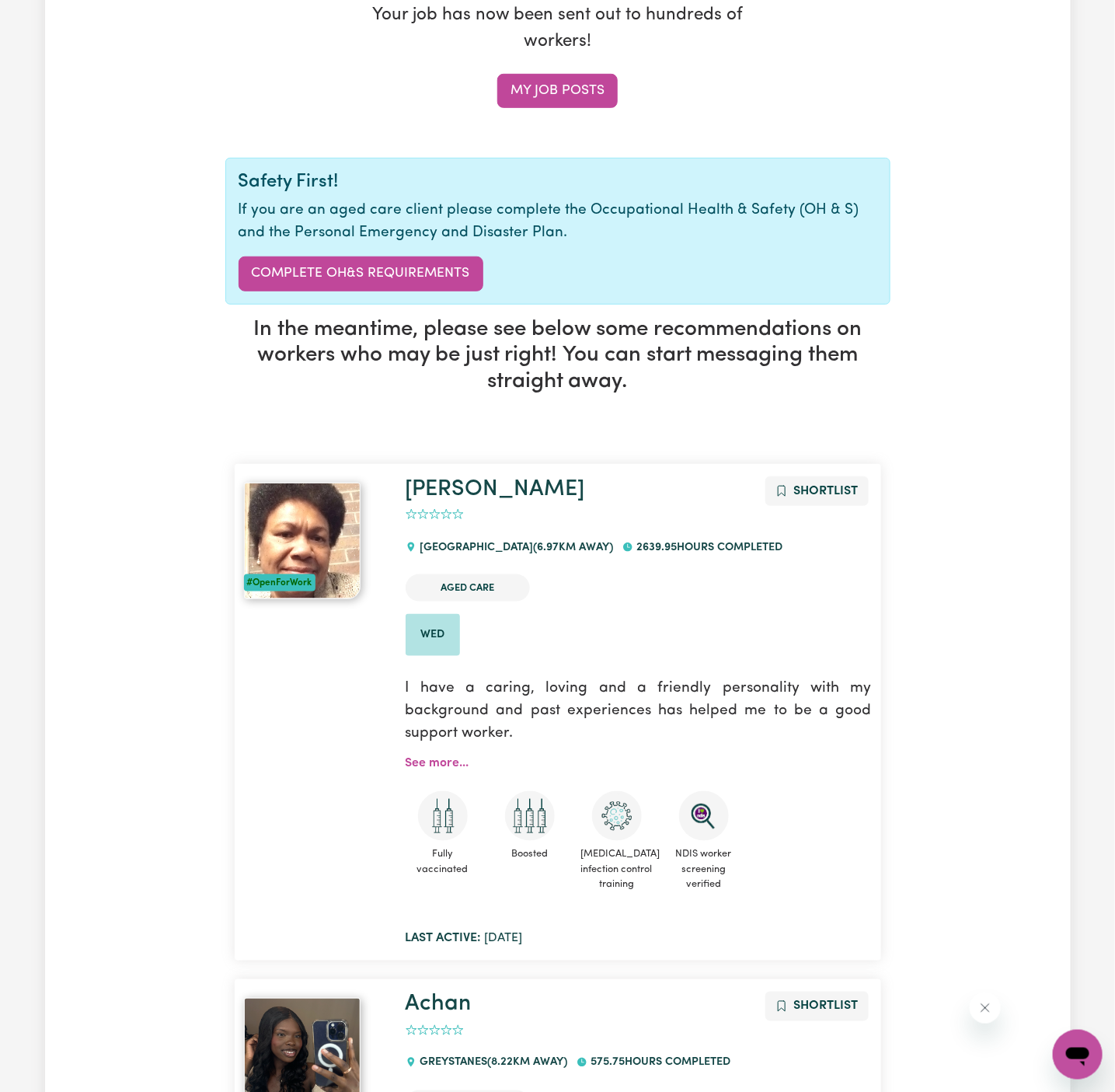
scroll to position [0, 0]
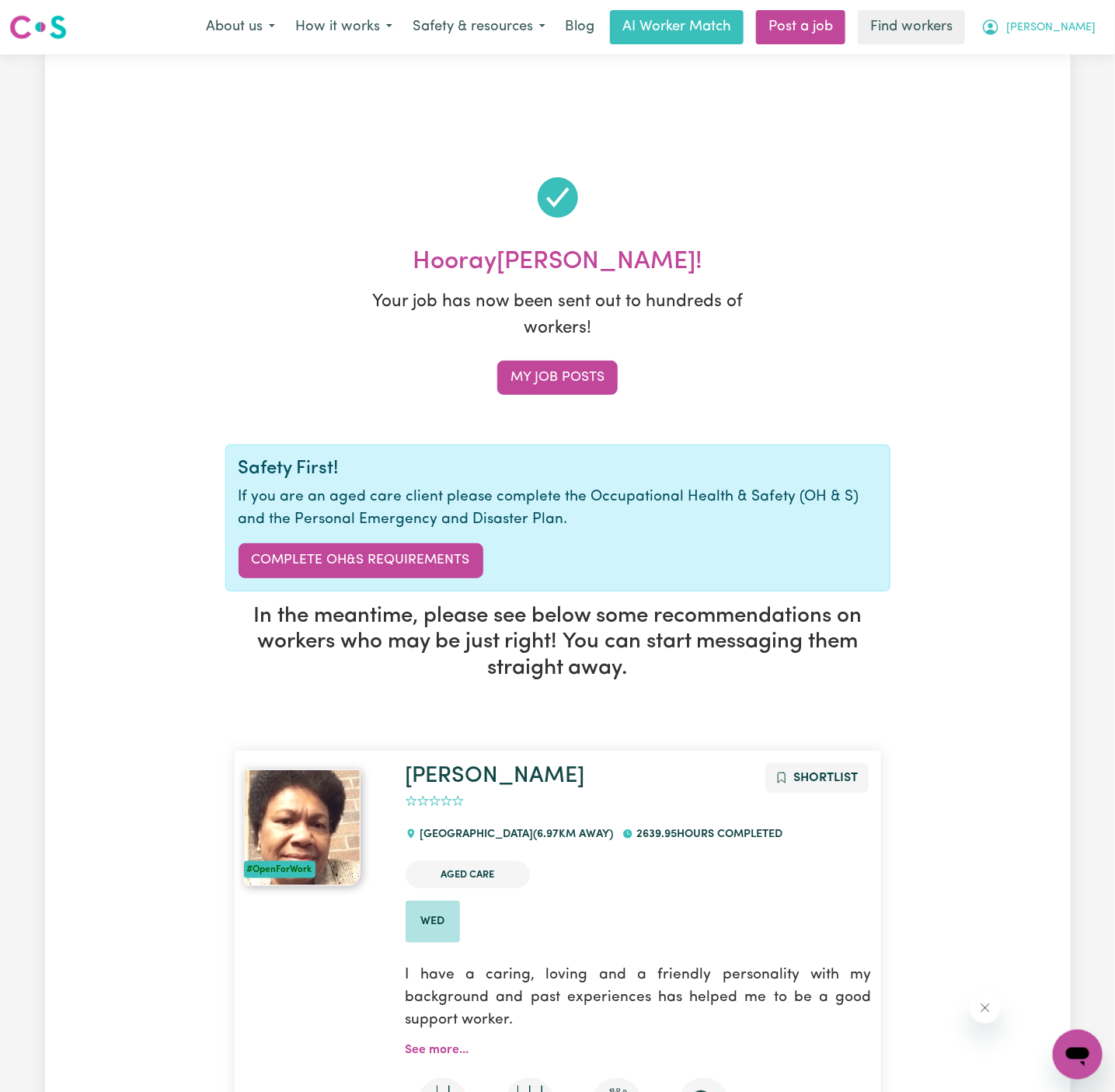
click at [1089, 28] on span "[PERSON_NAME]" at bounding box center [1050, 28] width 89 height 17
click at [1089, 55] on link "My Dashboard" at bounding box center [1044, 60] width 123 height 29
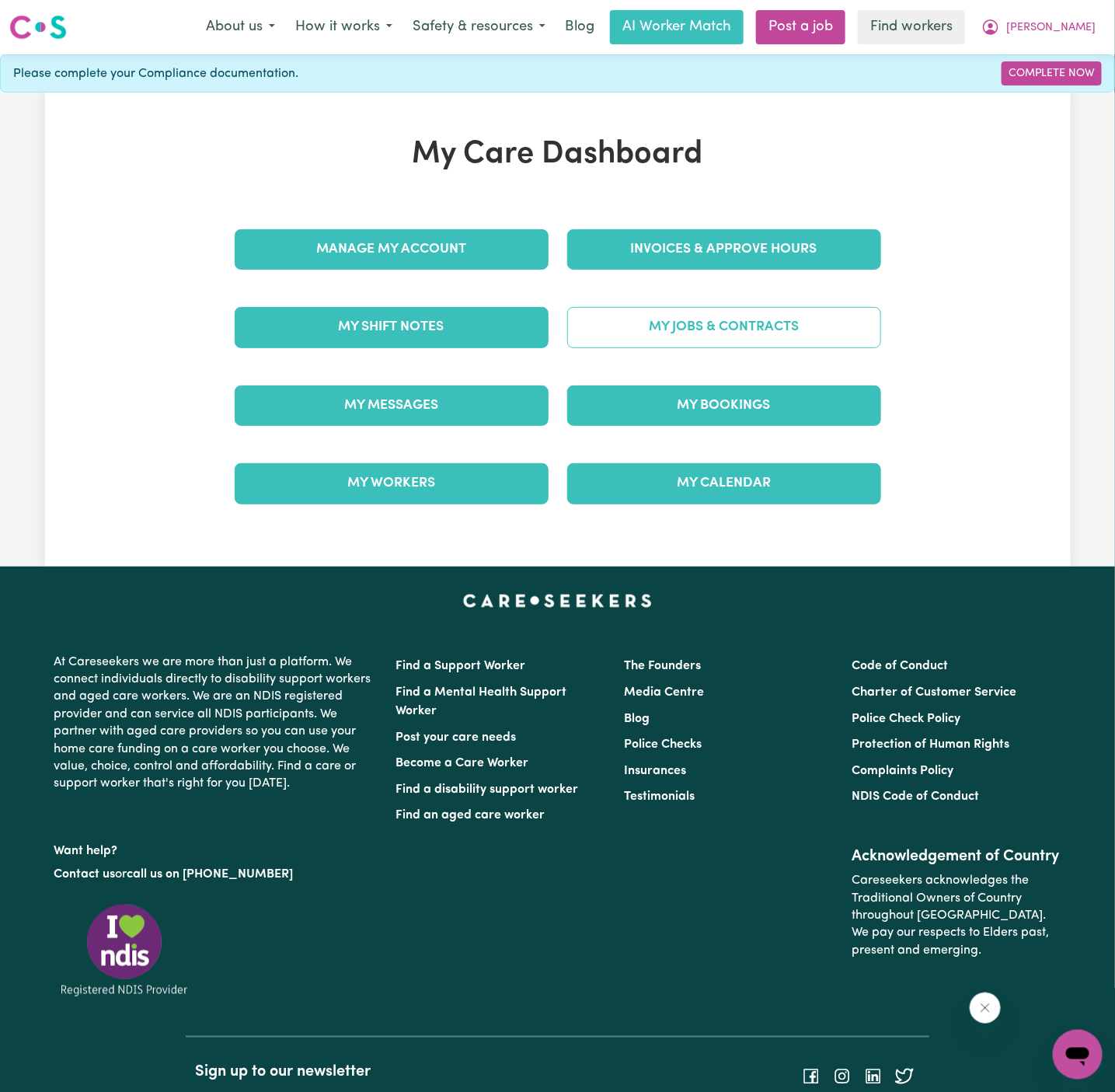
click at [765, 325] on link "My Jobs & Contracts" at bounding box center [724, 327] width 314 height 40
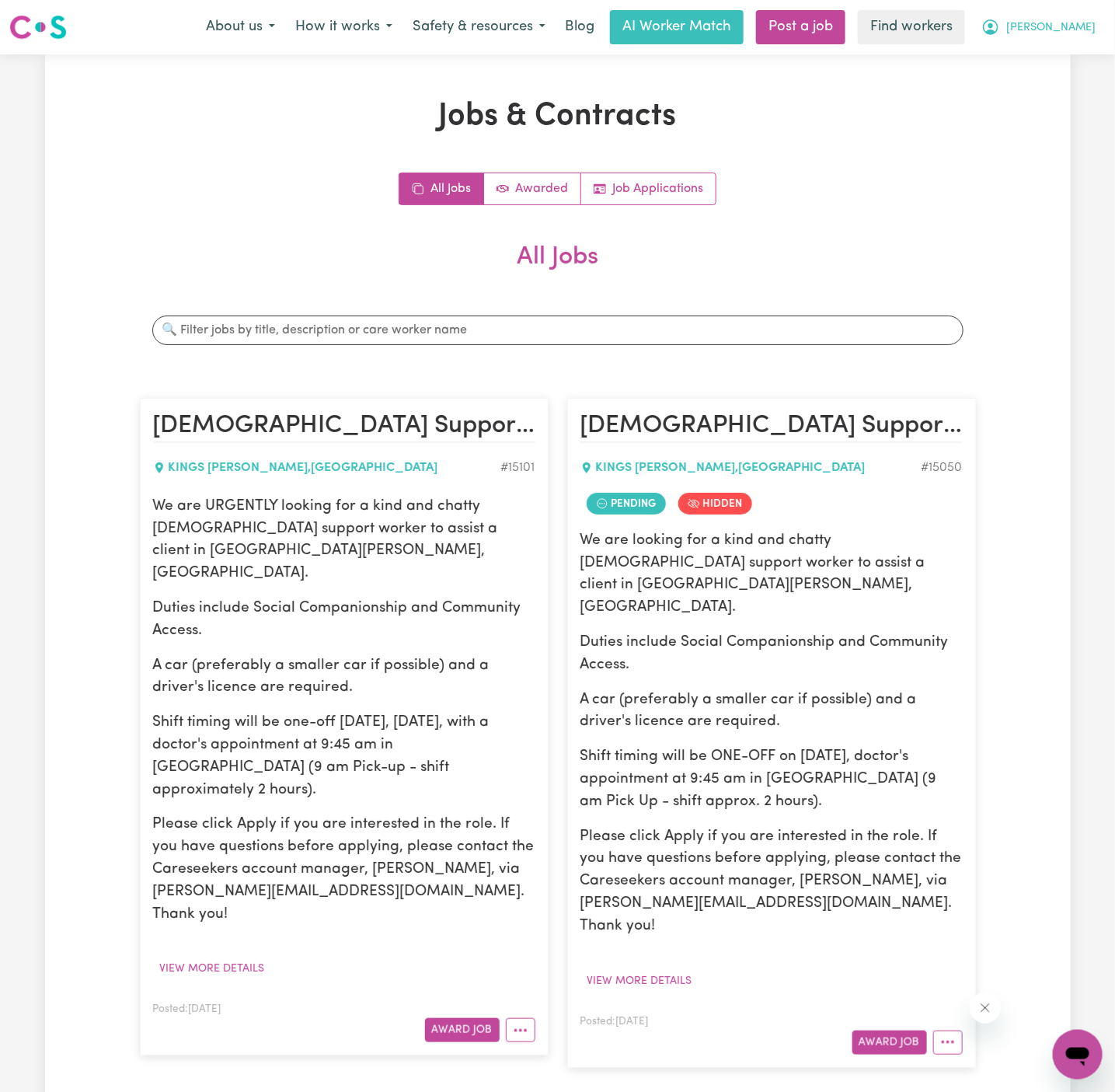
click at [1090, 19] on button "[PERSON_NAME]" at bounding box center [1038, 27] width 134 height 33
click at [1090, 52] on link "My Dashboard" at bounding box center [1044, 60] width 123 height 29
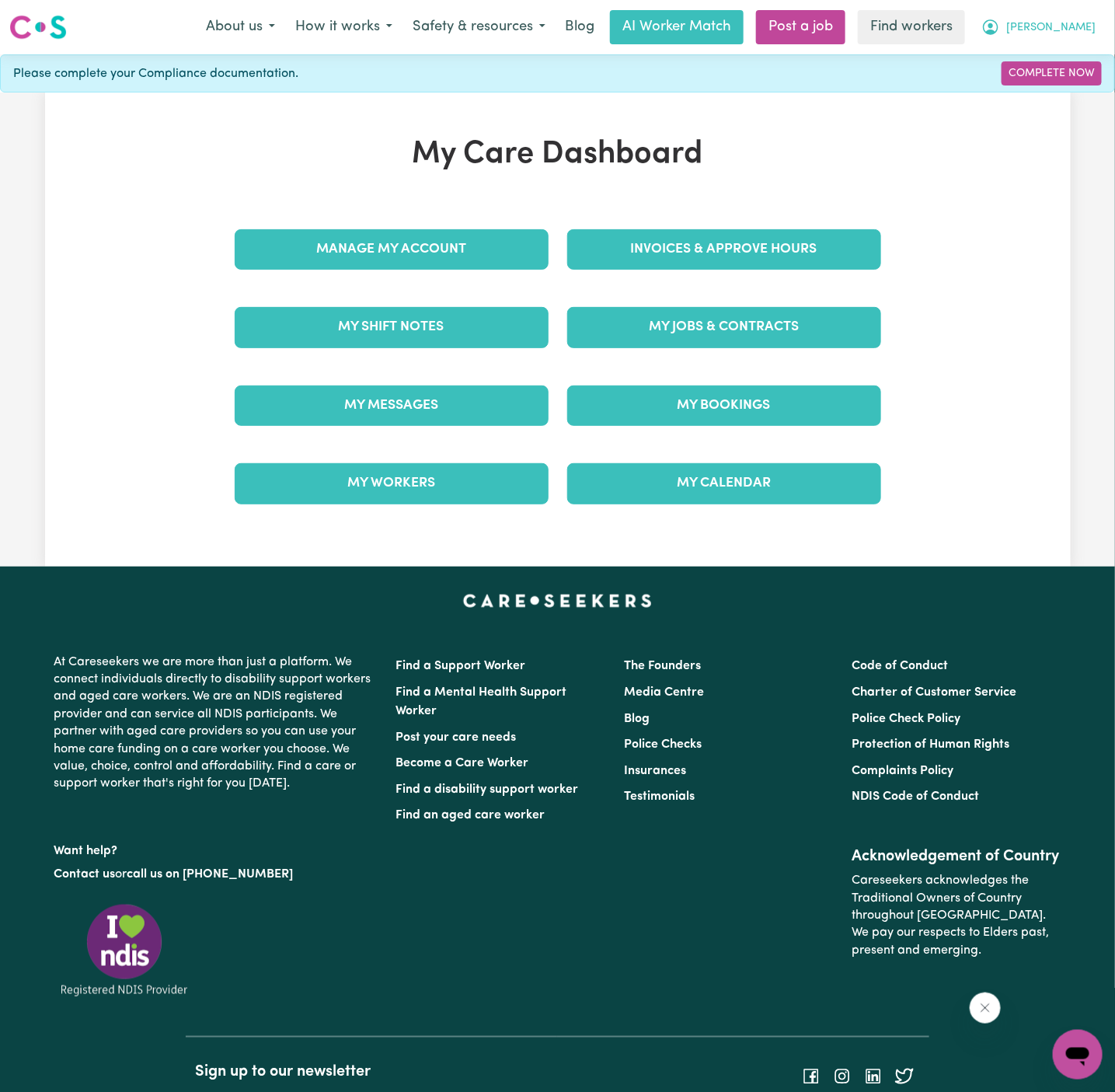
click at [1087, 27] on span "[PERSON_NAME]" at bounding box center [1050, 28] width 89 height 17
click at [1078, 87] on link "Logout" at bounding box center [1044, 88] width 123 height 29
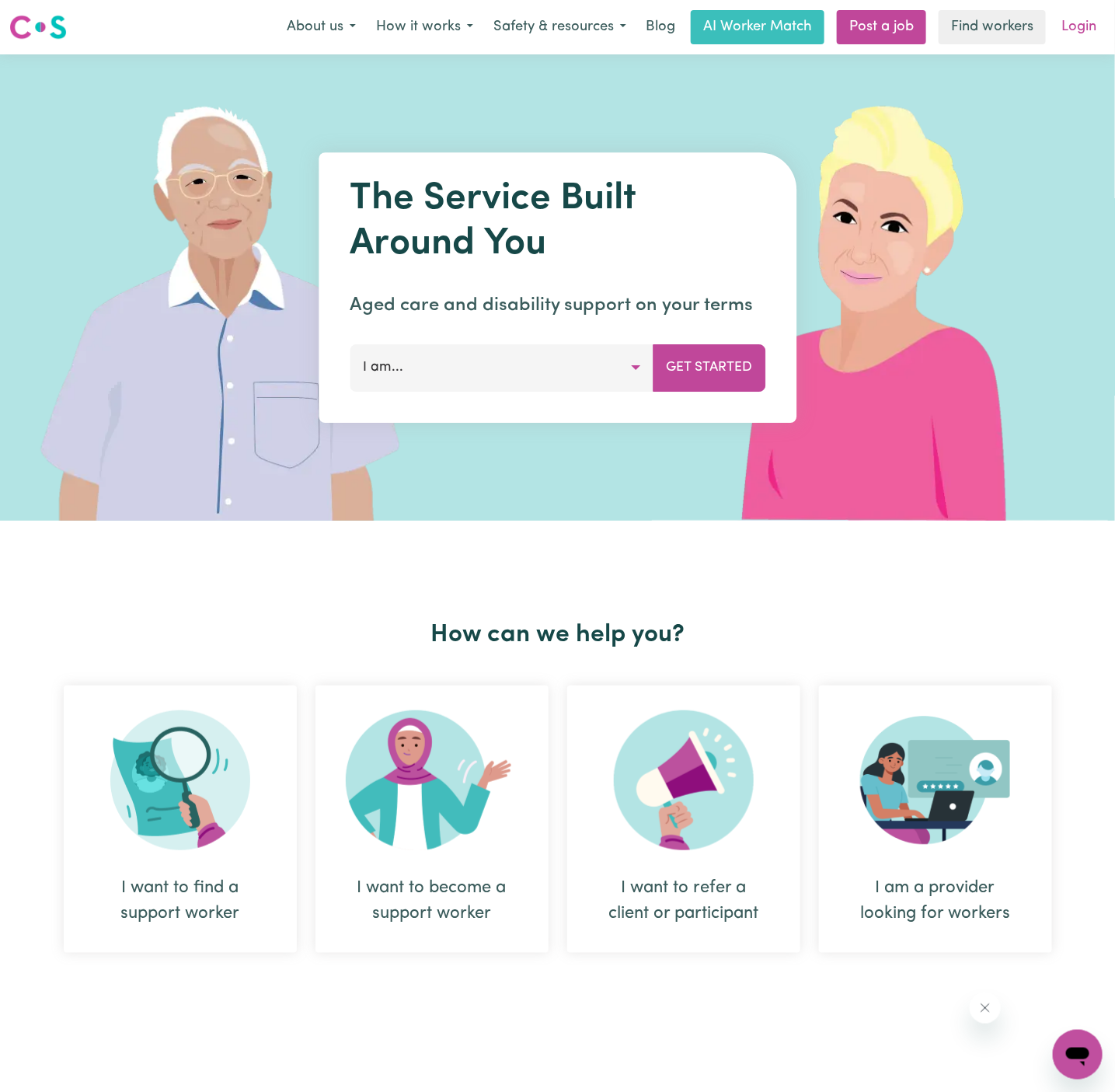
click at [1092, 14] on link "Login" at bounding box center [1078, 27] width 53 height 34
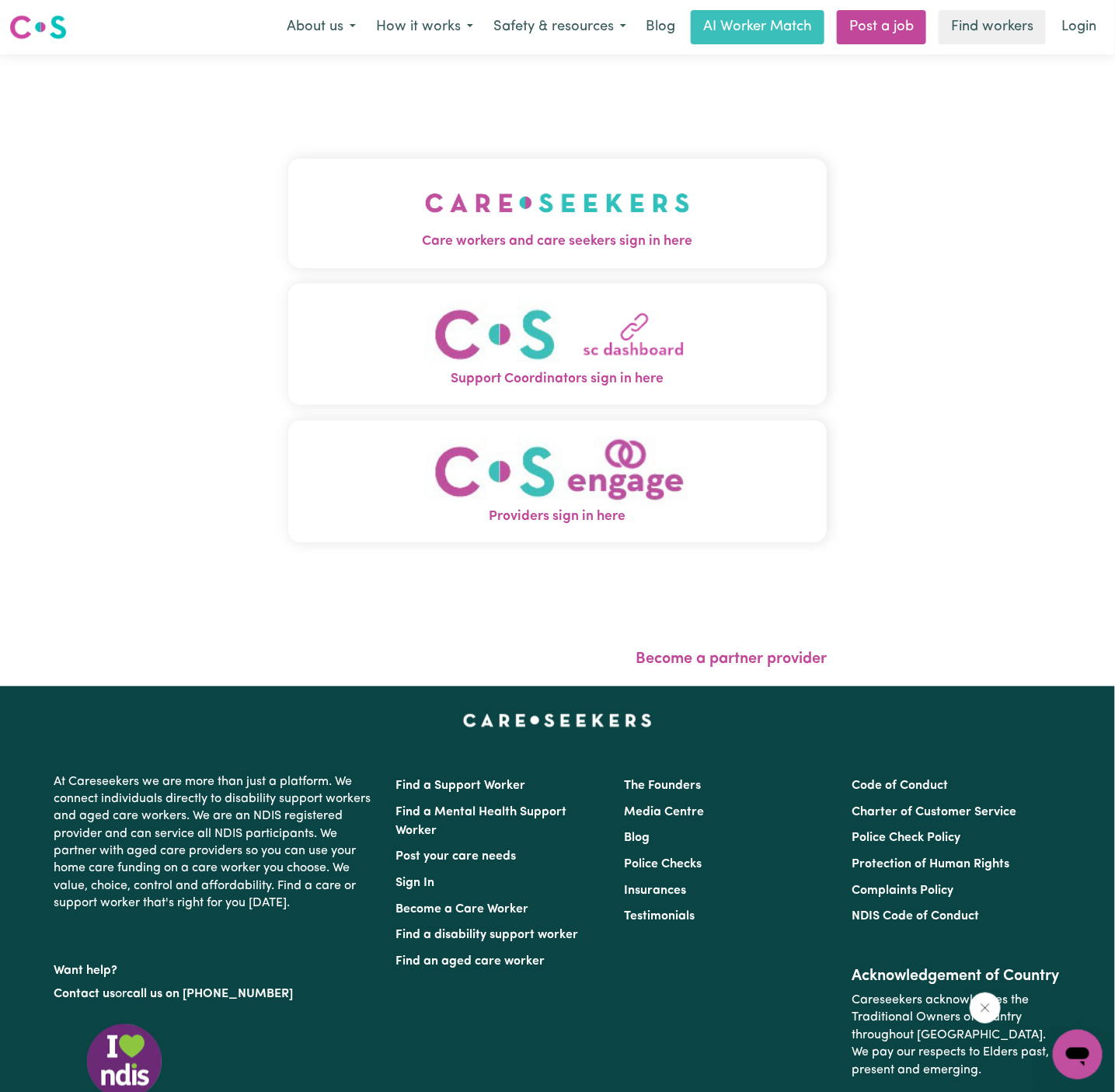
click at [605, 209] on img "Care workers and care seekers sign in here" at bounding box center [558, 202] width 265 height 57
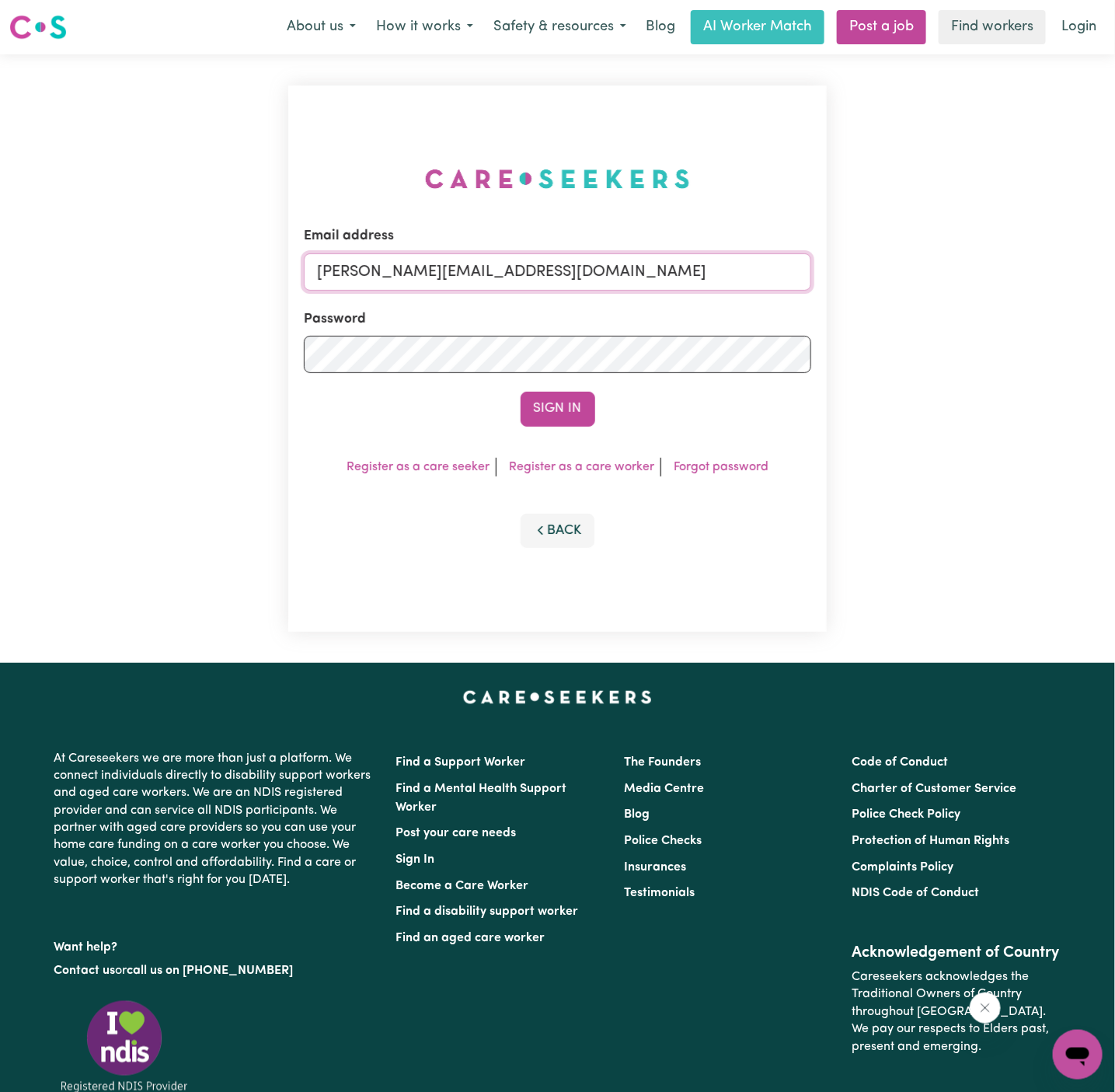
click at [696, 260] on input "[PERSON_NAME][EMAIL_ADDRESS][DOMAIN_NAME]" at bounding box center [558, 272] width 509 height 38
click at [874, 32] on link "Post a job" at bounding box center [881, 27] width 89 height 34
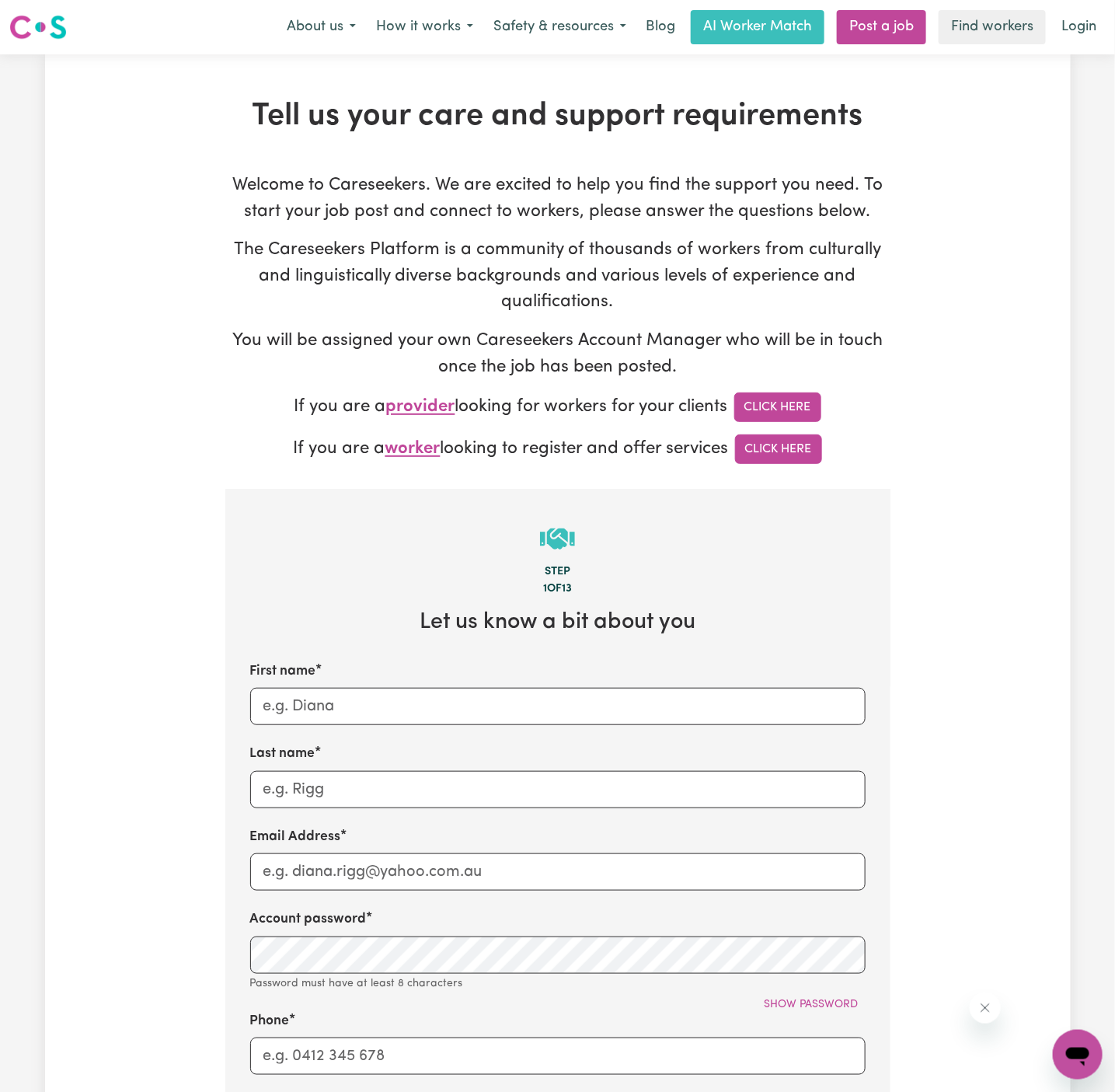
click at [874, 32] on link "Post a job" at bounding box center [881, 27] width 89 height 34
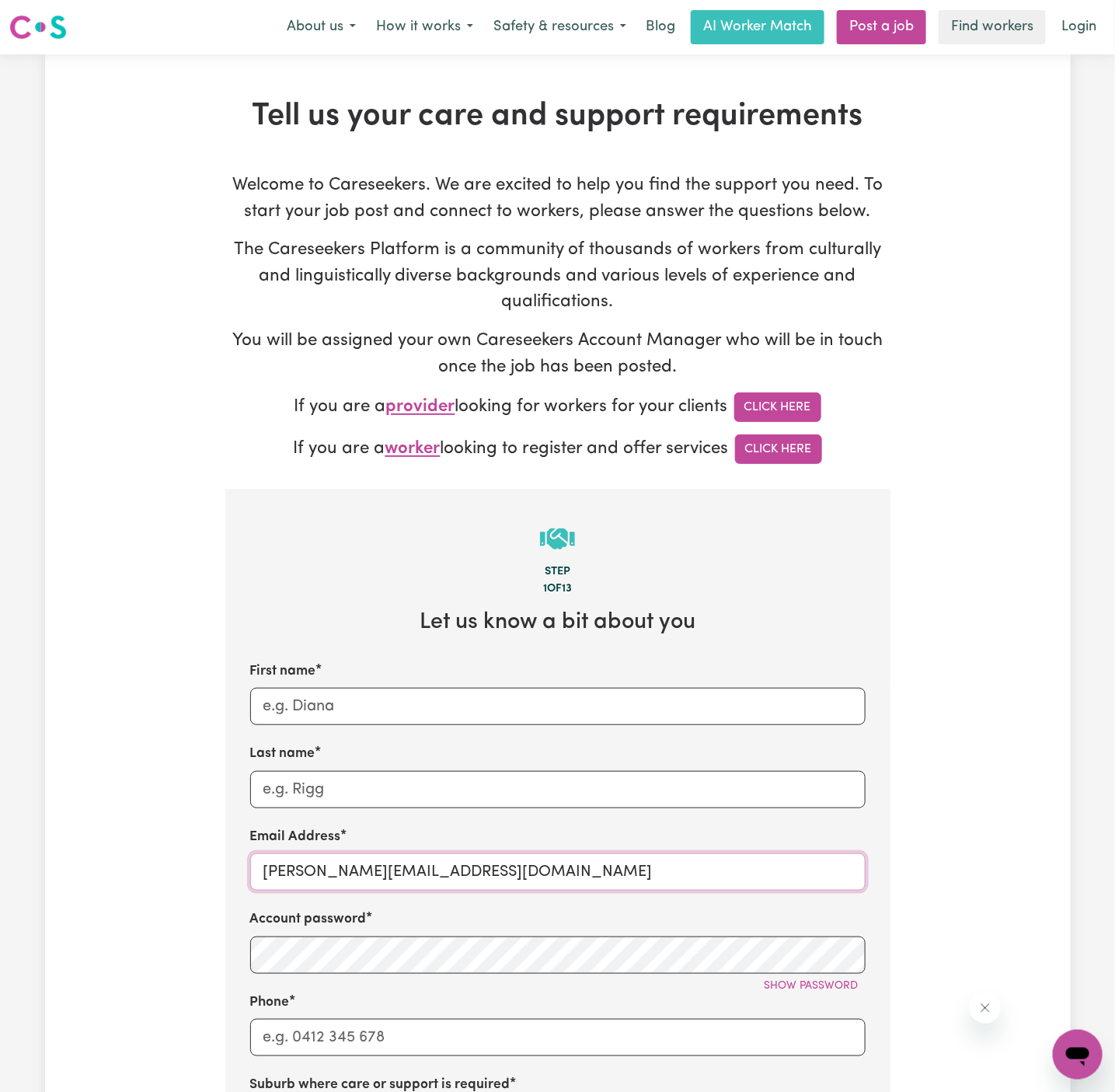
drag, startPoint x: 303, startPoint y: 874, endPoint x: 632, endPoint y: 841, distance: 330.7
click at [632, 841] on div "Email Address [PERSON_NAME][EMAIL_ADDRESS][DOMAIN_NAME]" at bounding box center [558, 859] width 616 height 64
click at [308, 884] on input "[PERSON_NAME][EMAIL_ADDRESS][DOMAIN_NAME]" at bounding box center [558, 872] width 616 height 38
drag, startPoint x: 302, startPoint y: 875, endPoint x: 592, endPoint y: 865, distance: 290.2
click at [592, 865] on input "[PERSON_NAME][EMAIL_ADDRESS][DOMAIN_NAME]" at bounding box center [558, 872] width 616 height 38
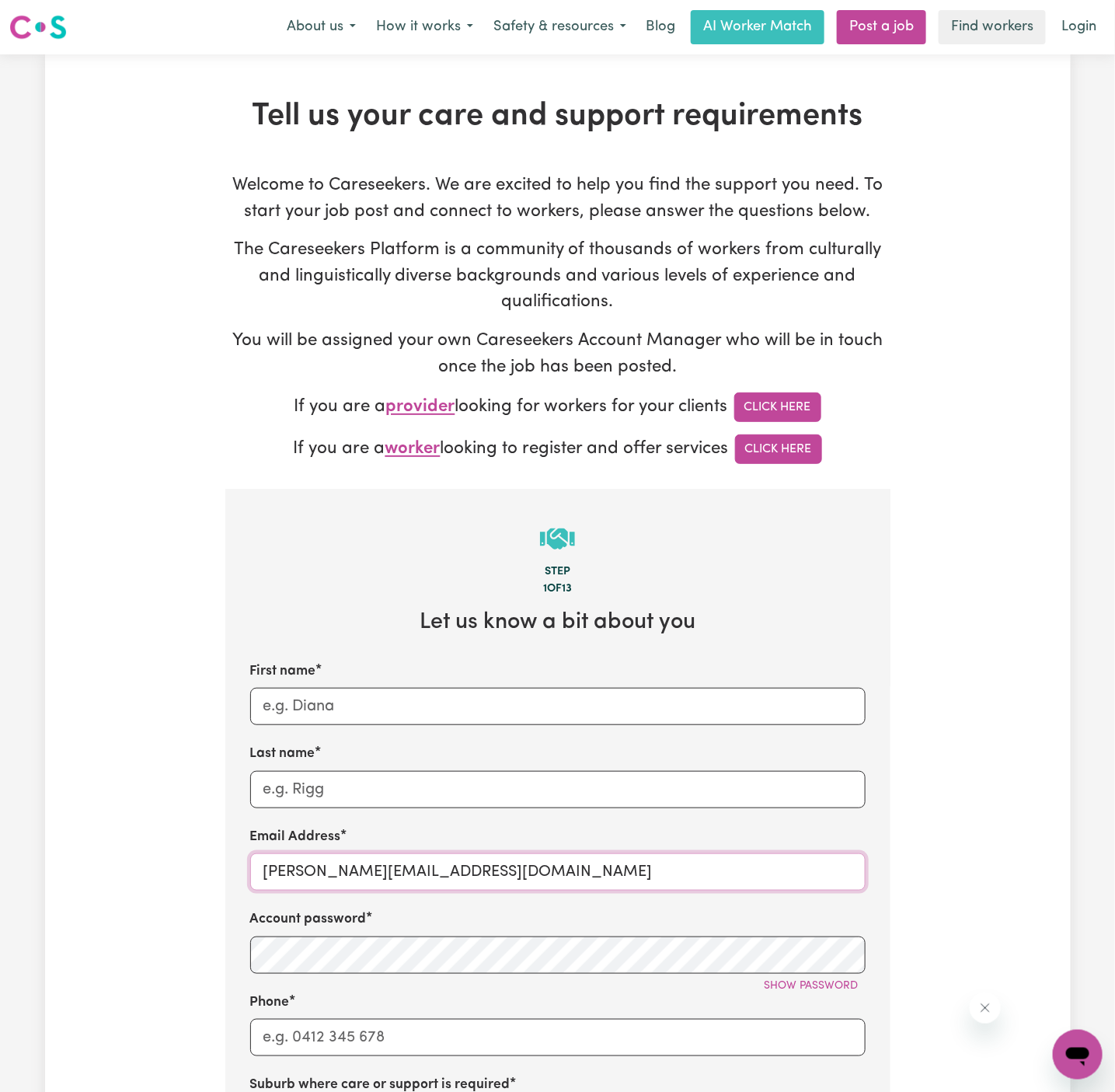
click at [353, 870] on input "[PERSON_NAME][EMAIL_ADDRESS][DOMAIN_NAME]" at bounding box center [558, 872] width 616 height 38
paste input "ClientBrookvaleVCS"
type input "[EMAIL_ADDRESS][DOMAIN_NAME]"
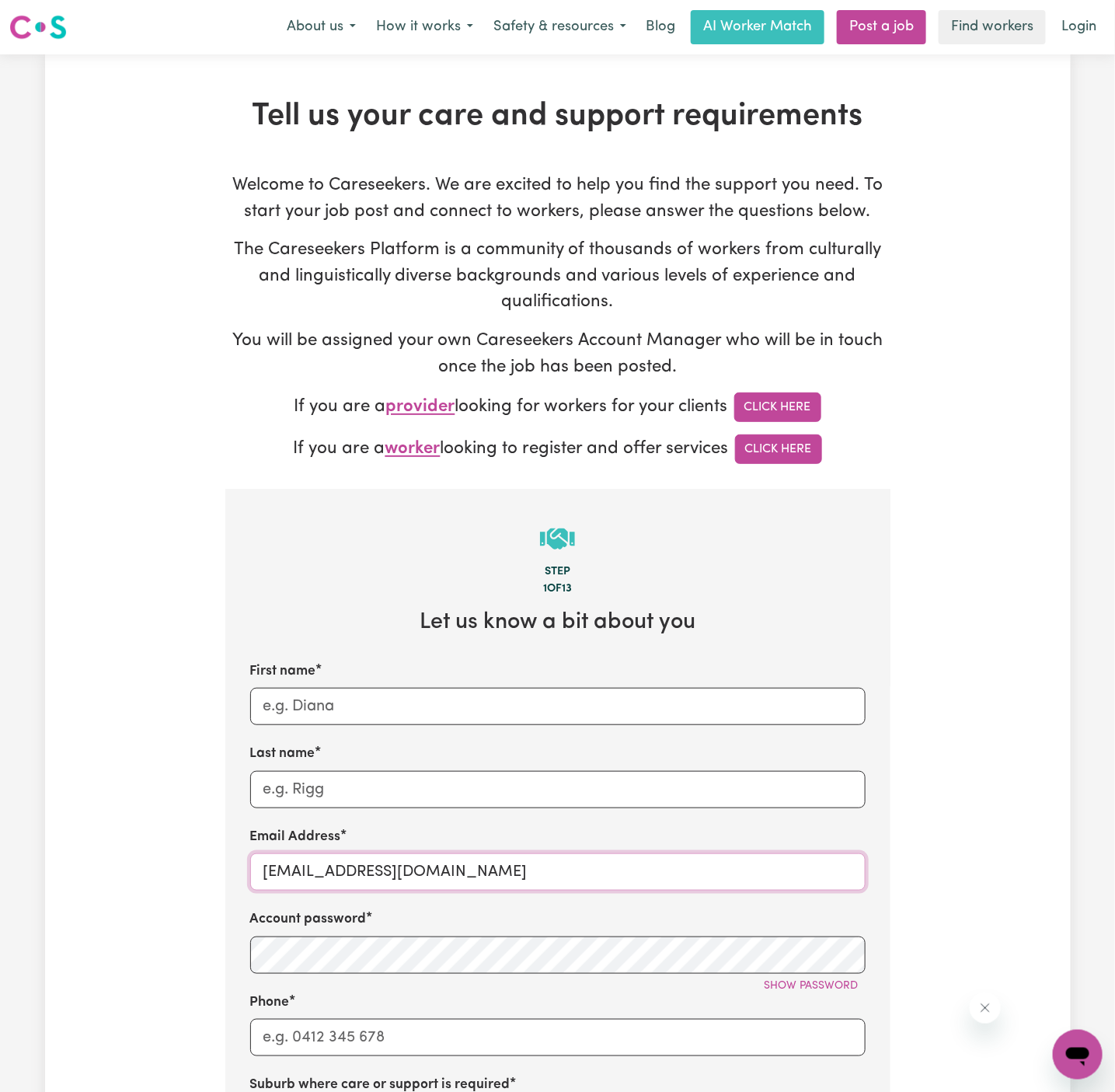
drag, startPoint x: 374, startPoint y: 871, endPoint x: 248, endPoint y: 873, distance: 126.0
click at [248, 873] on section "Step 1 of 13 Let us know a bit about you First name Last name Email Address [EM…" at bounding box center [558, 1042] width 665 height 1106
click at [354, 704] on input "First name" at bounding box center [558, 707] width 616 height 38
paste input "ClientBrookvale"
click at [302, 712] on input "ClientBrookvale" at bounding box center [558, 707] width 616 height 38
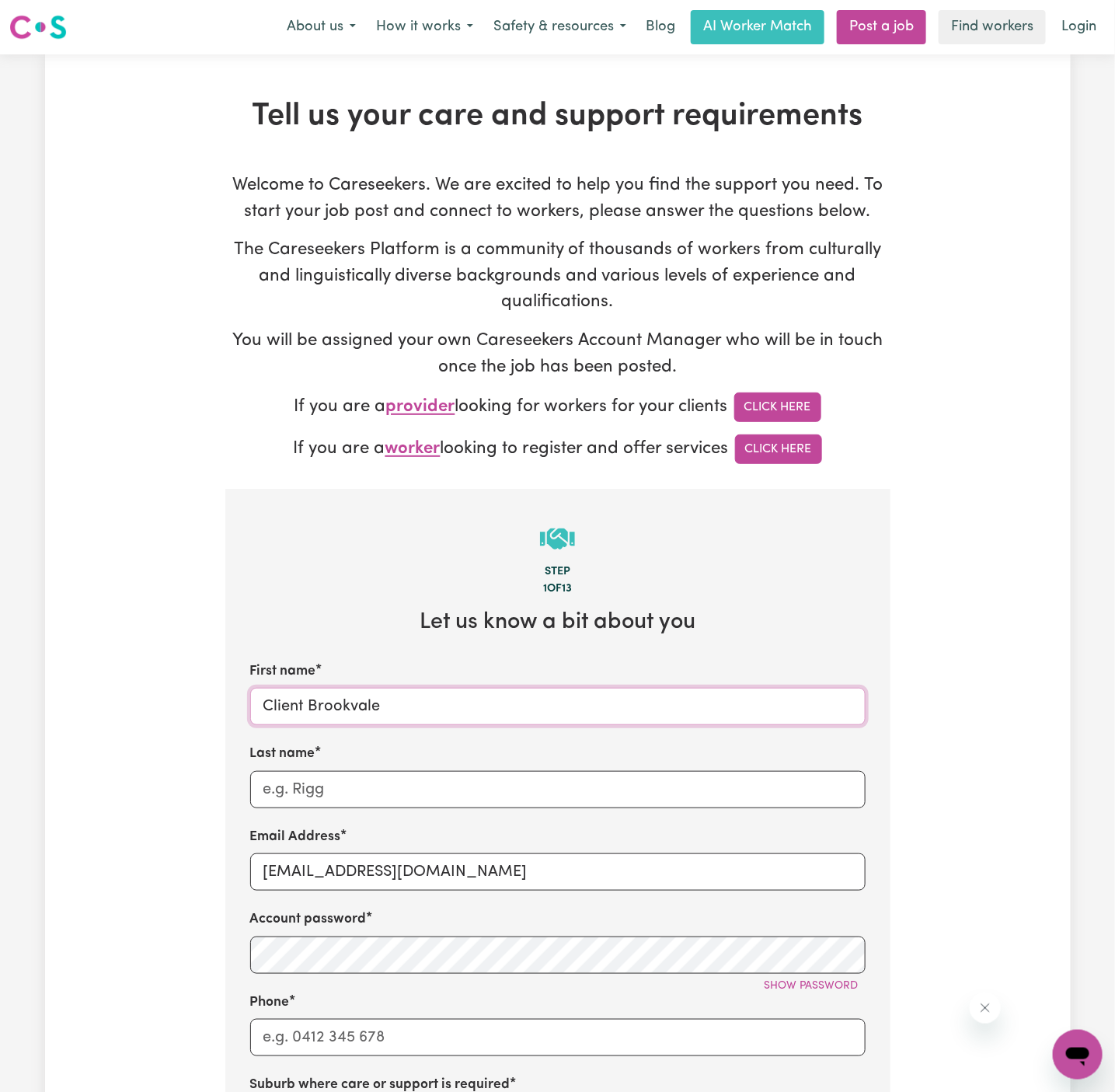
type input "Client Brookvale"
click at [355, 811] on div "First name Client Brookvale Last name Email Address [EMAIL_ADDRESS][DOMAIN_NAME…" at bounding box center [558, 983] width 616 height 643
click at [567, 777] on input "Last name" at bounding box center [558, 790] width 616 height 38
paste input "Vitality Care Services"
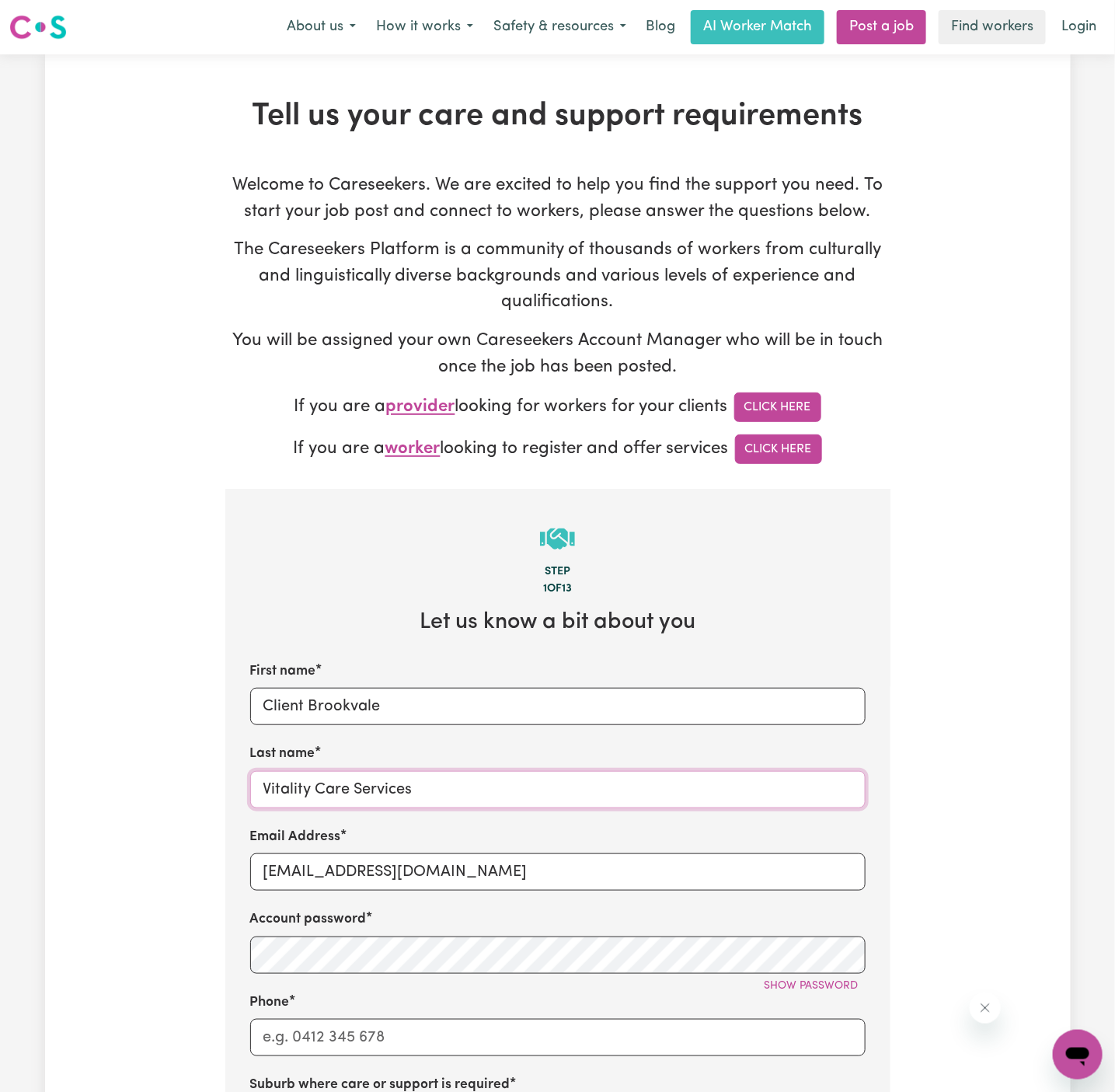
scroll to position [138, 0]
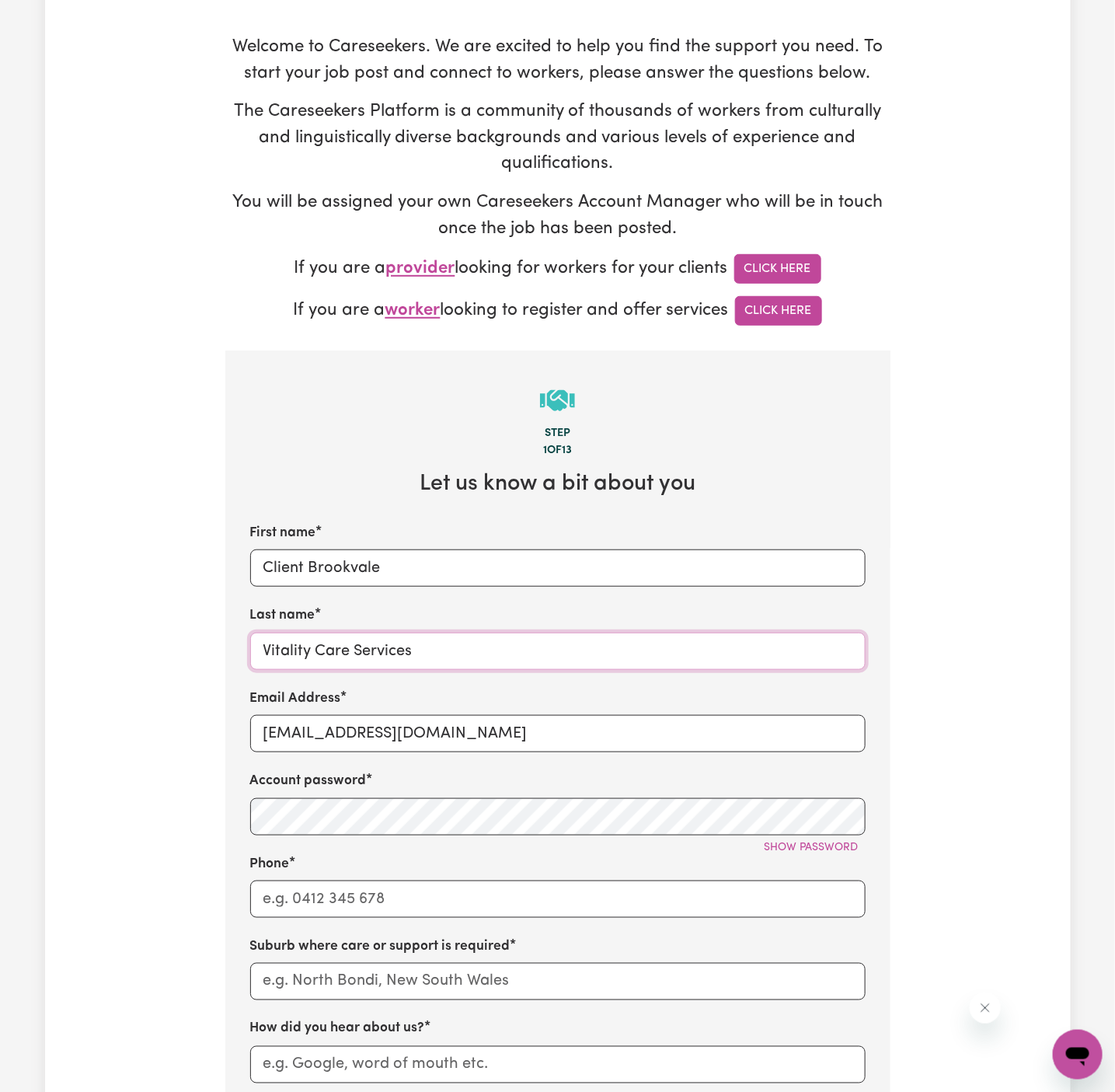
type input "Vitality Care Services"
click at [471, 886] on input "Phone" at bounding box center [558, 900] width 616 height 38
type input "1300765465"
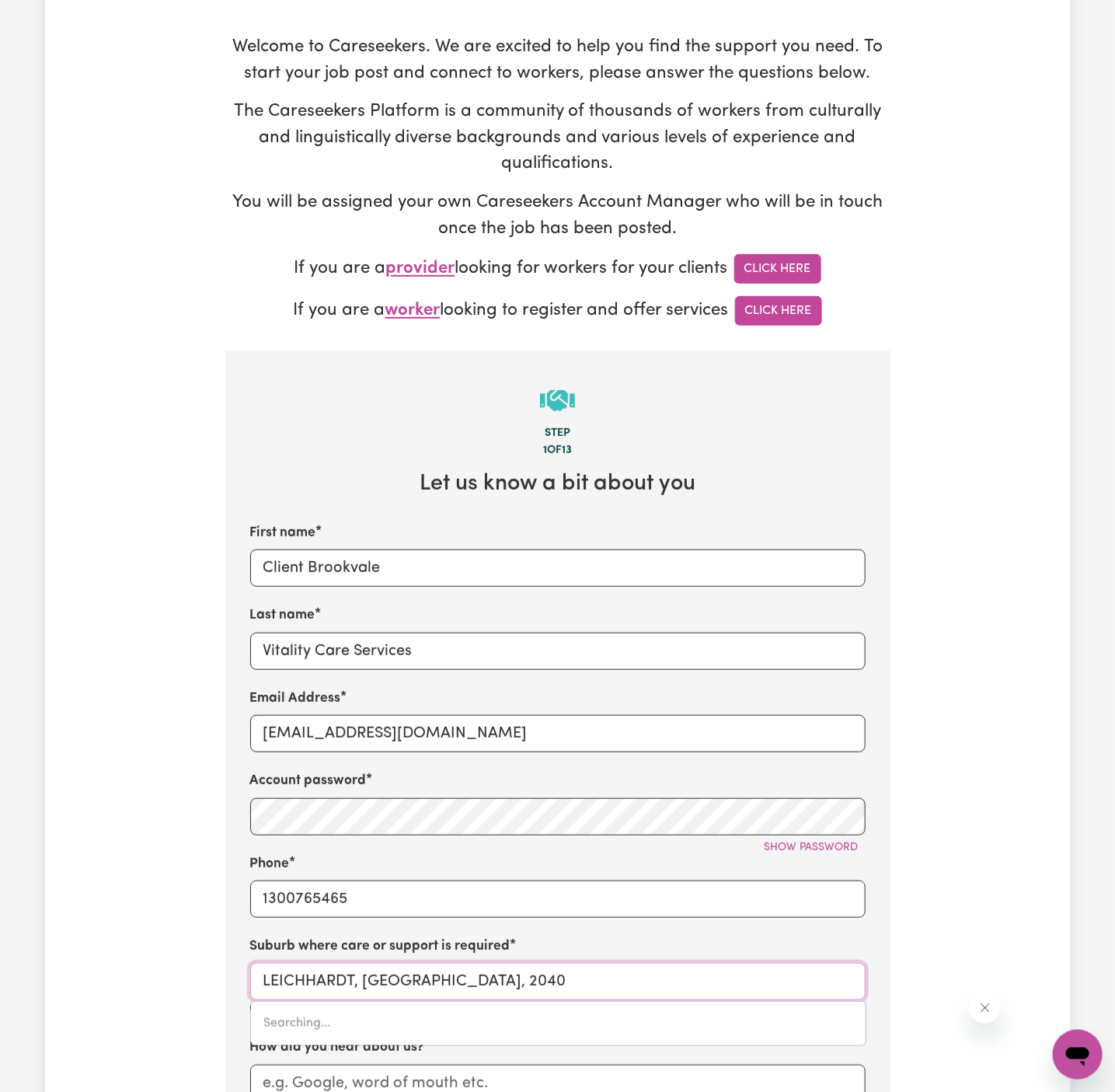
click at [486, 983] on input "LEICHHARDT, [GEOGRAPHIC_DATA], 2040" at bounding box center [558, 982] width 616 height 38
click at [332, 567] on input "Client Brookvale" at bounding box center [558, 568] width 616 height 38
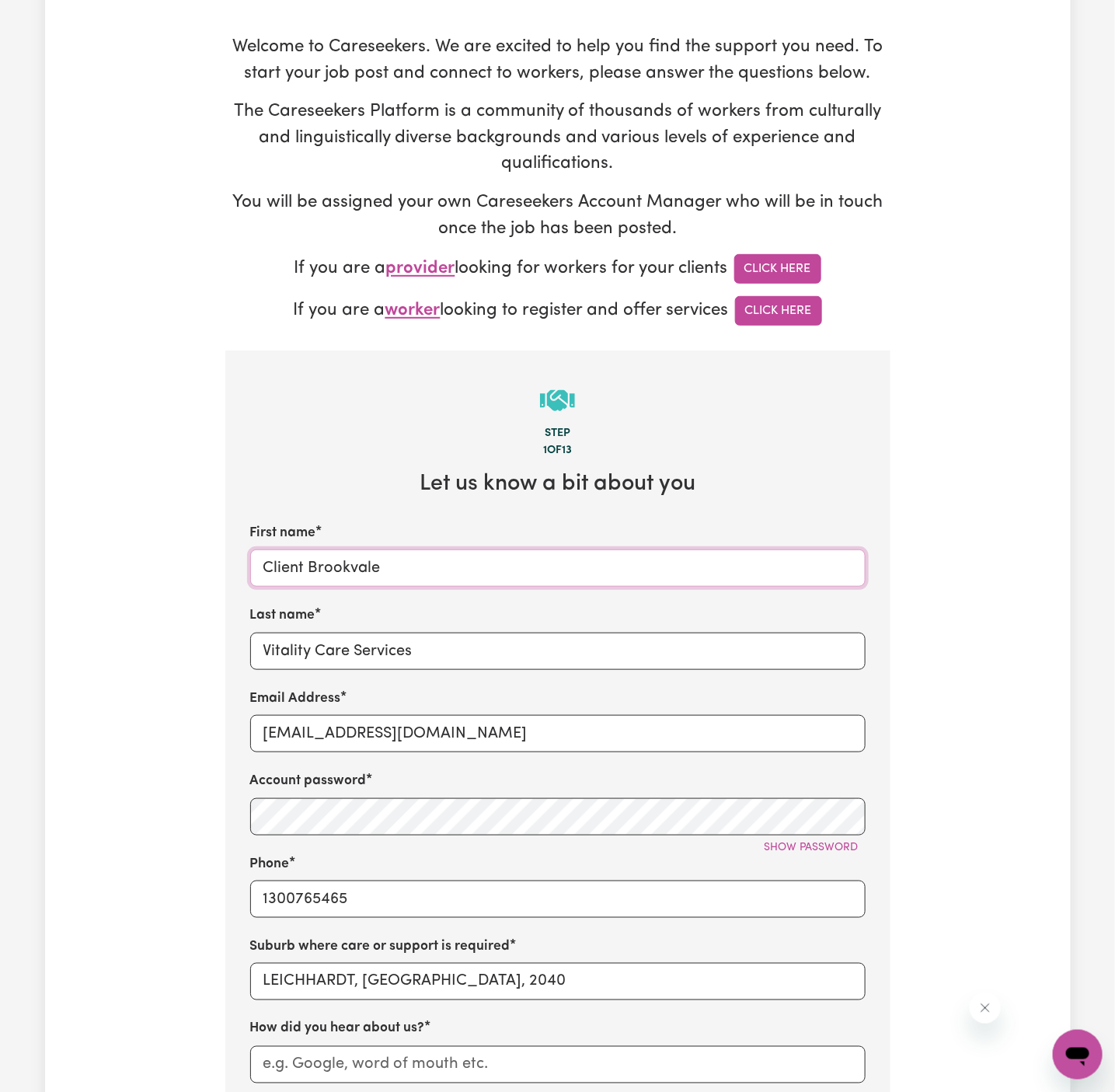
click at [332, 567] on input "Client Brookvale" at bounding box center [558, 568] width 616 height 38
click at [406, 969] on input "LEICHHARDT, [GEOGRAPHIC_DATA], 2040" at bounding box center [558, 982] width 616 height 38
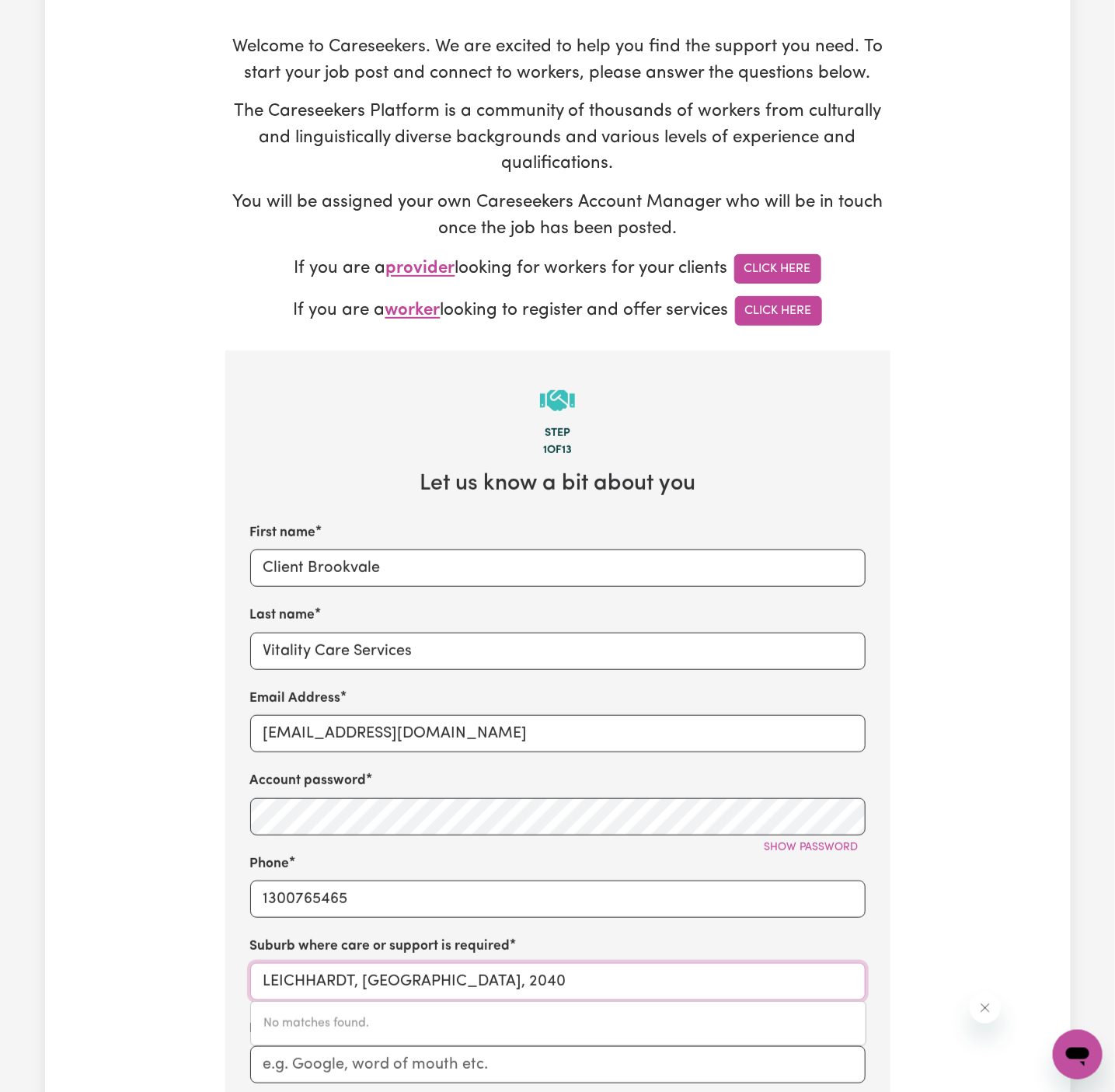
click at [406, 969] on input "LEICHHARDT, [GEOGRAPHIC_DATA], 2040" at bounding box center [558, 982] width 616 height 38
paste input "Brookvale"
type input "Brookvale"
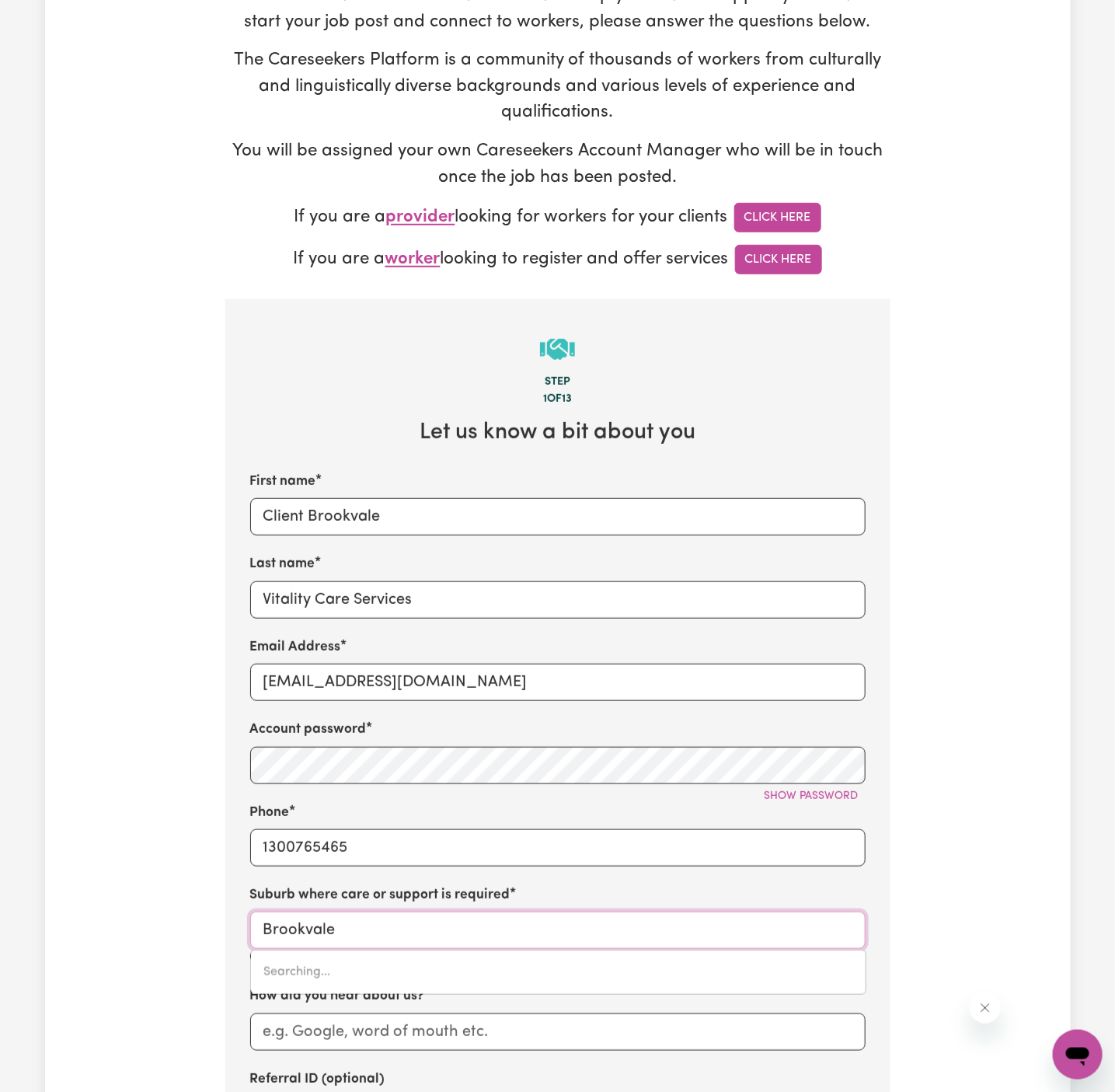
type input "[GEOGRAPHIC_DATA], [GEOGRAPHIC_DATA], 2100"
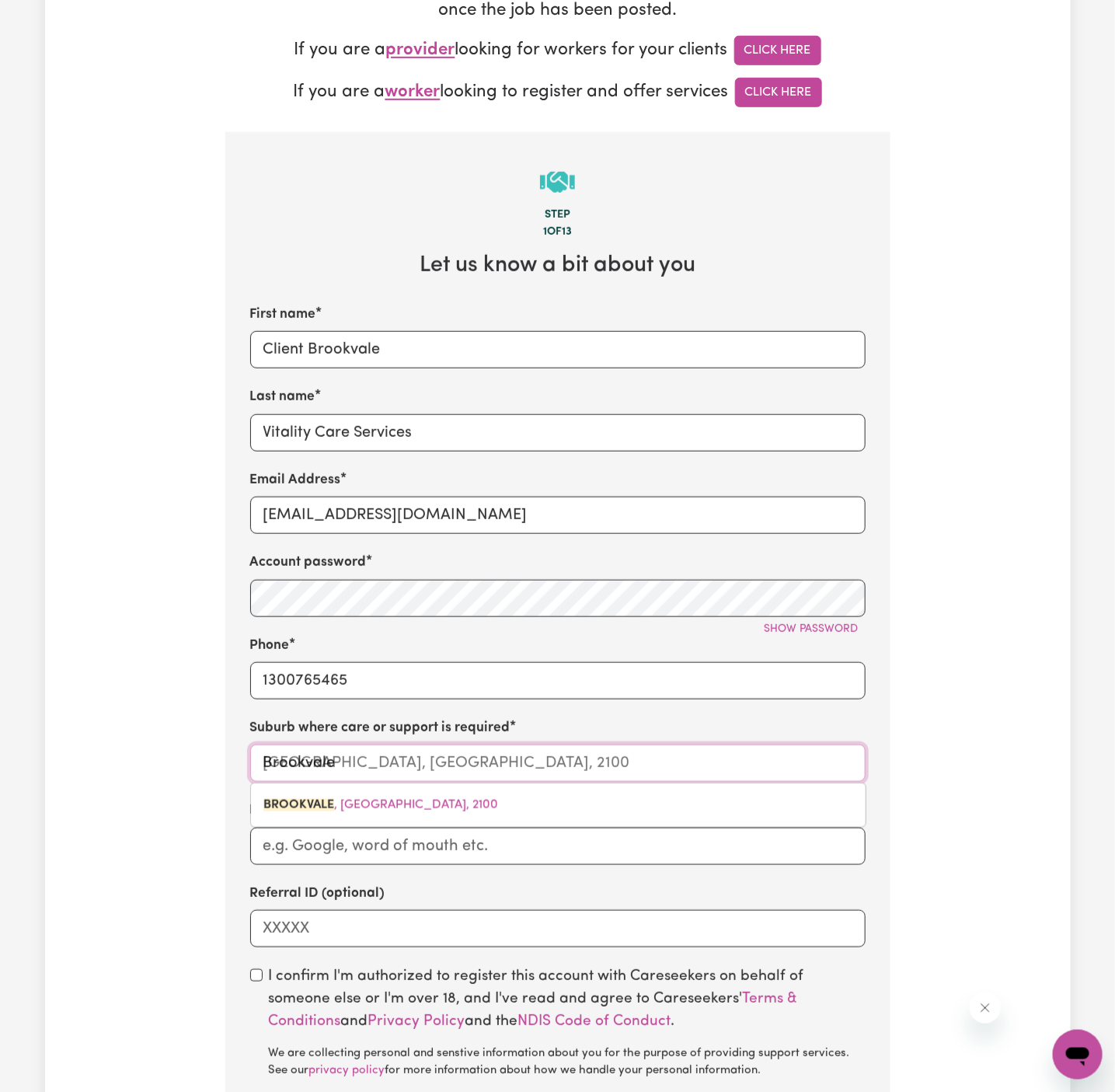
scroll to position [374, 0]
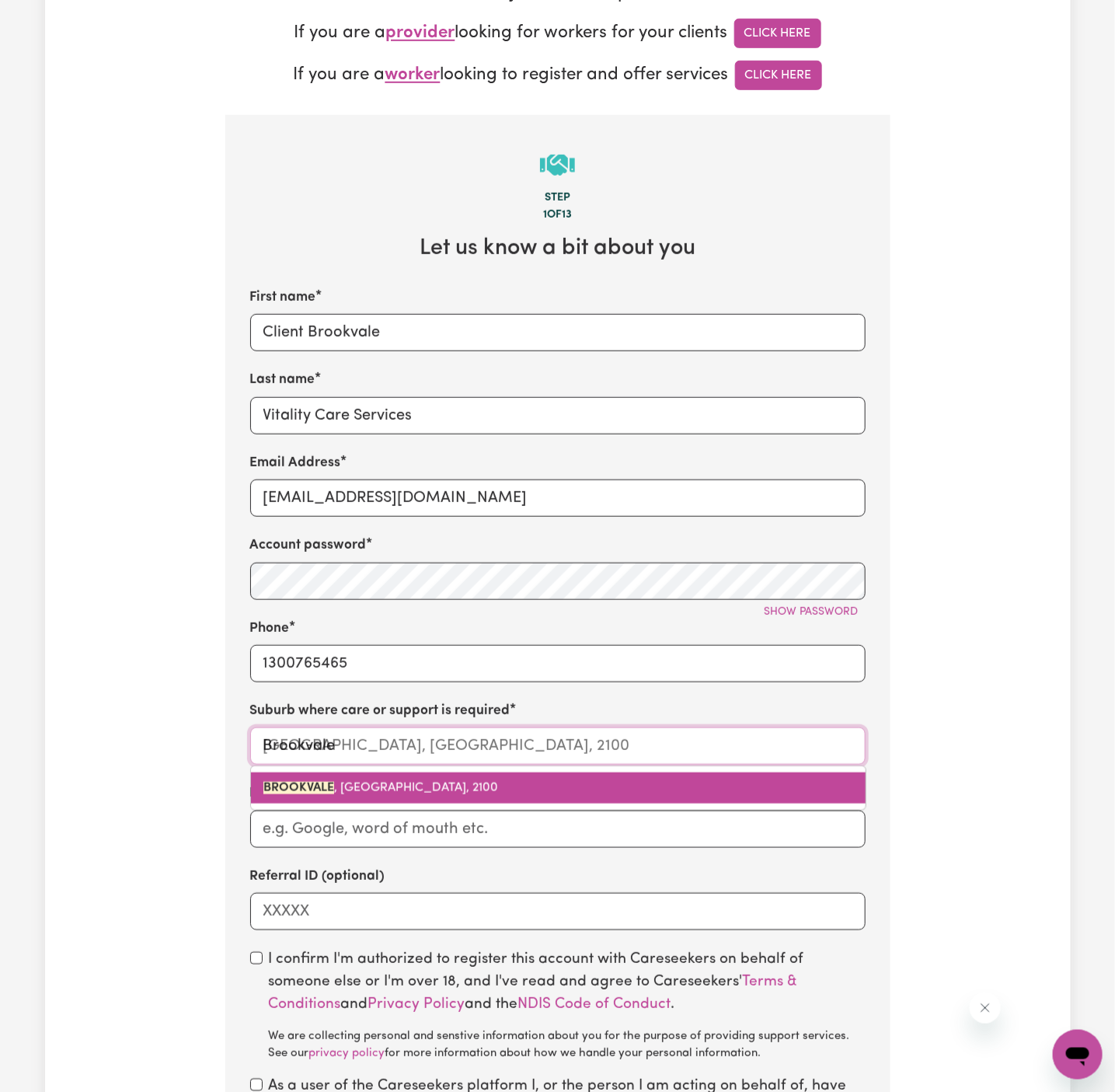
click at [443, 783] on span "[GEOGRAPHIC_DATA] , [GEOGRAPHIC_DATA], 2100" at bounding box center [381, 788] width 235 height 12
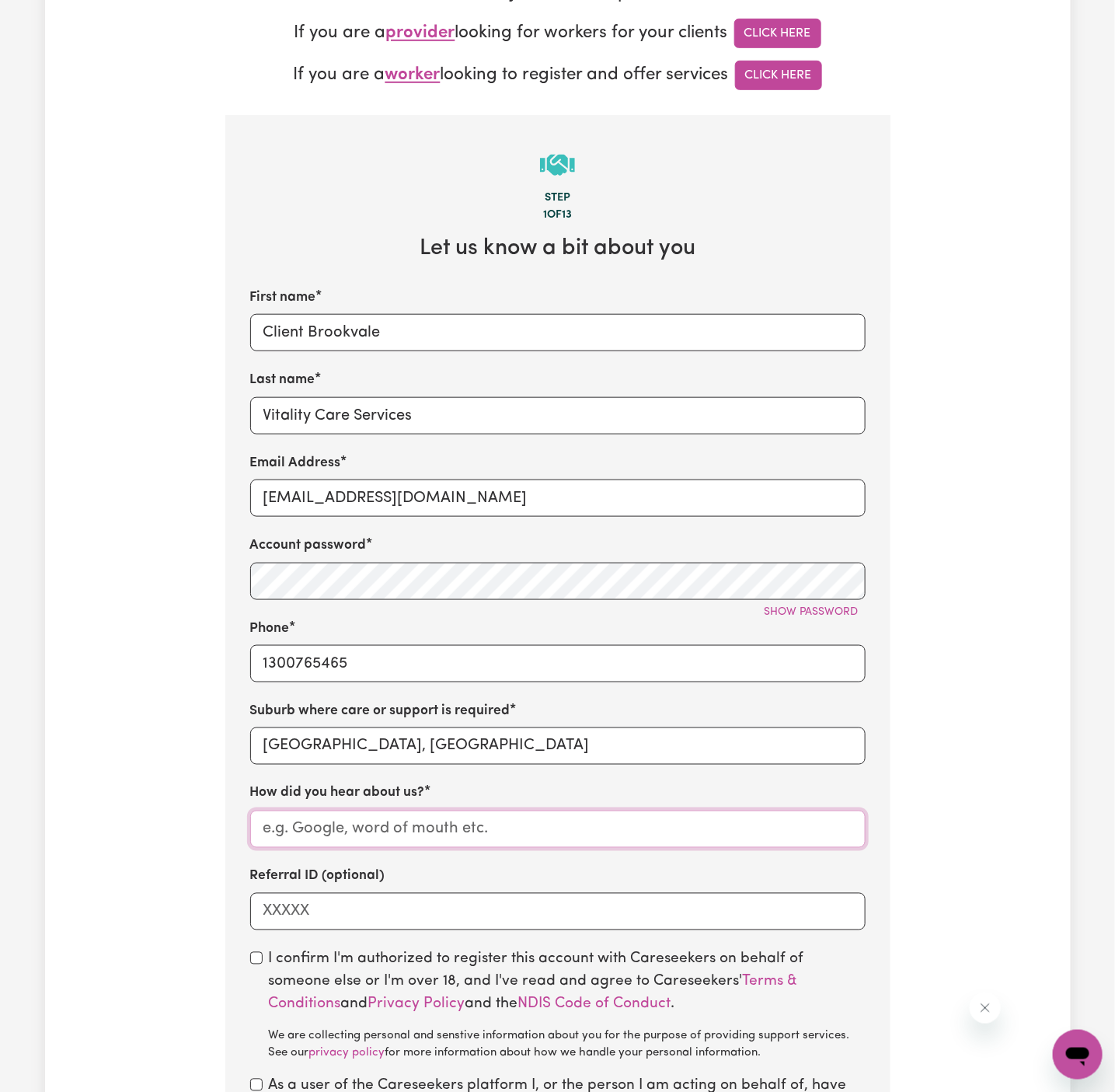
click at [481, 832] on input "How did you hear about us?" at bounding box center [558, 830] width 616 height 38
click at [314, 407] on input "Vitality Care Services" at bounding box center [558, 416] width 616 height 38
click at [355, 823] on input "How did you hear about us?" at bounding box center [558, 830] width 616 height 38
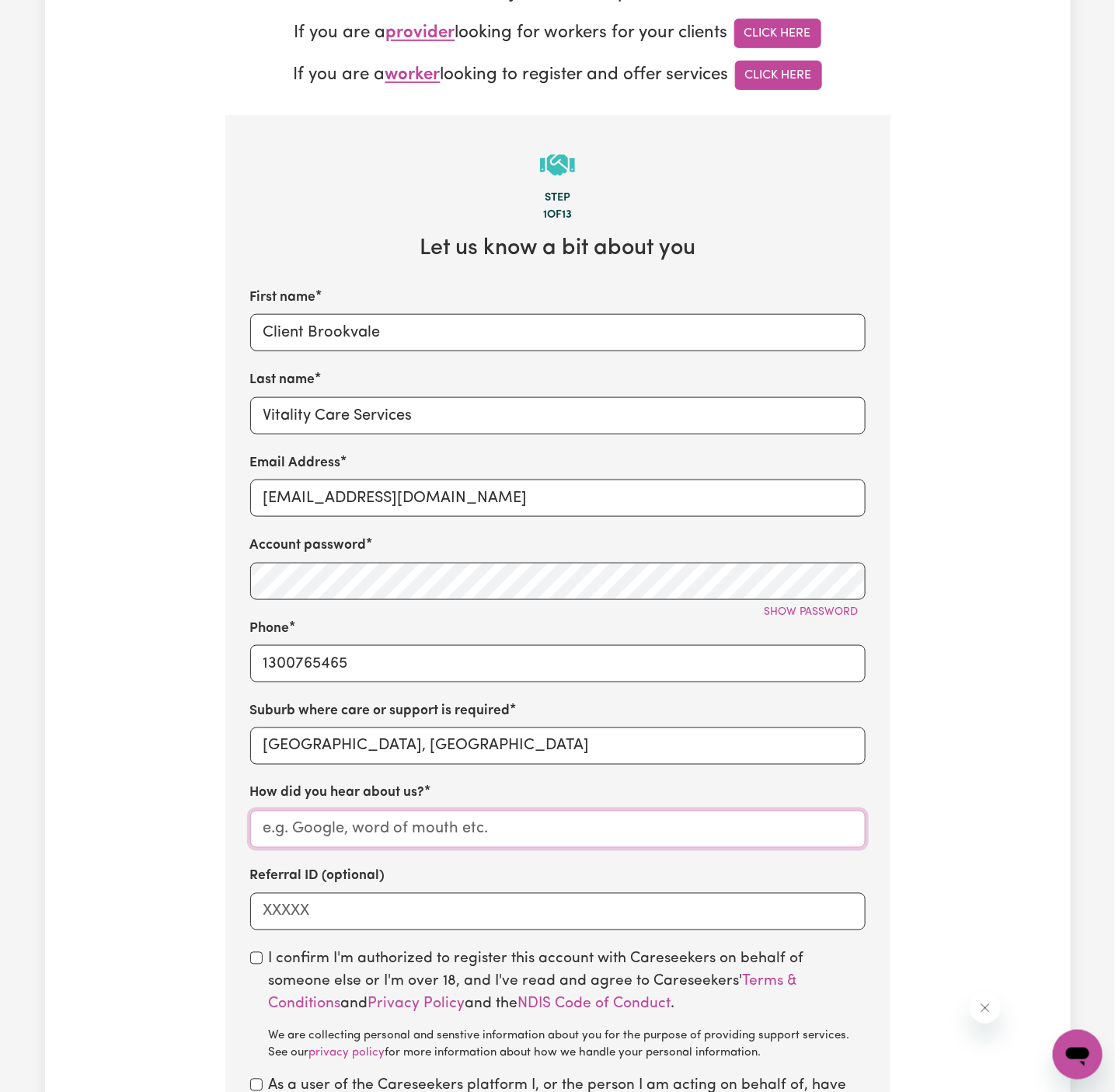
paste input "Vitality Care Services"
type input "Vitality Care Services"
click at [259, 961] on input "checkbox" at bounding box center [256, 958] width 12 height 12
checkbox input "true"
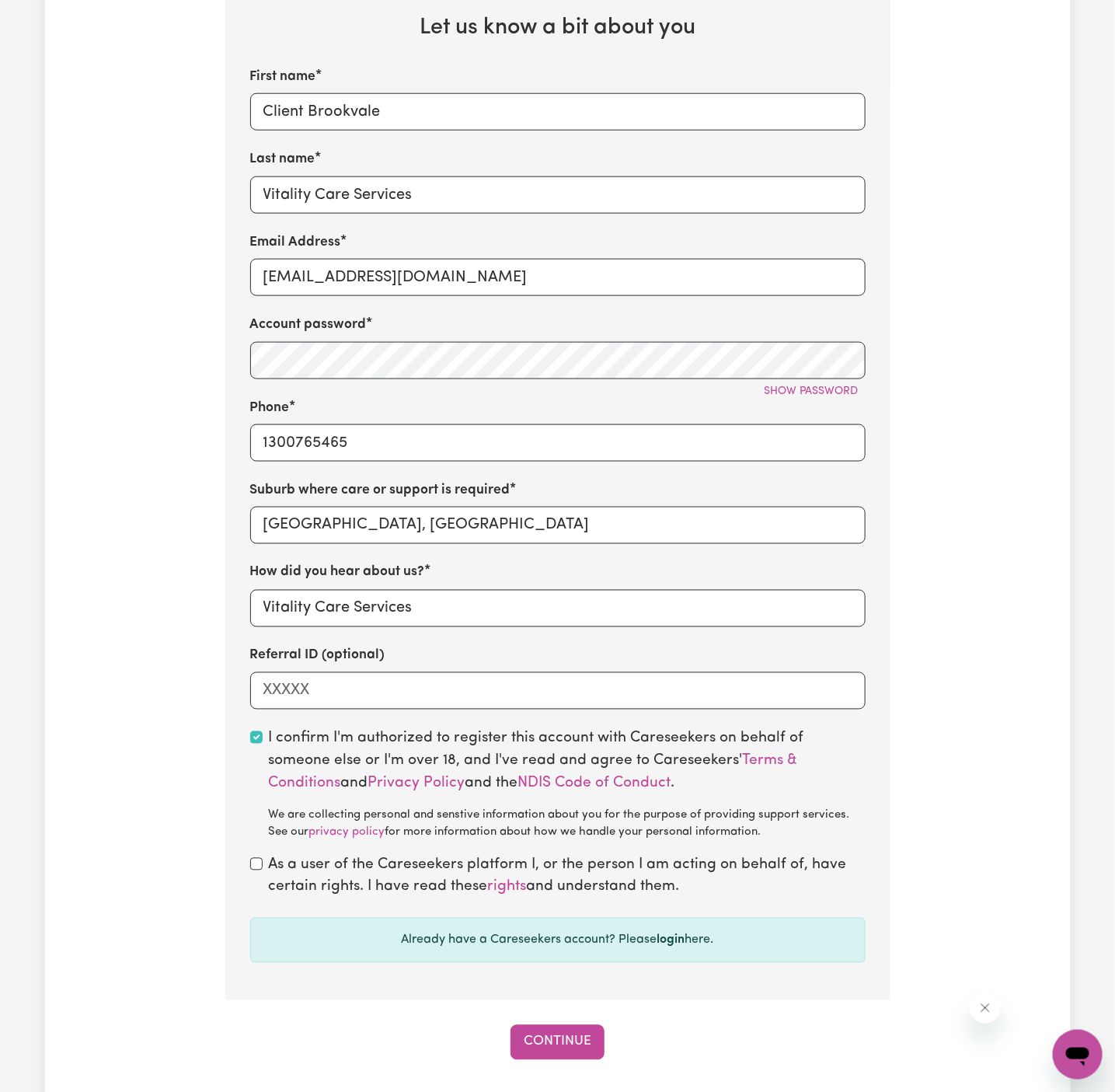
click at [255, 873] on div "As a user of the Careseekers platform I, or the person I am acting on behalf of…" at bounding box center [558, 878] width 616 height 45
click at [253, 865] on input "checkbox" at bounding box center [256, 864] width 12 height 12
checkbox input "true"
click at [552, 1065] on div "Tell us your care and support requirements Welcome to Careseekers. We are excit…" at bounding box center [558, 282] width 1026 height 1644
click at [558, 1046] on button "Continue" at bounding box center [558, 1042] width 94 height 34
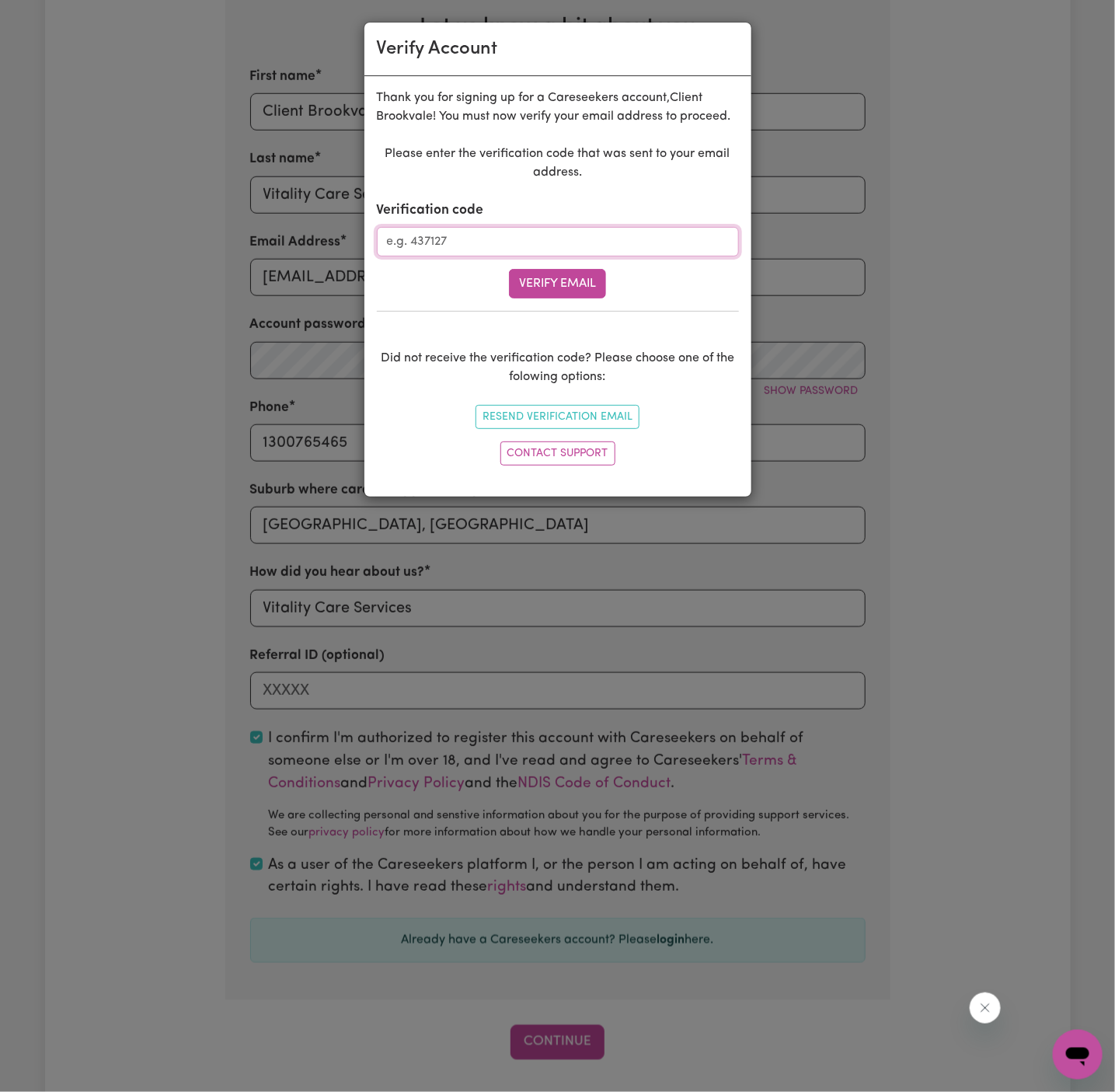
click at [522, 238] on input "Verification code" at bounding box center [558, 241] width 362 height 29
paste input "496549"
type input "496549"
click at [540, 287] on button "Verify Email" at bounding box center [558, 284] width 98 height 29
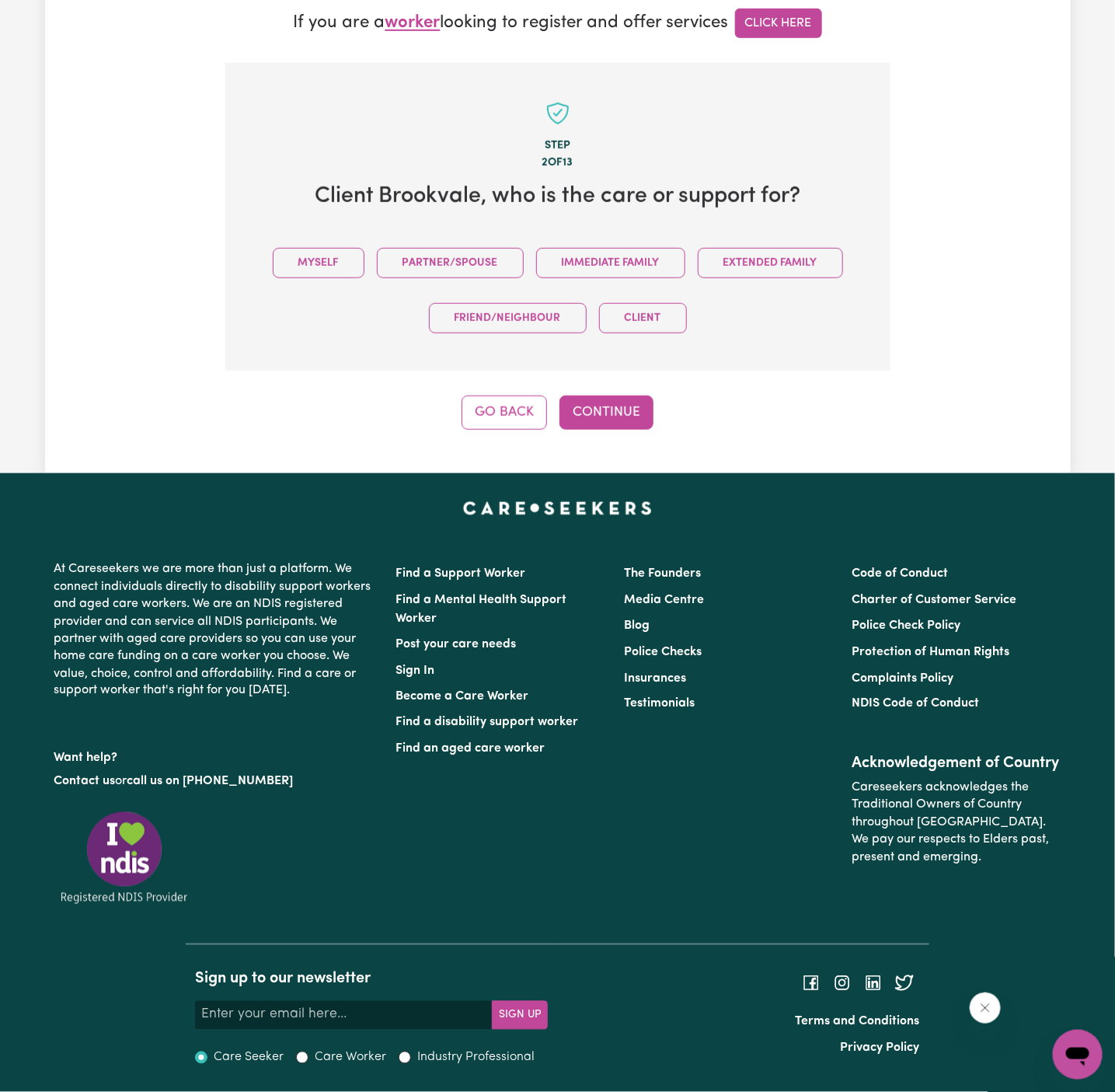
scroll to position [423, 0]
